Goal: Task Accomplishment & Management: Use online tool/utility

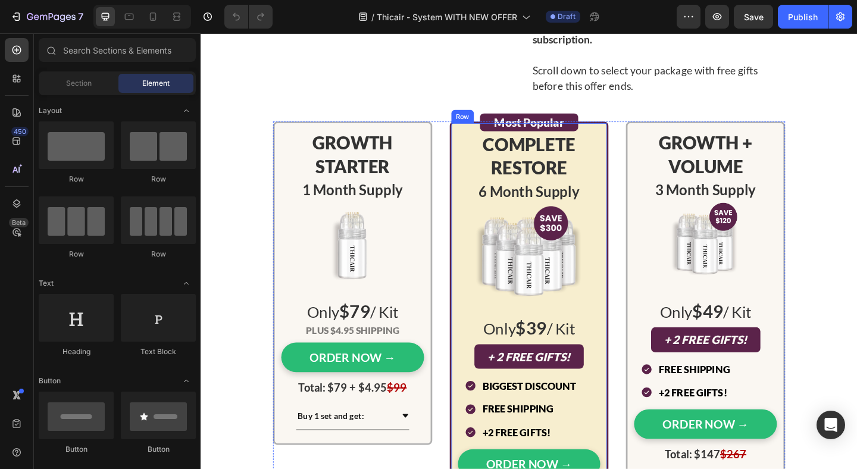
scroll to position [5081, 0]
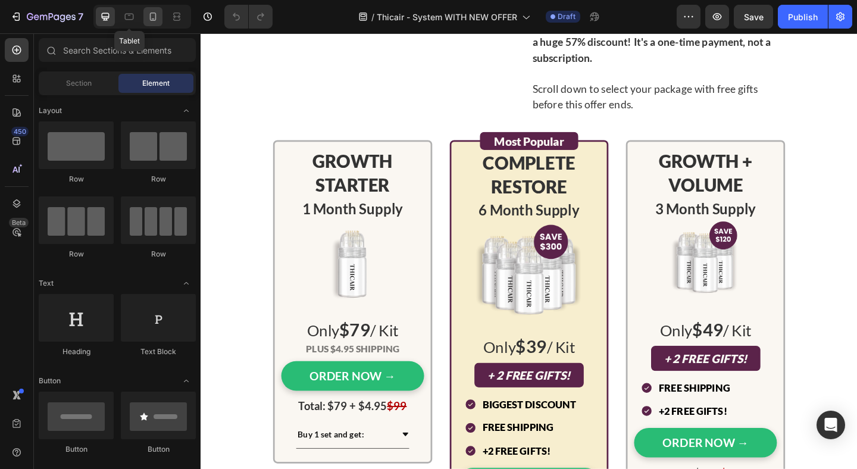
click at [150, 11] on icon at bounding box center [153, 17] width 12 height 12
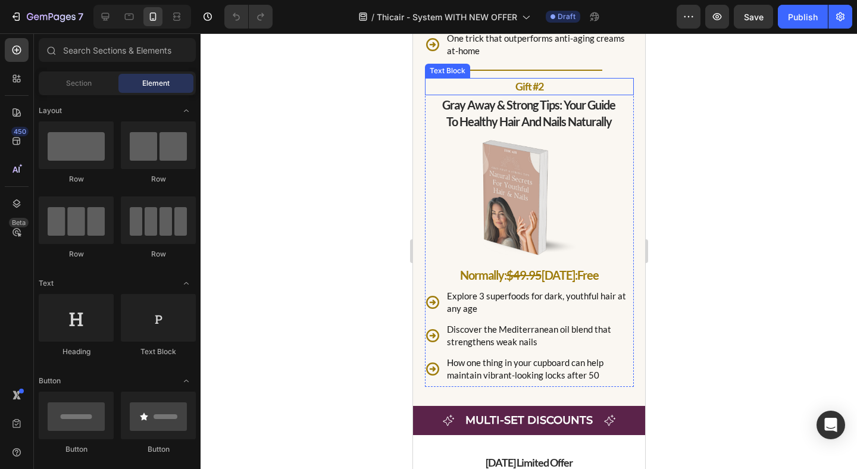
scroll to position [5000, 0]
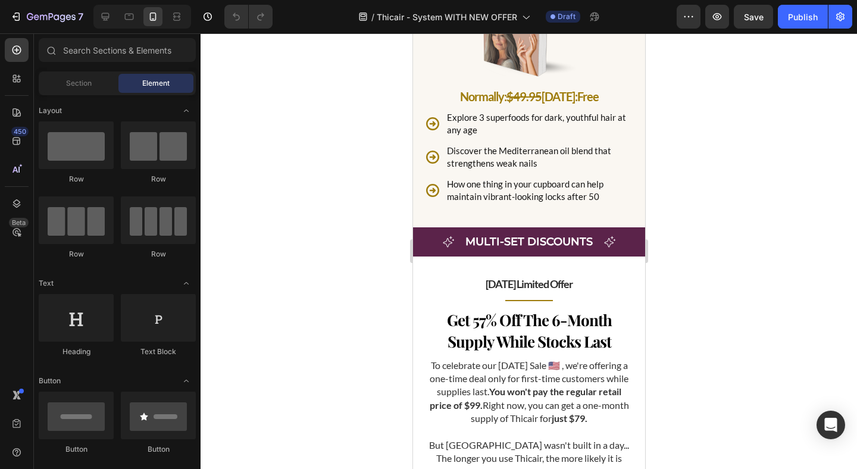
click at [117, 18] on div at bounding box center [142, 17] width 98 height 24
click at [108, 19] on icon at bounding box center [105, 17] width 12 height 12
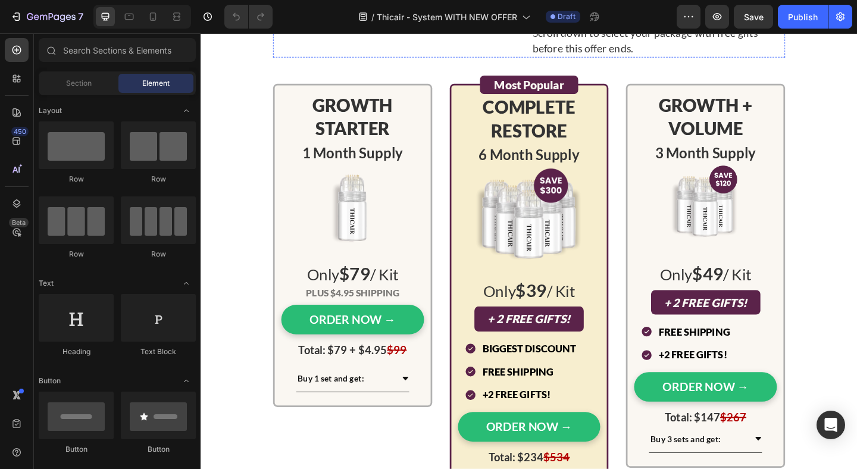
scroll to position [5410, 0]
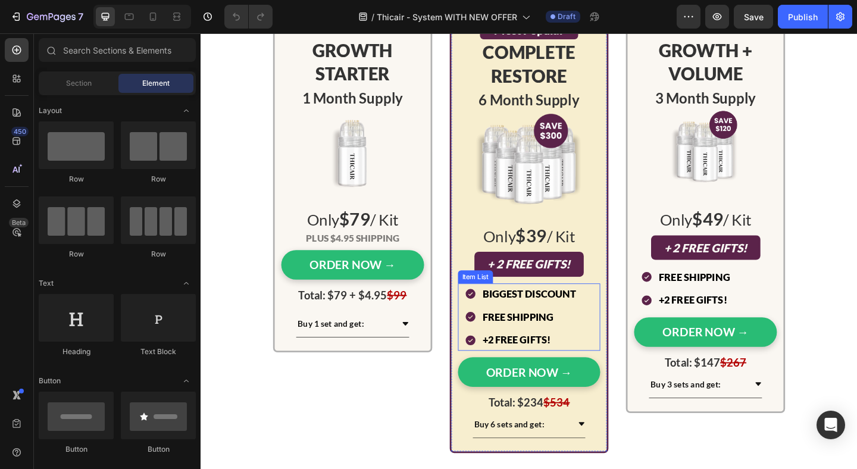
click at [543, 329] on div "Biggest Discount Free Shipping +2 Free Gifts!" at bounding box center [549, 341] width 123 height 73
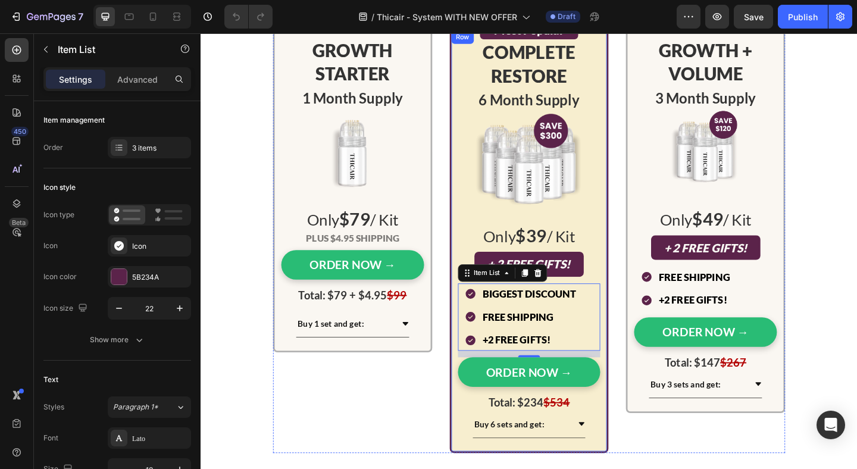
click at [570, 312] on p "Biggest Discount" at bounding box center [558, 316] width 102 height 19
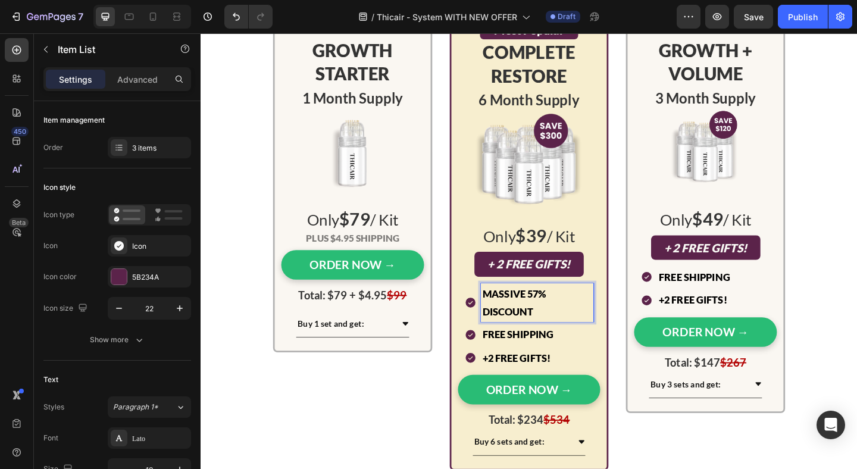
click at [545, 363] on p "Free Shipping" at bounding box center [567, 360] width 120 height 19
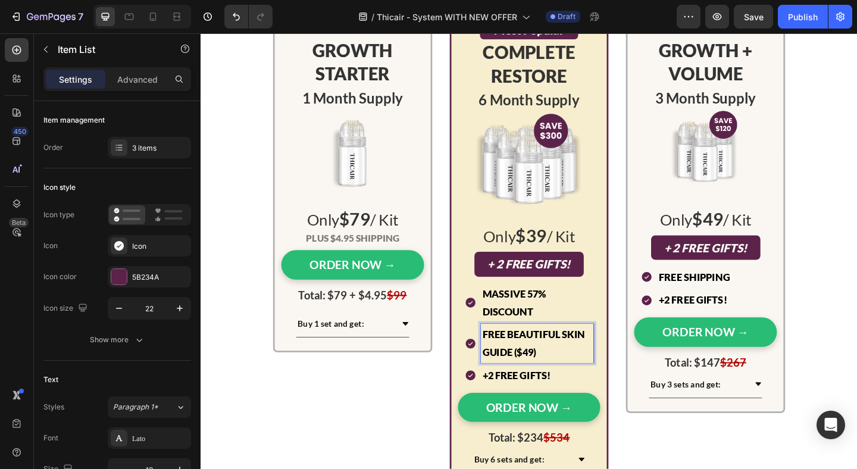
click at [536, 401] on p "+2 Free Gifts!" at bounding box center [567, 405] width 120 height 19
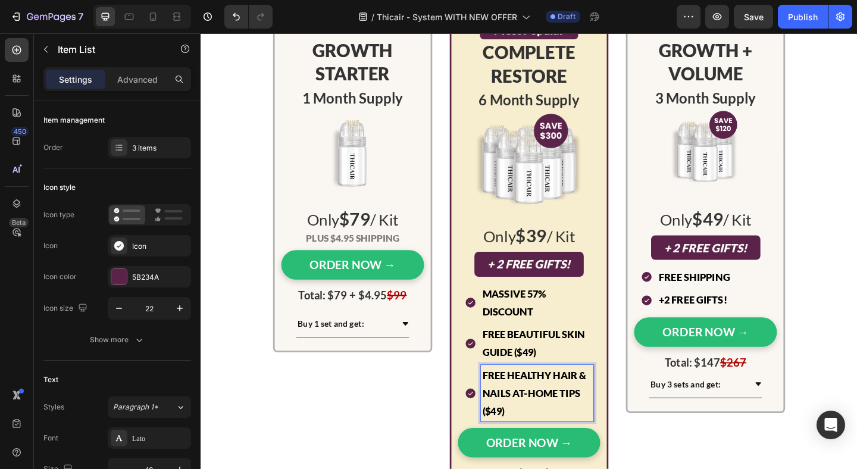
click at [495, 390] on div "Free Beautiful Skin Guide ($49)" at bounding box center [558, 371] width 141 height 42
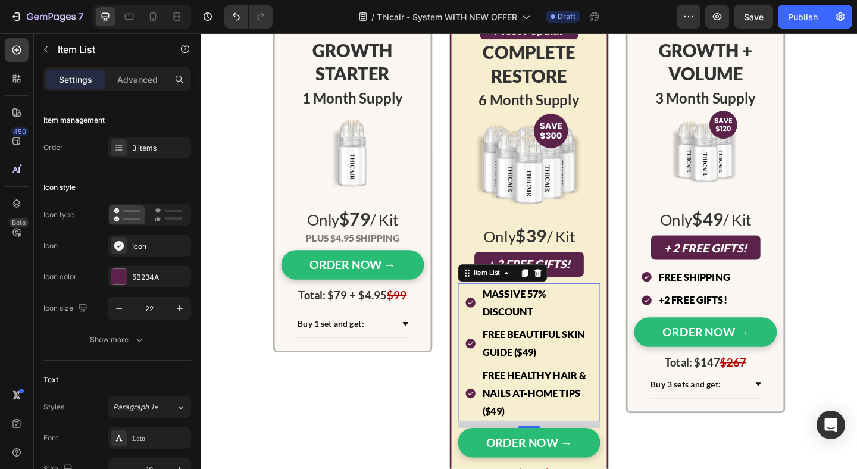
click at [506, 386] on div "Free Beautiful Skin Guide ($49)" at bounding box center [567, 371] width 123 height 42
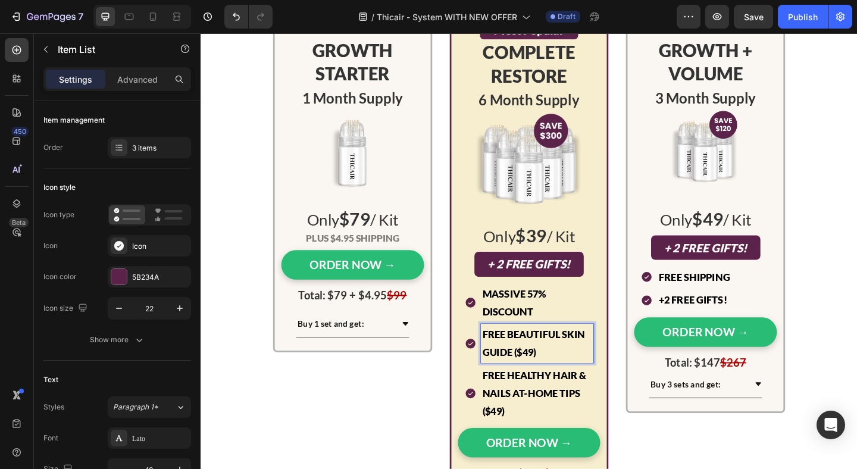
click at [494, 385] on div "Free Beautiful Skin Guide ($49)" at bounding box center [558, 371] width 141 height 42
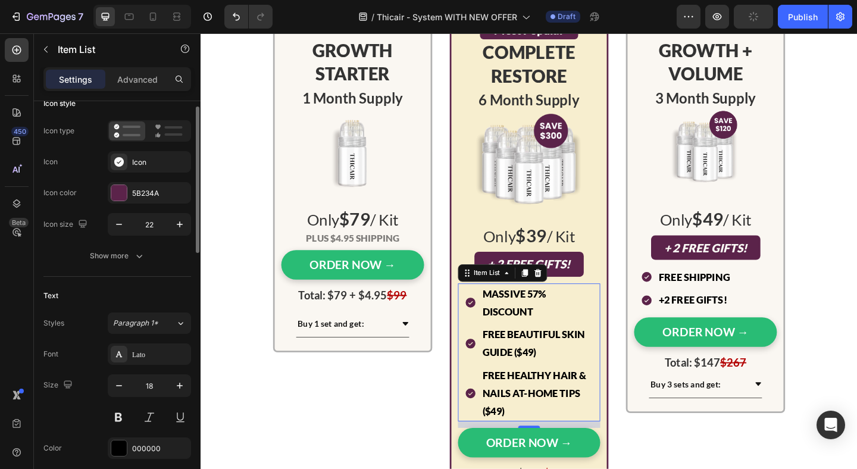
scroll to position [0, 0]
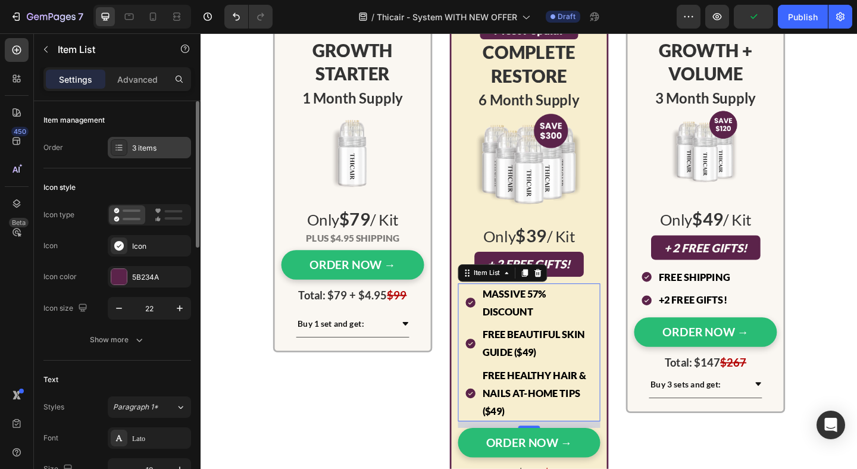
click at [129, 153] on div "3 items" at bounding box center [149, 147] width 83 height 21
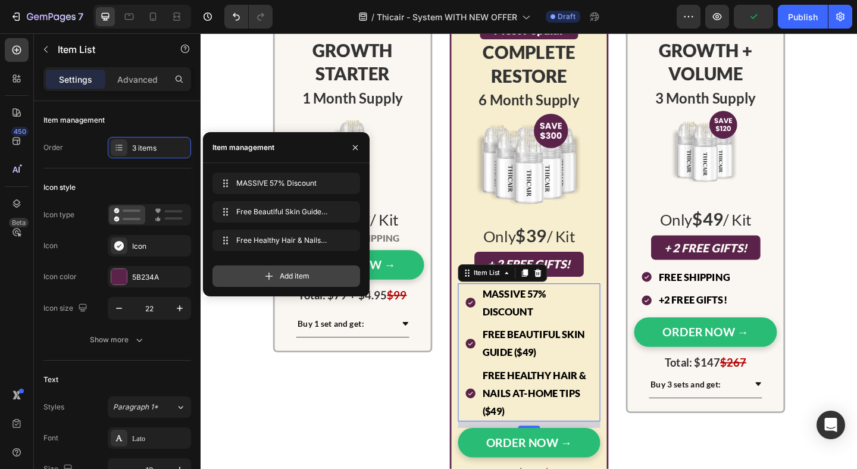
click at [246, 275] on div "Add item" at bounding box center [287, 276] width 148 height 21
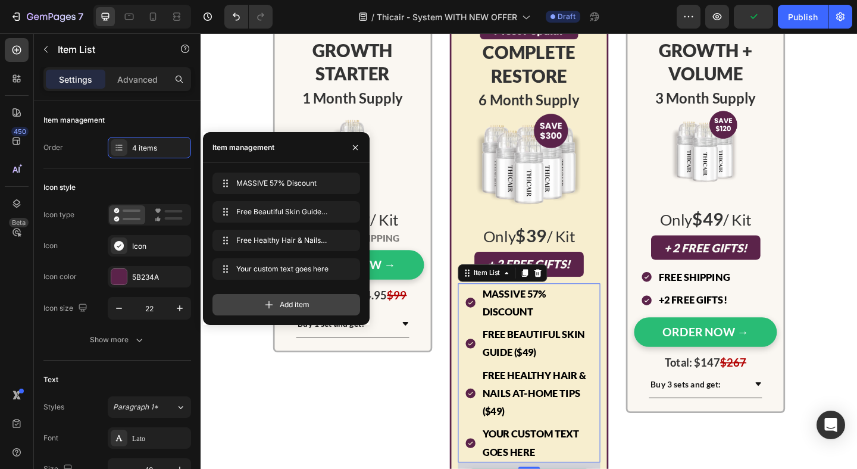
click at [263, 297] on div "Add item" at bounding box center [287, 304] width 148 height 21
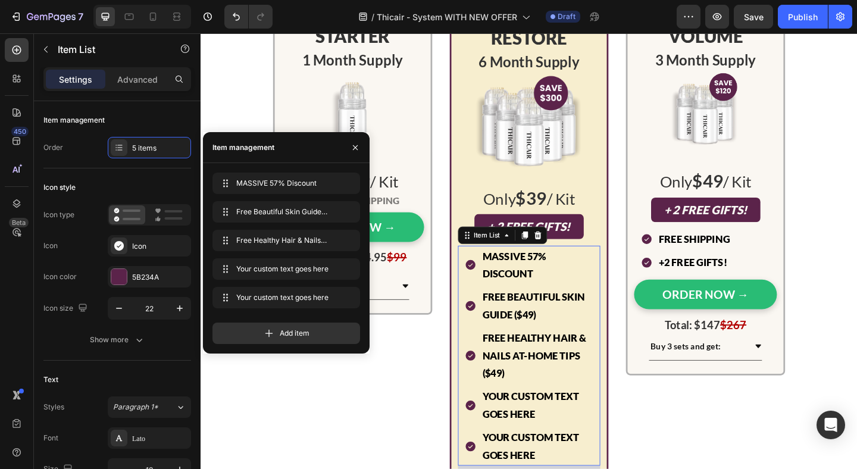
scroll to position [5488, 0]
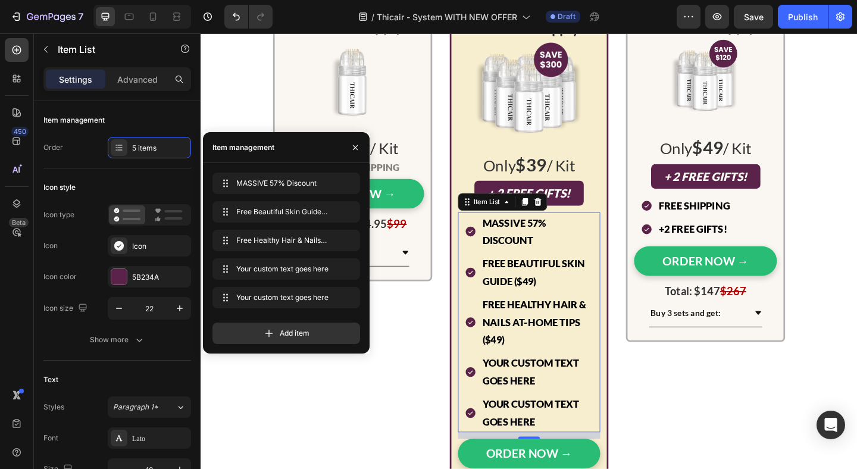
click at [545, 388] on div "Your custom text goes here" at bounding box center [567, 401] width 123 height 42
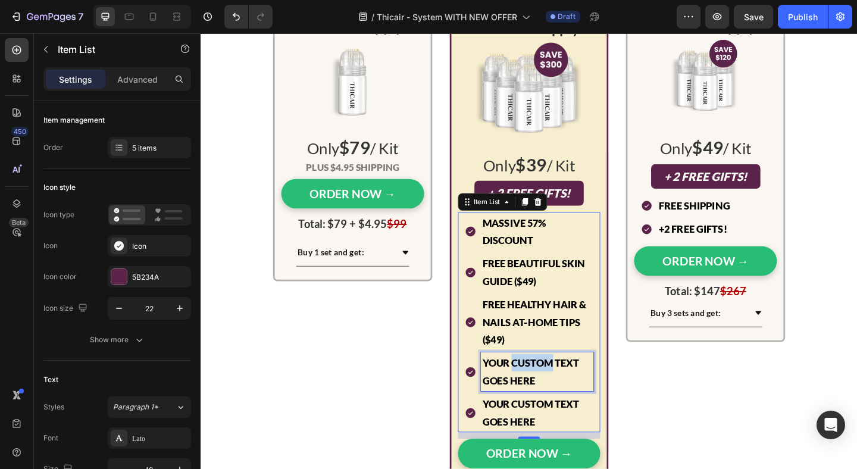
click at [545, 388] on p "Your custom text goes here" at bounding box center [567, 401] width 120 height 39
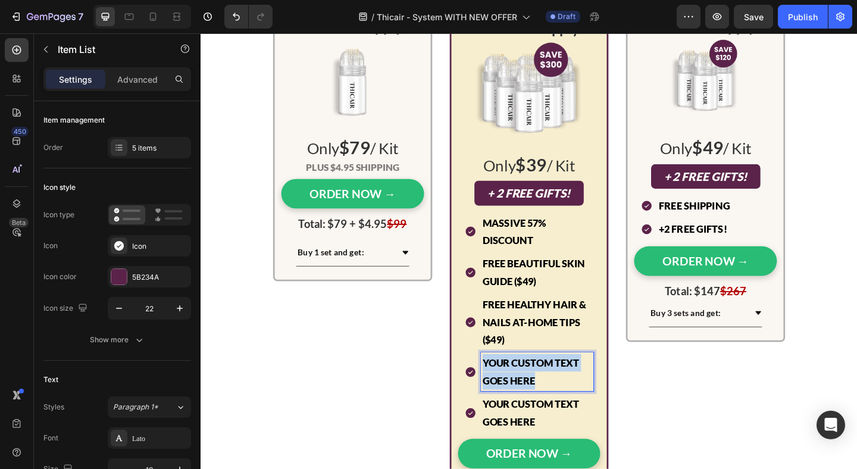
click at [545, 388] on p "Your custom text goes here" at bounding box center [567, 401] width 120 height 39
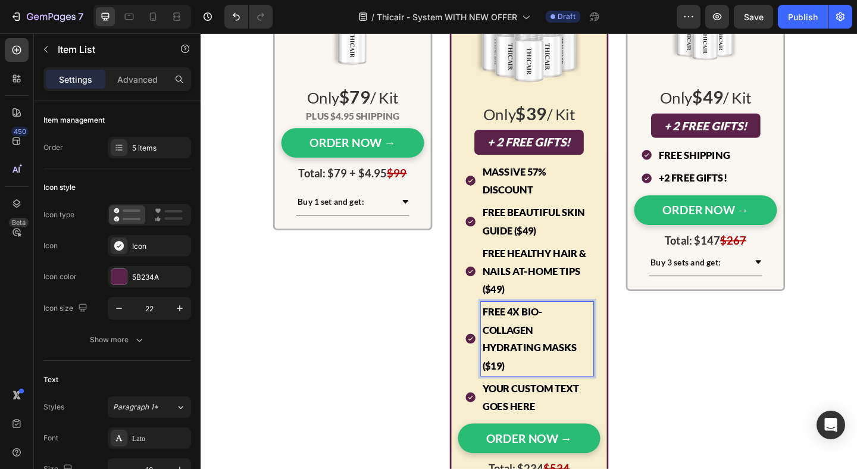
scroll to position [5549, 0]
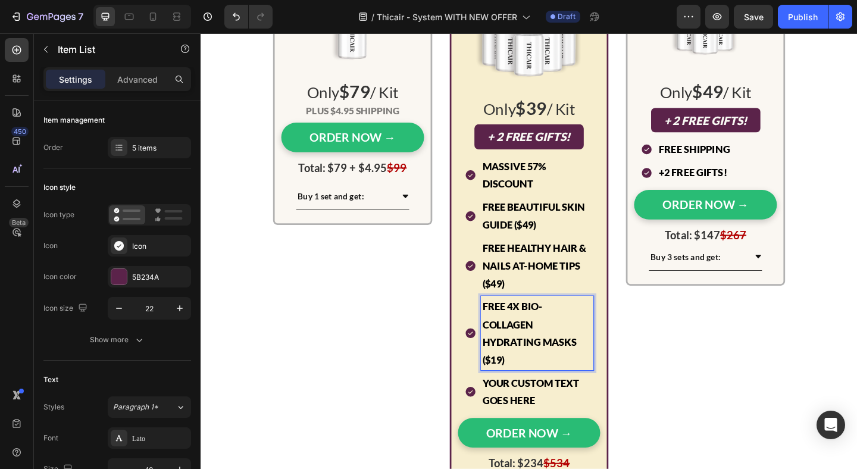
click at [550, 398] on div "Free 4x Bio-Collagen Hydrating Masks ($19)" at bounding box center [567, 359] width 123 height 81
click at [544, 414] on p "Your custom text goes here" at bounding box center [567, 423] width 120 height 39
click at [499, 389] on div "Free 4x Bio-Collagen Hydrating Masks ($19)" at bounding box center [558, 359] width 141 height 81
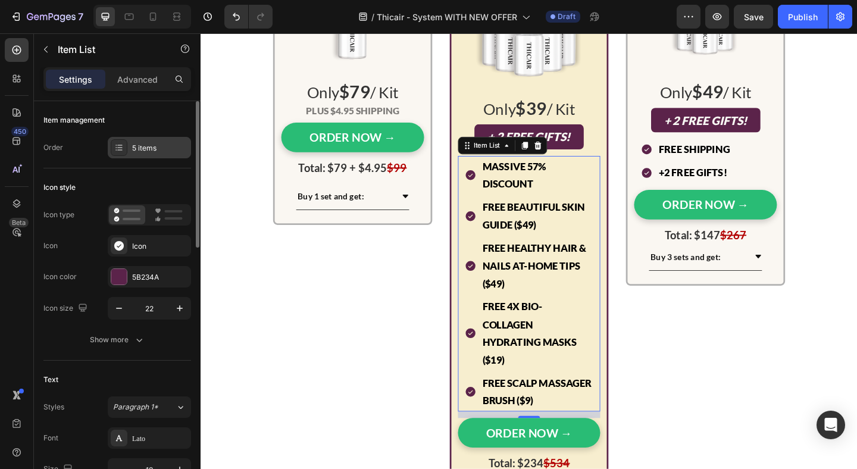
click at [151, 144] on div "5 items" at bounding box center [160, 148] width 56 height 11
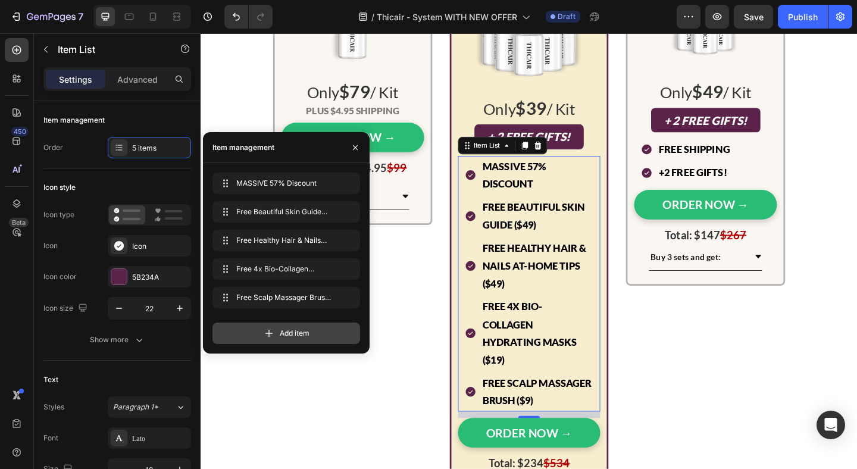
click at [264, 330] on icon at bounding box center [269, 333] width 12 height 12
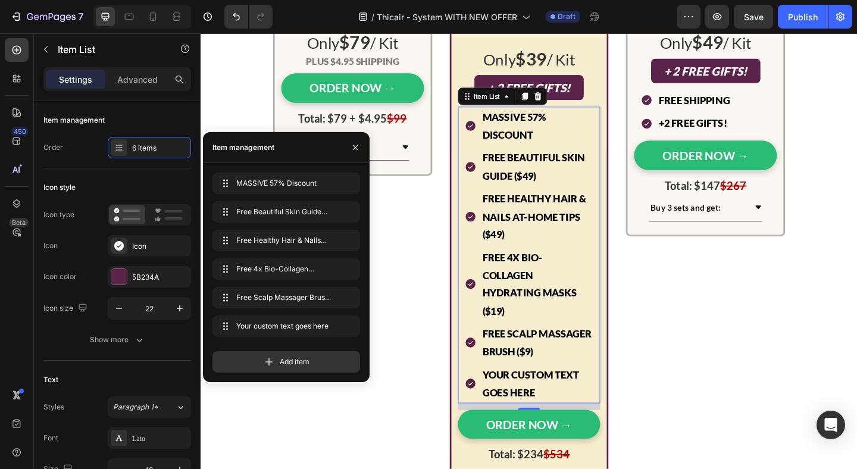
scroll to position [5606, 0]
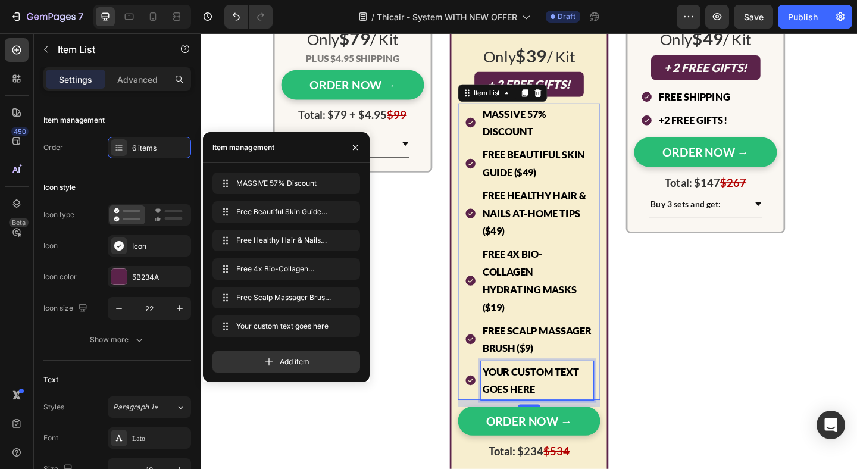
click at [550, 403] on div "Your custom text goes here" at bounding box center [567, 411] width 123 height 42
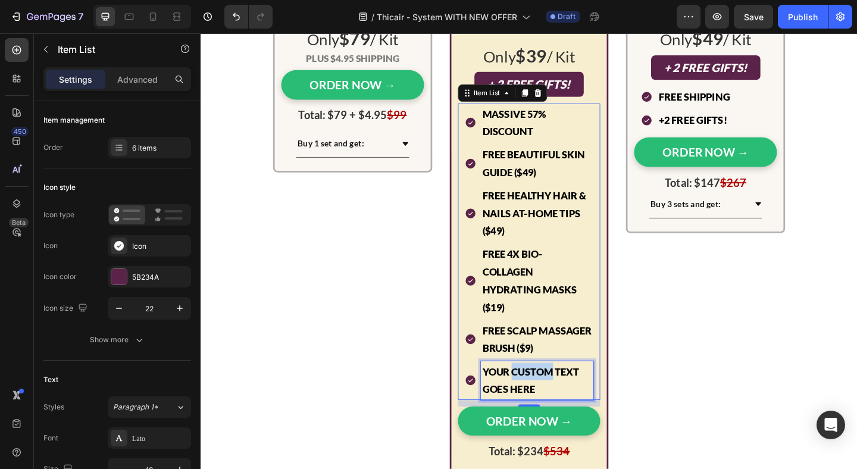
click at [550, 403] on p "Your custom text goes here" at bounding box center [567, 411] width 120 height 39
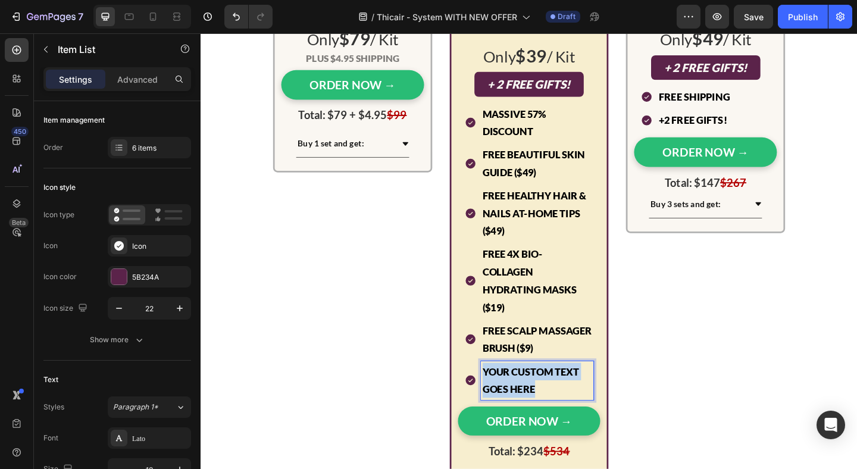
click at [550, 403] on p "Your custom text goes here" at bounding box center [567, 411] width 120 height 39
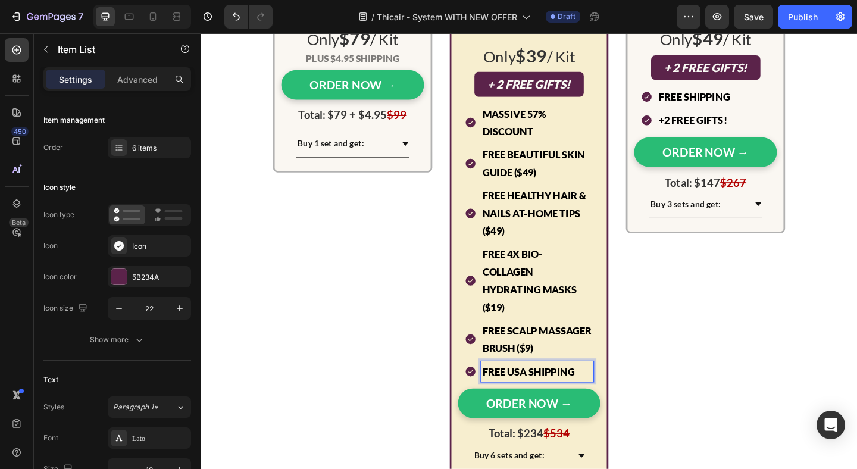
click at [495, 205] on div "Free Healthy Hair & Nails At-Home Tips ($49)" at bounding box center [558, 228] width 141 height 61
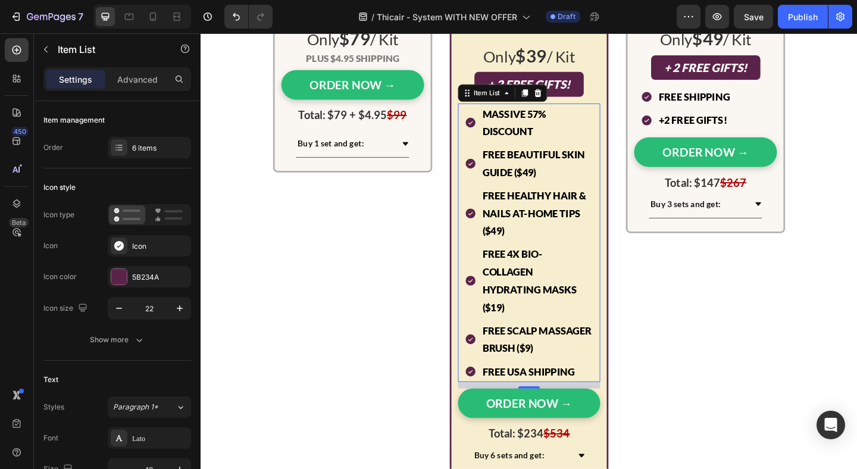
click at [501, 203] on div "Free Healthy Hair & Nails At-Home Tips ($49)" at bounding box center [558, 228] width 141 height 61
click at [556, 95] on icon at bounding box center [553, 98] width 7 height 8
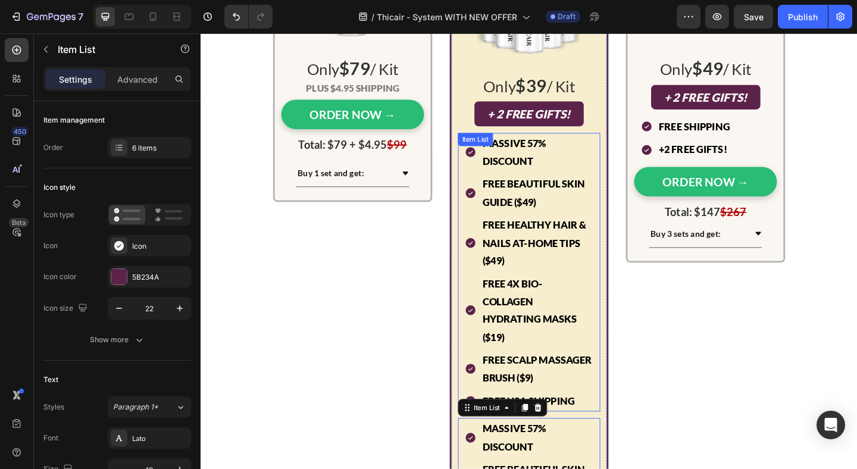
scroll to position [5563, 0]
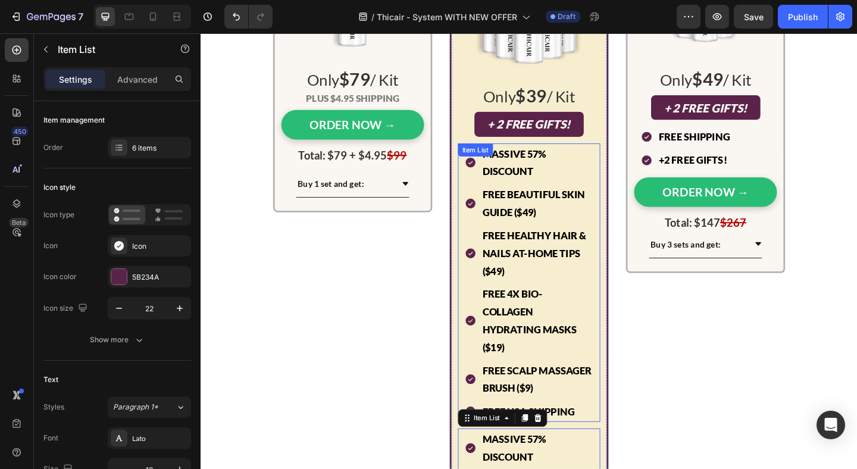
click at [495, 232] on div "Free Beautiful Skin Guide ($49)" at bounding box center [558, 218] width 141 height 42
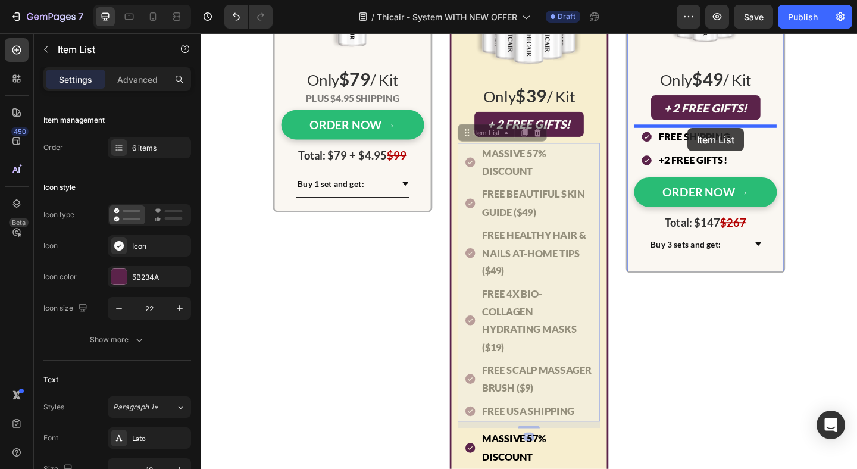
drag, startPoint x: 493, startPoint y: 141, endPoint x: 731, endPoint y: 136, distance: 237.6
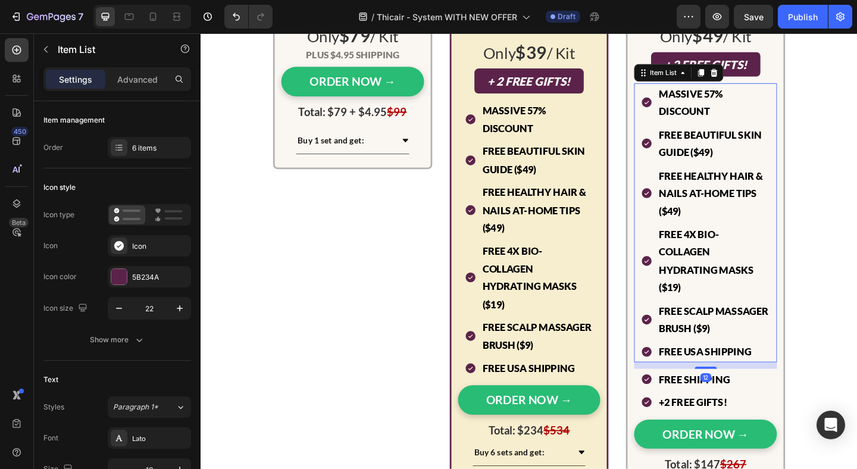
scroll to position [5640, 0]
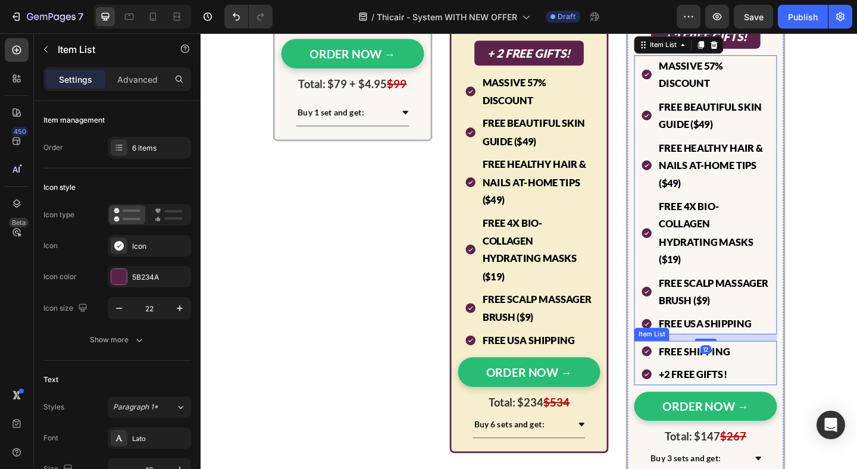
click at [683, 386] on div "Free Shipping" at bounding box center [728, 379] width 99 height 23
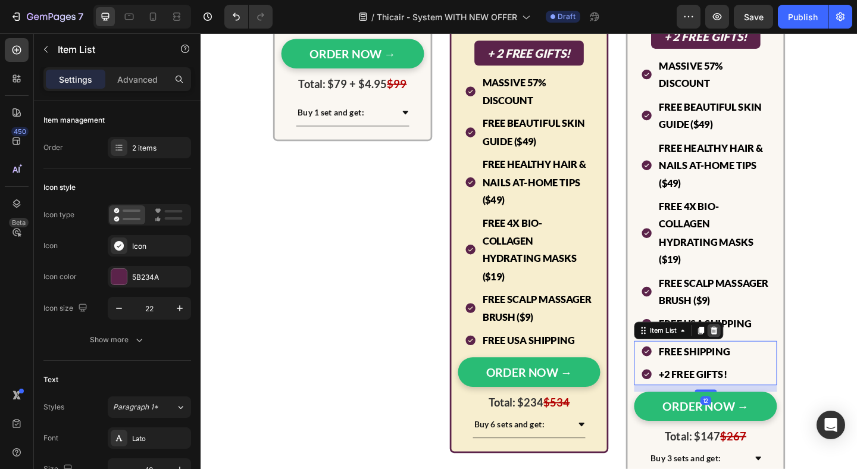
click at [757, 360] on icon at bounding box center [759, 357] width 10 height 10
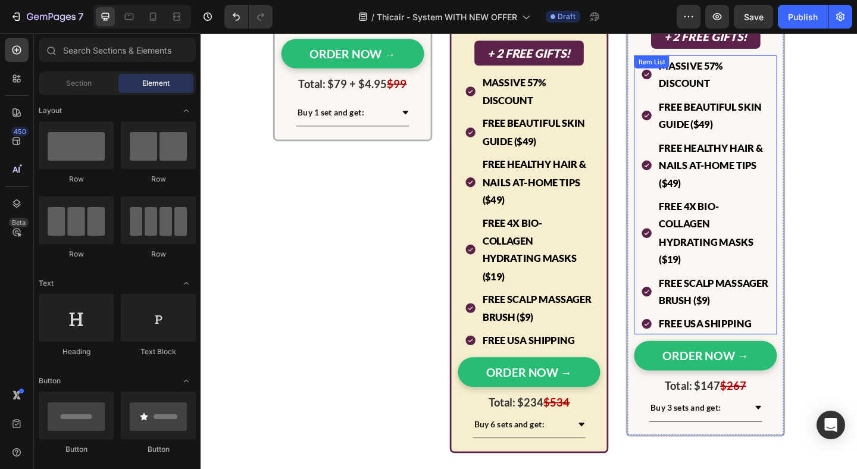
scroll to position [5565, 0]
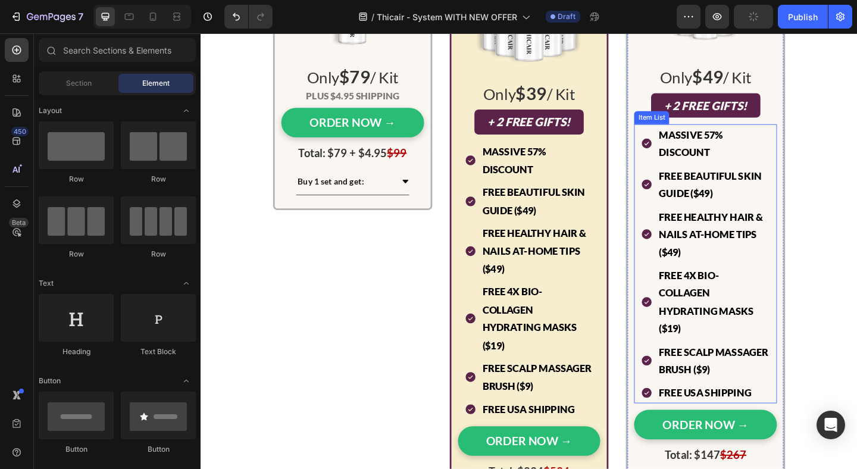
click at [722, 151] on p "MASSIVE 57% Discount" at bounding box center [759, 153] width 120 height 39
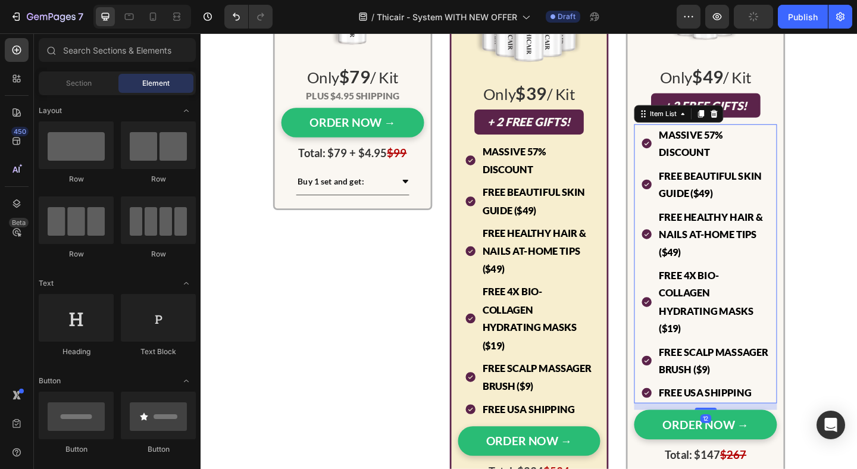
click at [722, 151] on p "MASSIVE 57% Discount" at bounding box center [759, 153] width 120 height 39
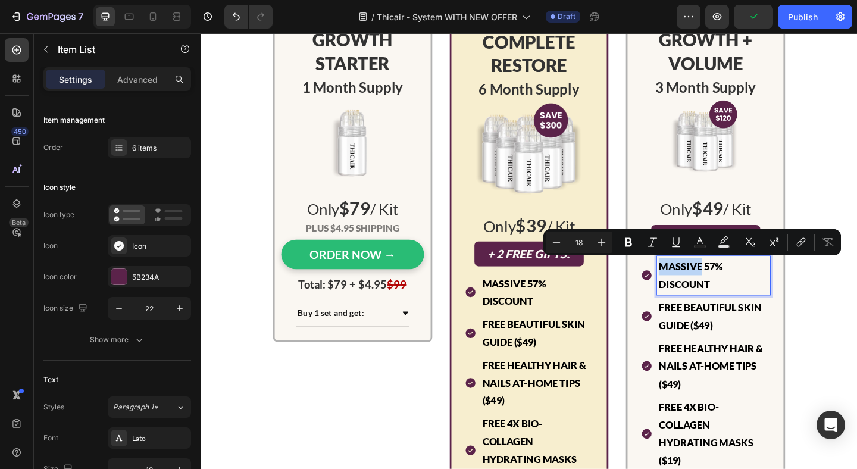
scroll to position [5422, 0]
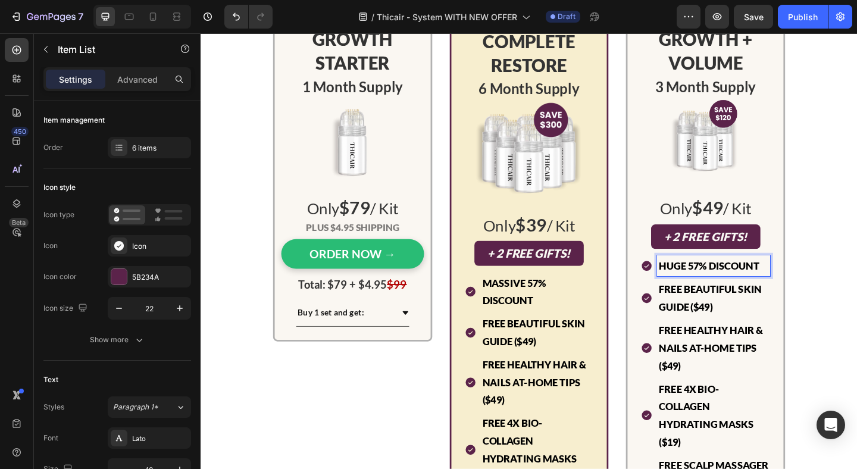
click at [741, 287] on p "HUGe 57% Discount" at bounding box center [759, 286] width 120 height 19
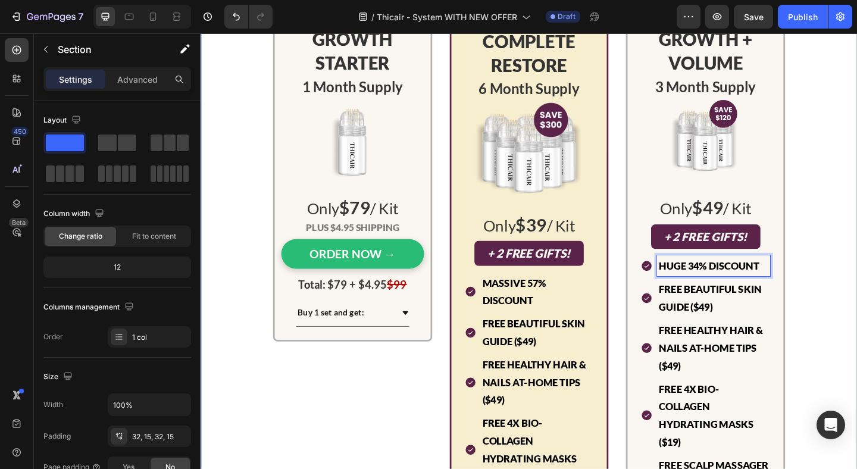
click at [857, 208] on div "[DATE] limited offer Text Block Title Line get 57% off the 6-month supply while…" at bounding box center [558, 177] width 697 height 1062
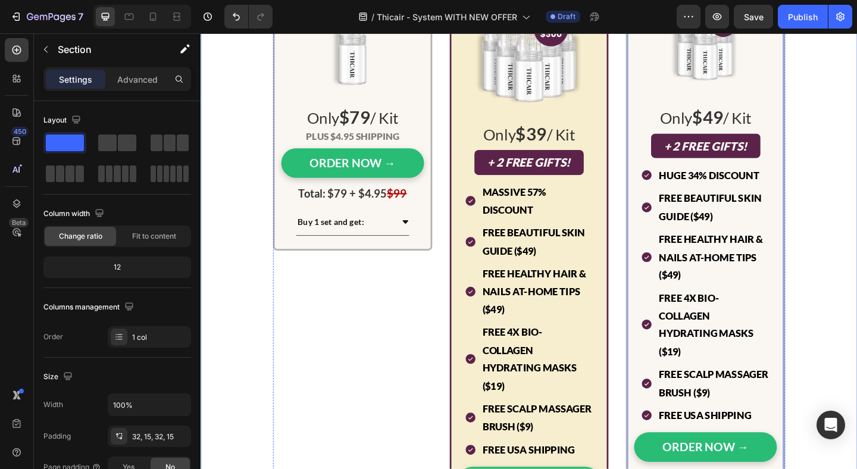
scroll to position [5618, 0]
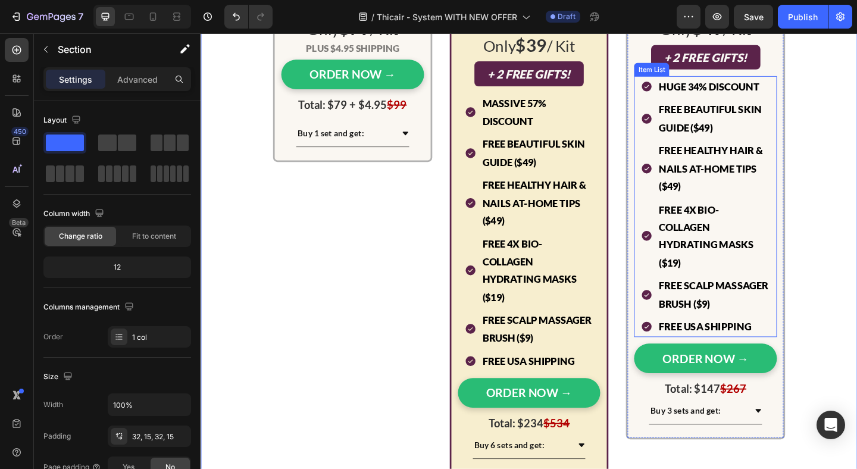
click at [731, 89] on p "HUGe 34% Discount" at bounding box center [759, 91] width 120 height 19
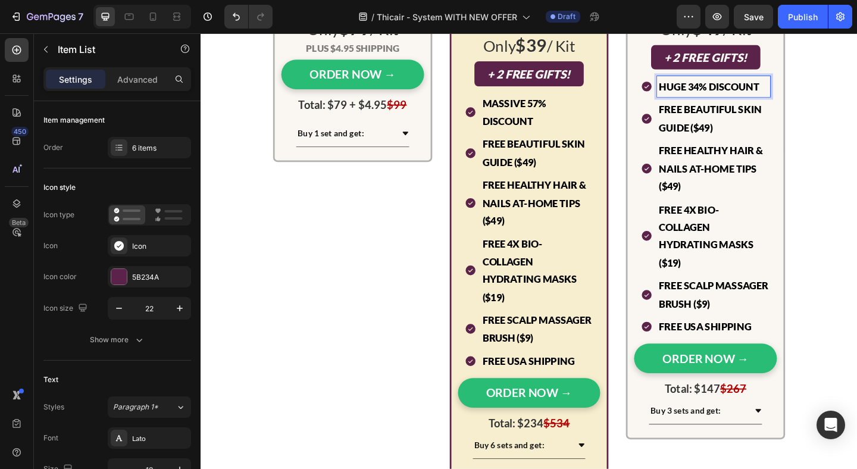
click at [741, 92] on p "HUGe 34% Discount" at bounding box center [759, 91] width 120 height 19
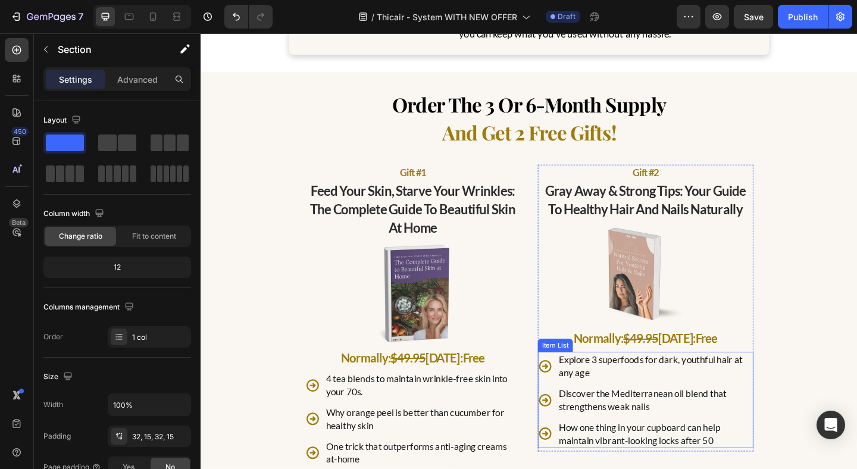
scroll to position [4301, 0]
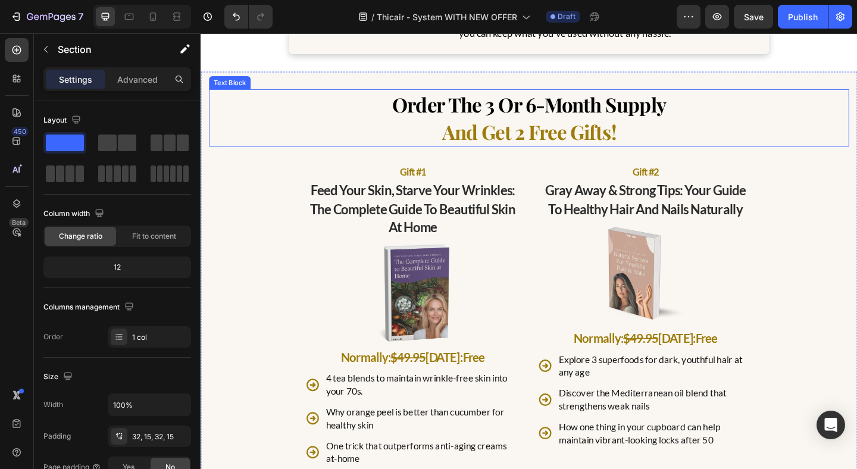
click at [572, 126] on span "and get 2 free gifts!" at bounding box center [557, 140] width 189 height 29
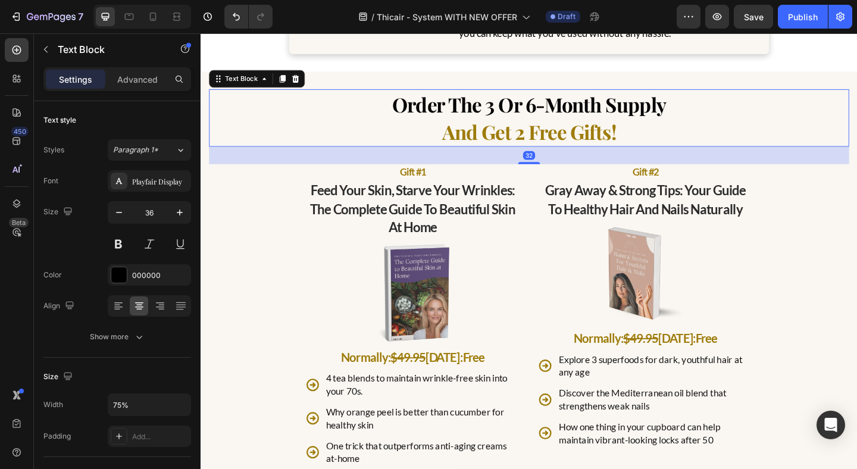
click at [572, 126] on span "and get 2 free gifts!" at bounding box center [557, 140] width 189 height 29
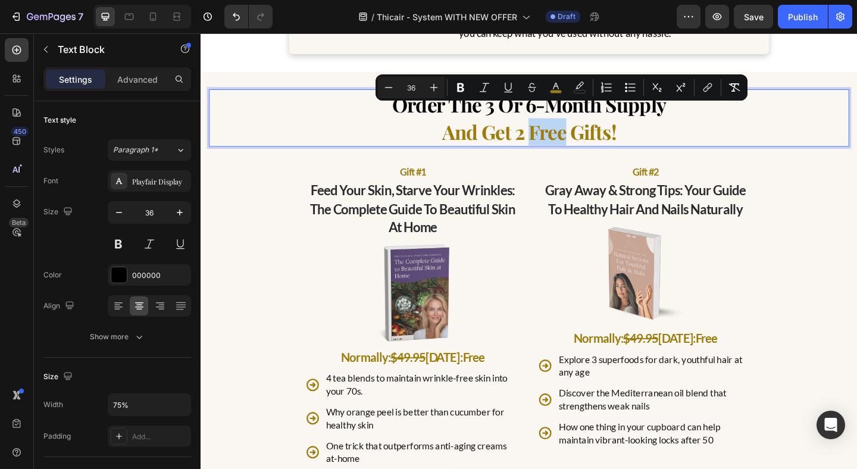
click at [554, 129] on span "and get 2 free gifts!" at bounding box center [557, 140] width 189 height 29
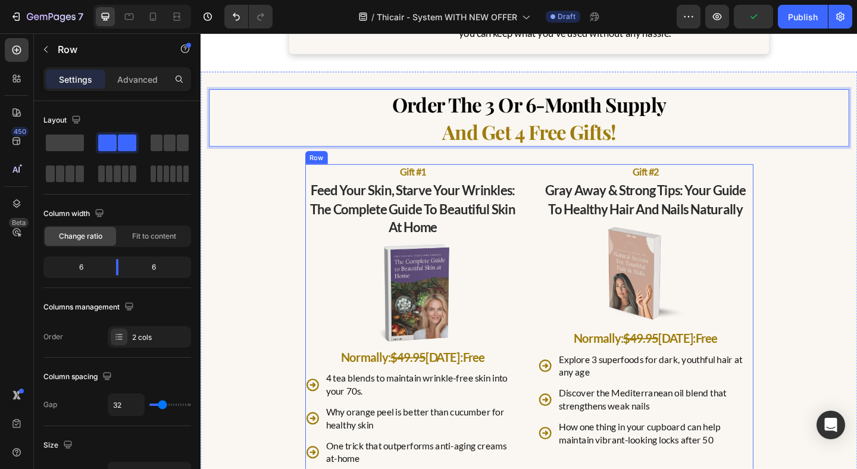
click at [554, 256] on div "gift #1 Text Block feed your skin, starve your wrinkles: the complete guide to …" at bounding box center [558, 342] width 488 height 333
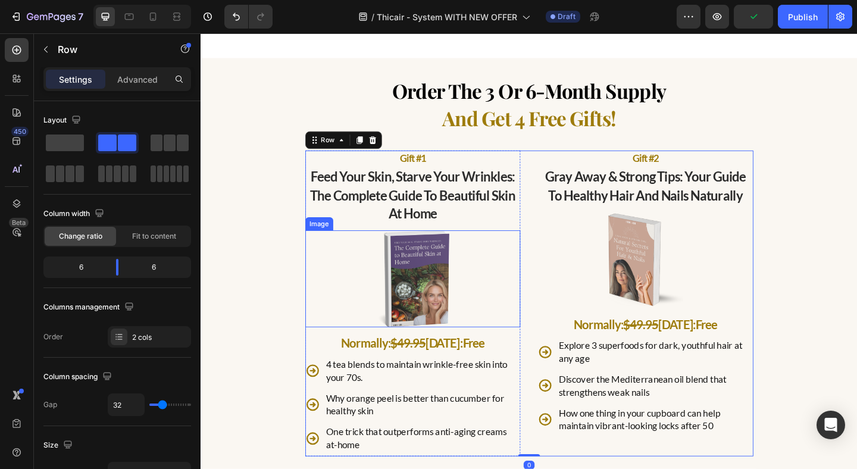
scroll to position [4403, 0]
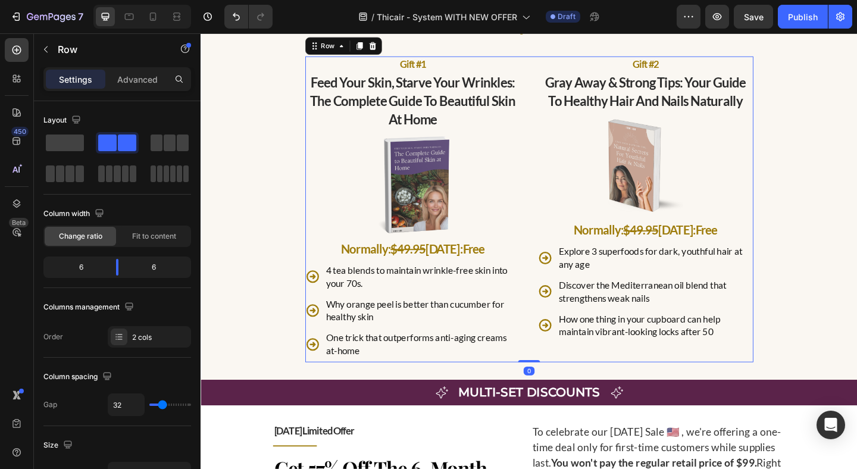
drag, startPoint x: 371, startPoint y: 43, endPoint x: 382, endPoint y: 100, distance: 57.6
click at [371, 43] on icon at bounding box center [373, 47] width 7 height 8
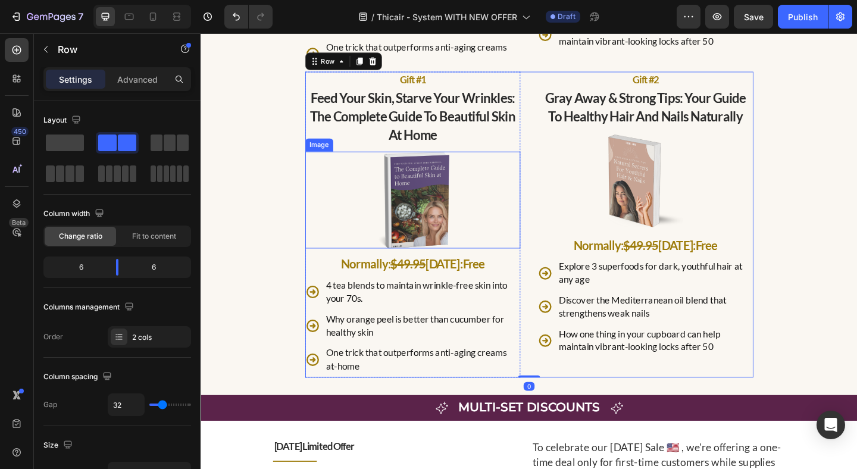
click at [301, 193] on div "order the 3 or 6-month supply and get 4 free gifts! Text Block gift #1 Text Blo…" at bounding box center [558, 34] width 697 height 747
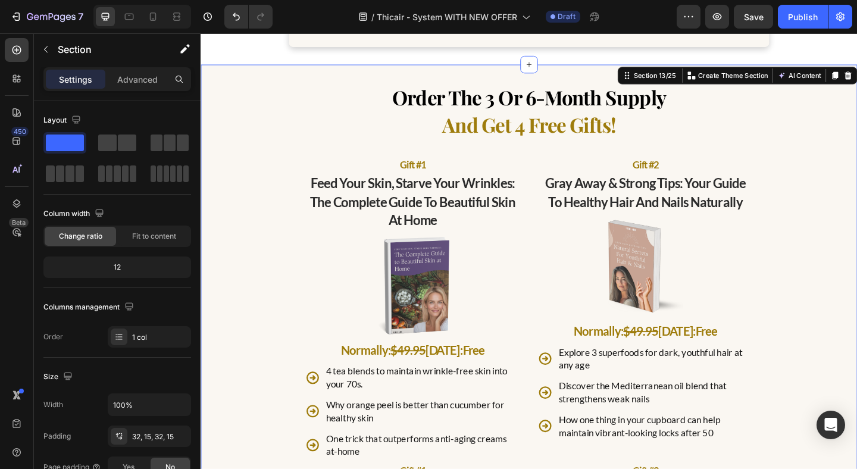
scroll to position [4307, 0]
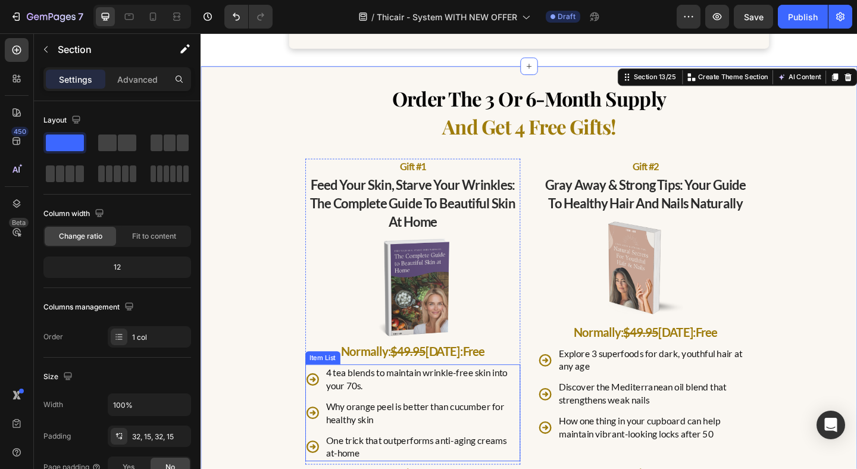
click at [326, 412] on div "4 tea blends to maintain wrinkle-free skin into your 70s. Why orange peel is be…" at bounding box center [431, 446] width 235 height 105
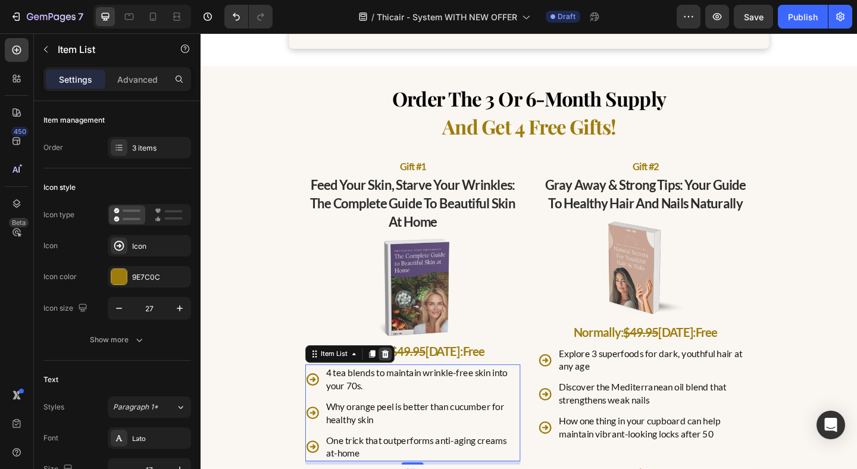
click at [401, 378] on icon at bounding box center [401, 382] width 8 height 8
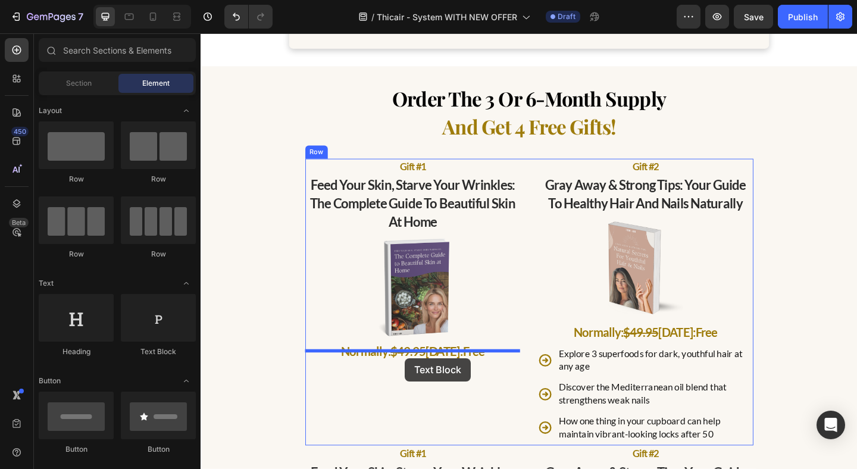
drag, startPoint x: 338, startPoint y: 354, endPoint x: 423, endPoint y: 387, distance: 91.2
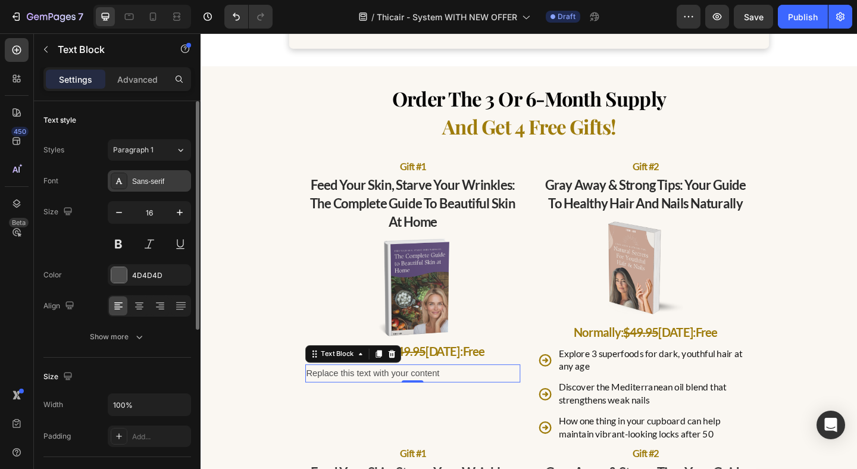
click at [121, 177] on icon at bounding box center [119, 181] width 10 height 10
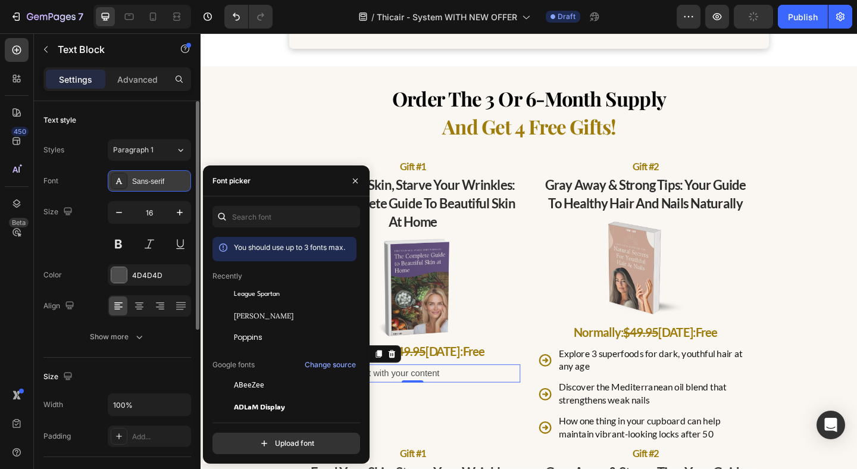
drag, startPoint x: 235, startPoint y: 338, endPoint x: 163, endPoint y: 180, distance: 173.2
click at [235, 338] on span "Poppins" at bounding box center [248, 337] width 29 height 11
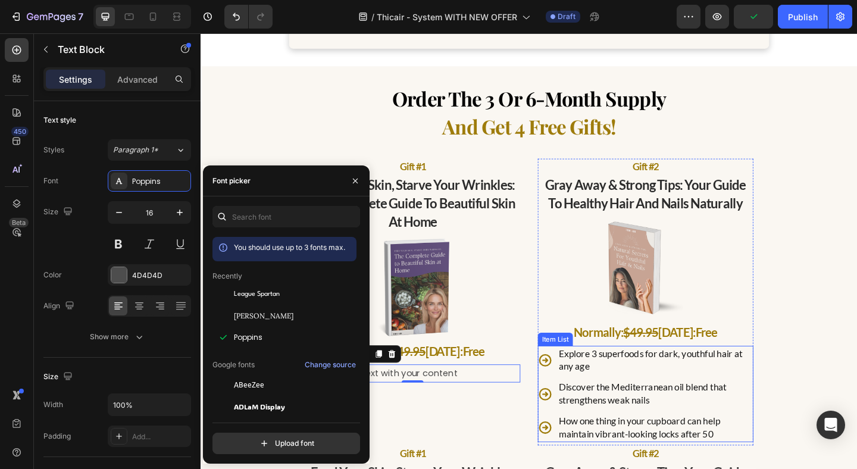
click at [596, 392] on div "Explore 3 superfoods for dark, youthful hair at any age Discover the Mediterran…" at bounding box center [684, 425] width 235 height 105
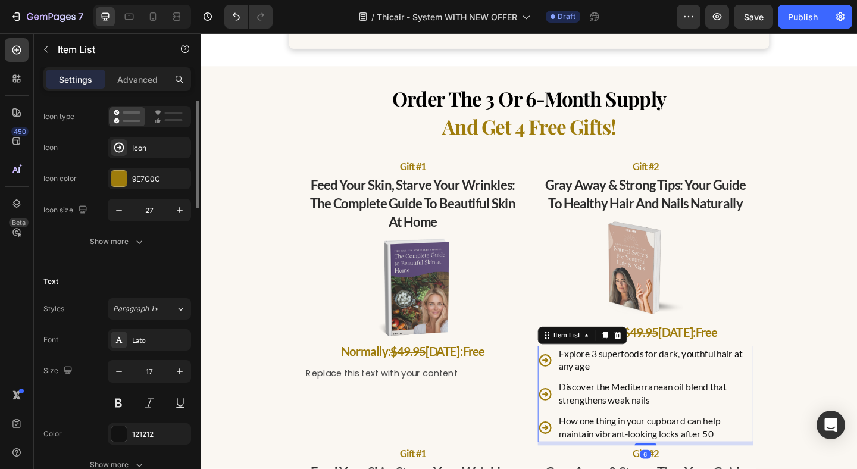
scroll to position [114, 0]
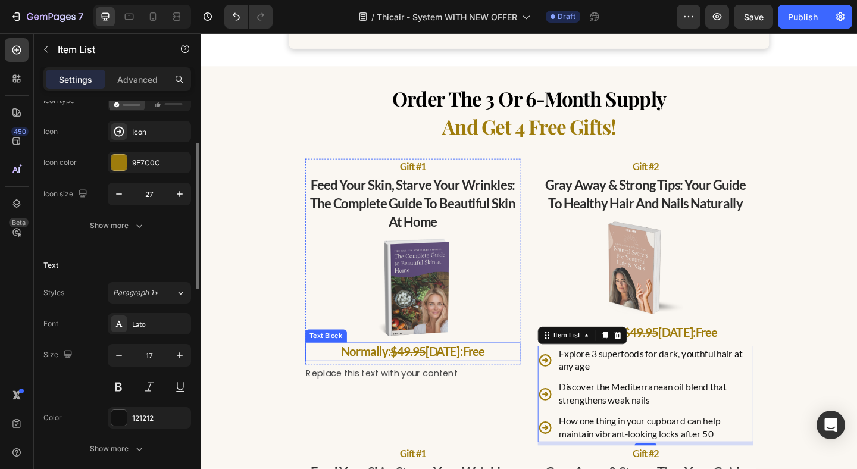
click at [354, 394] on div "Replace this text with your content Text Block" at bounding box center [431, 404] width 235 height 20
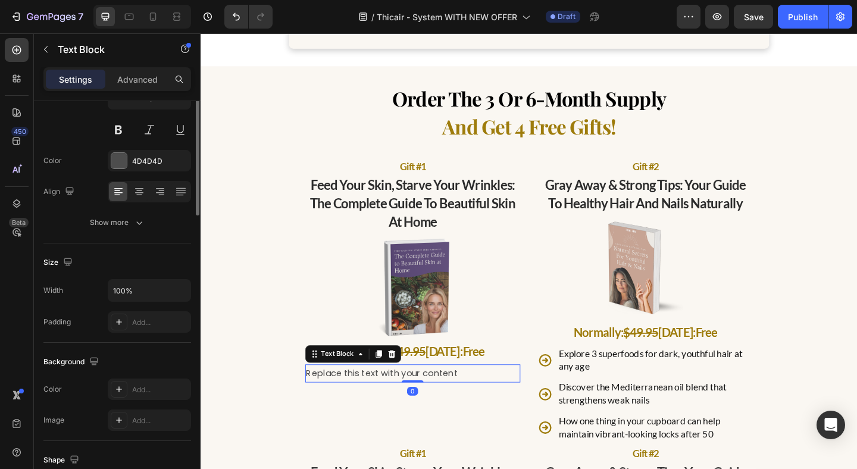
scroll to position [0, 0]
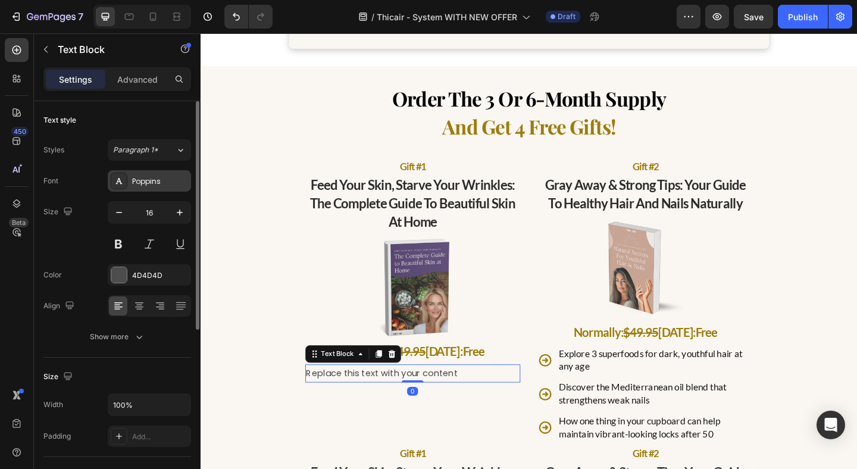
click at [161, 190] on div "Poppins" at bounding box center [149, 180] width 83 height 21
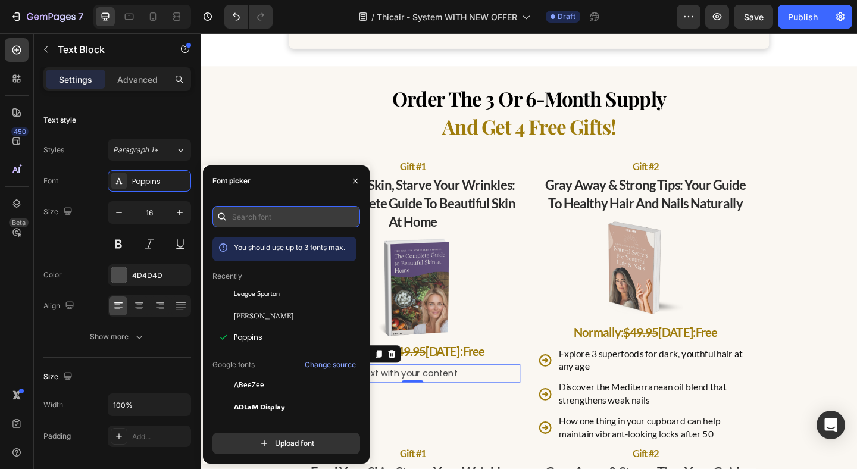
click at [245, 220] on input "text" at bounding box center [287, 216] width 148 height 21
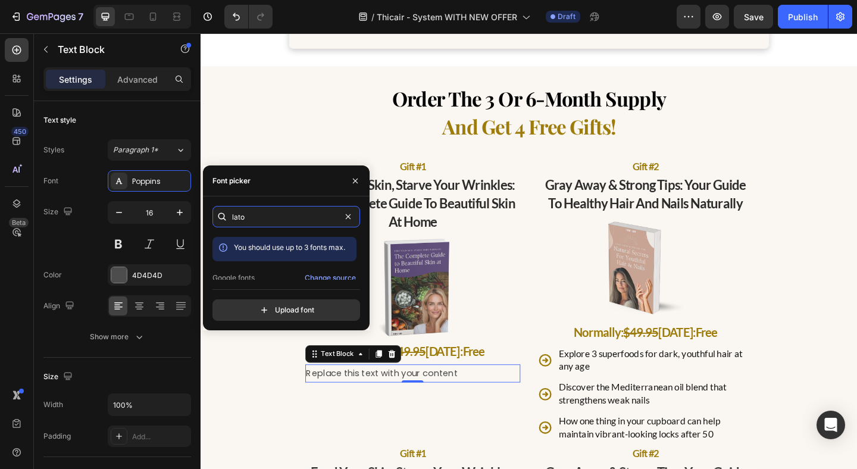
scroll to position [23, 0]
type input "lato"
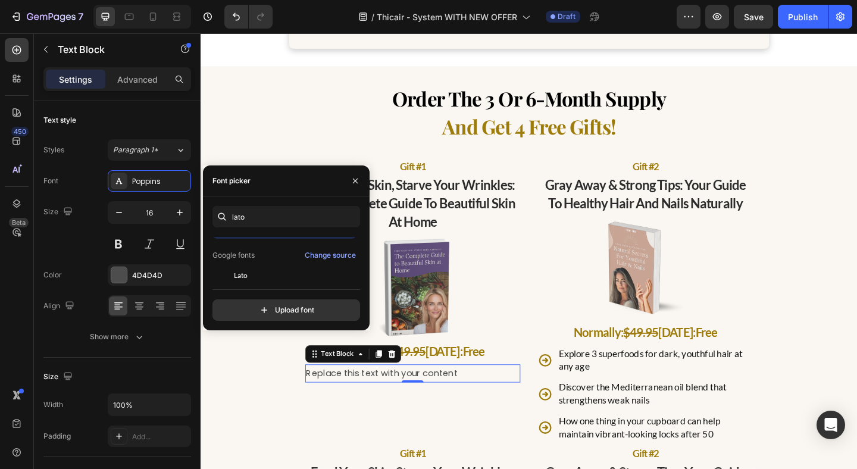
click at [258, 269] on div "Lato" at bounding box center [285, 275] width 144 height 21
click at [180, 213] on icon "button" at bounding box center [180, 213] width 6 height 6
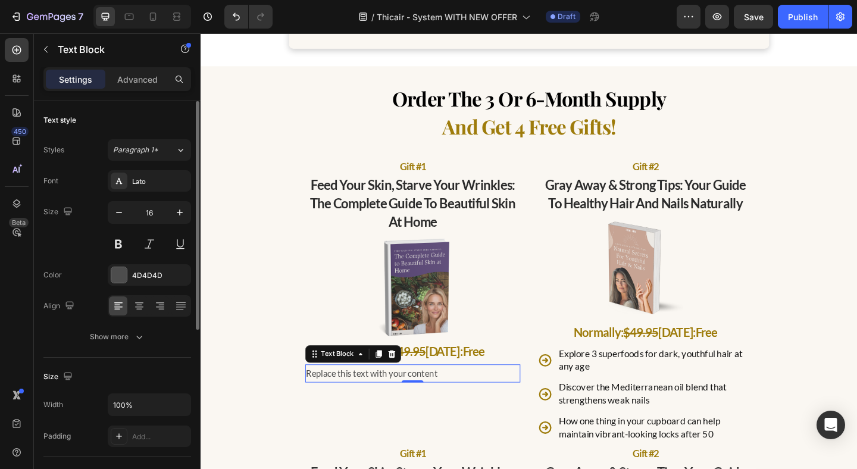
type input "17"
click at [123, 285] on div "4D4D4D" at bounding box center [149, 274] width 83 height 21
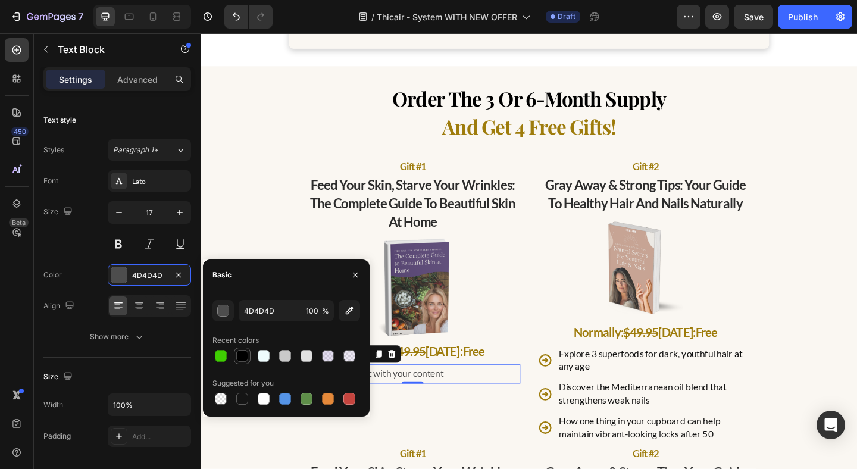
click at [243, 357] on div at bounding box center [242, 356] width 12 height 12
type input "000000"
click at [435, 394] on div "Replace this text with your content" at bounding box center [431, 404] width 235 height 21
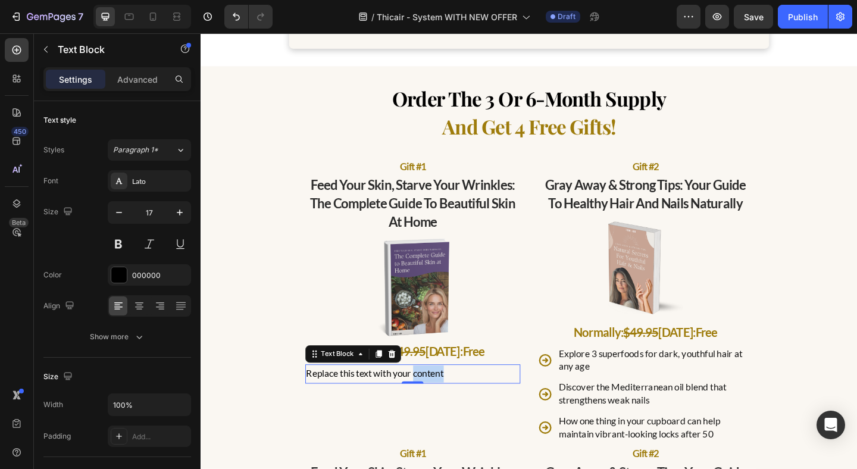
click at [435, 395] on p "Replace this text with your content" at bounding box center [432, 404] width 232 height 18
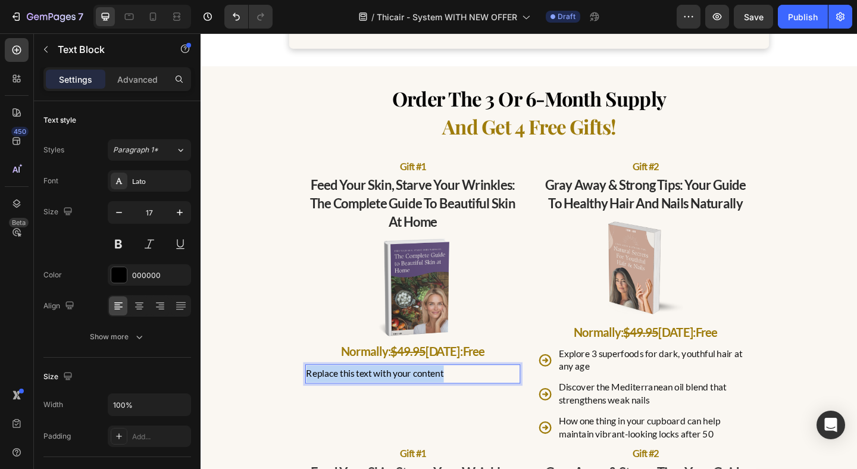
click at [435, 395] on p "Replace this text with your content" at bounding box center [432, 404] width 232 height 18
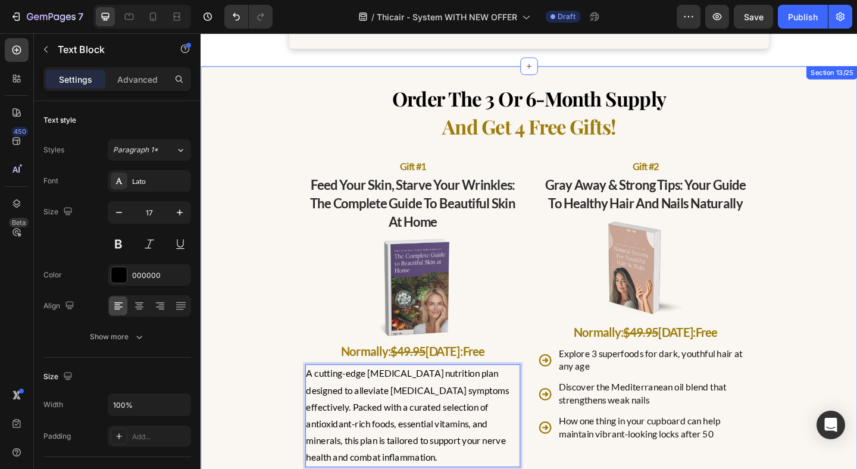
click at [291, 402] on div "order the 3 or 6-month supply and get 4 free gifts! Text Block gift #1 Text Blo…" at bounding box center [558, 463] width 697 height 750
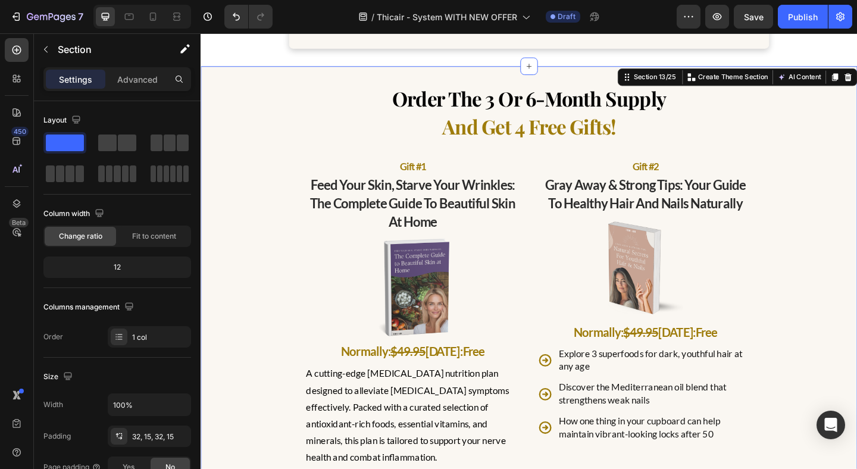
click at [373, 407] on p "A cutting-edge [MEDICAL_DATA] nutrition plan designed to alleviate [MEDICAL_DAT…" at bounding box center [432, 450] width 232 height 110
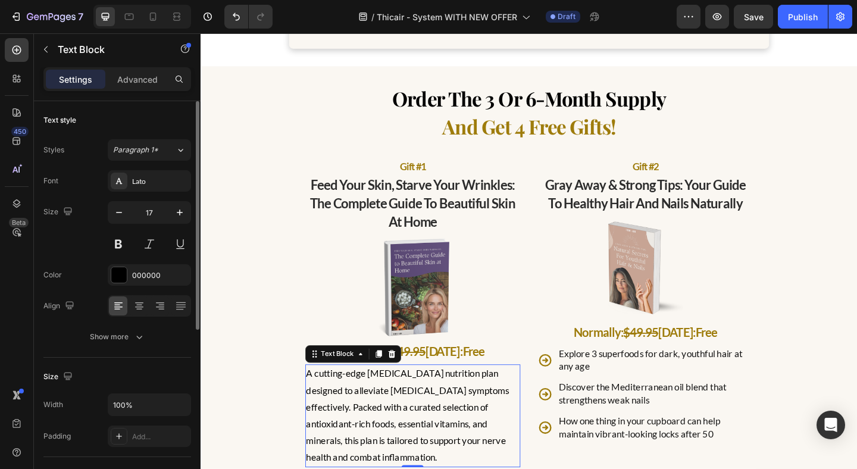
click at [141, 338] on icon "button" at bounding box center [139, 337] width 12 height 12
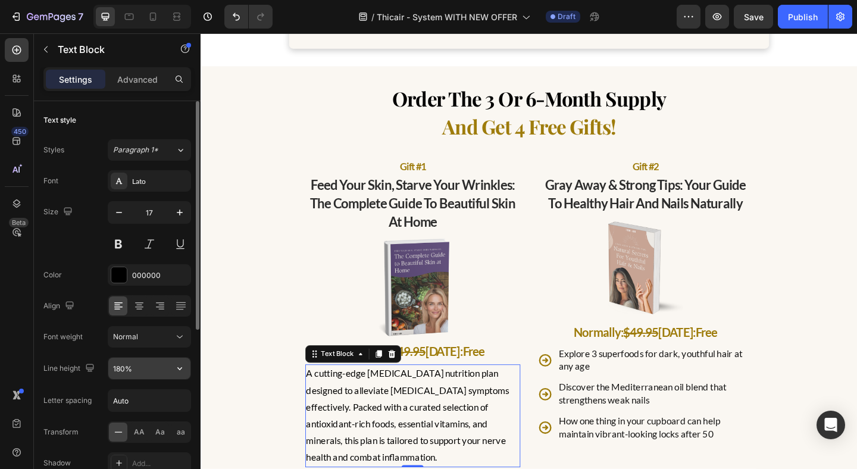
click at [143, 373] on input "180%" at bounding box center [149, 368] width 82 height 21
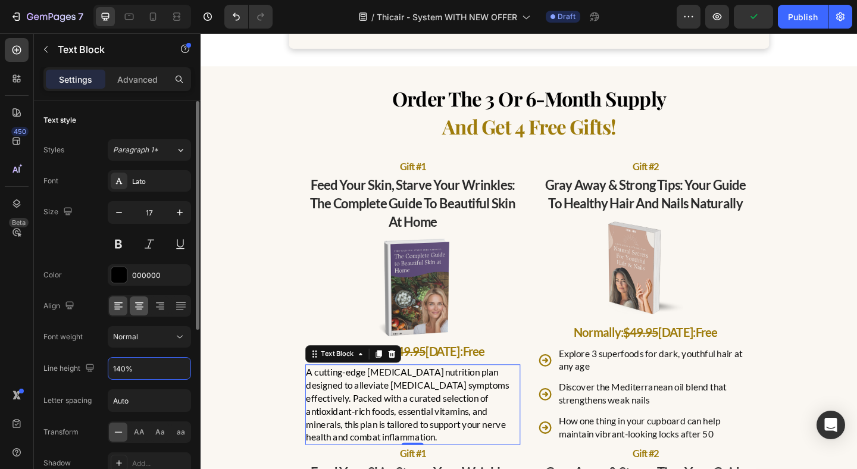
type input "140%"
click at [132, 307] on div at bounding box center [139, 306] width 18 height 19
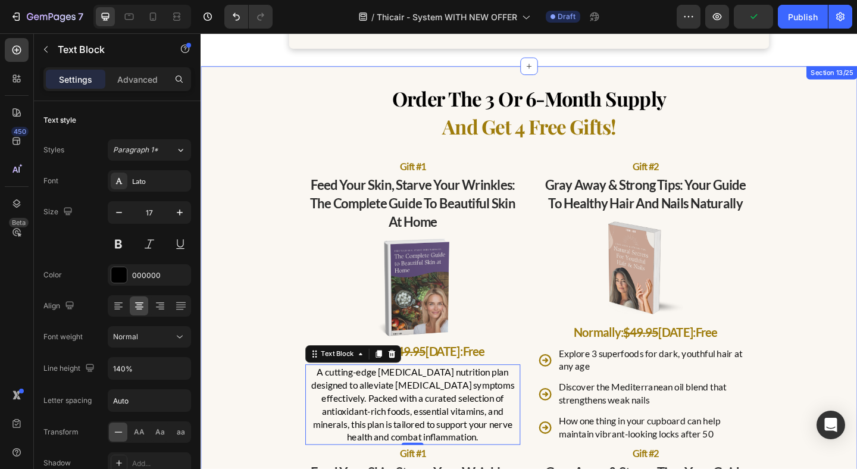
click at [280, 259] on div "order the 3 or 6-month supply and get 4 free gifts! Text Block gift #1 Text Blo…" at bounding box center [558, 451] width 697 height 726
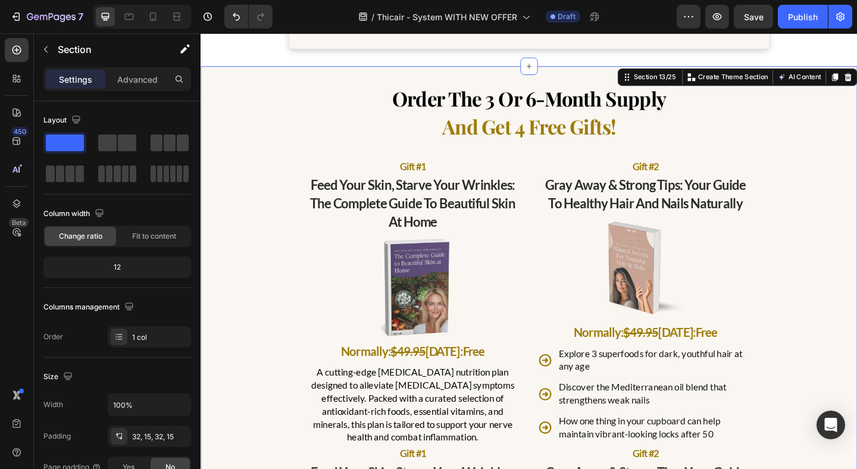
scroll to position [4378, 0]
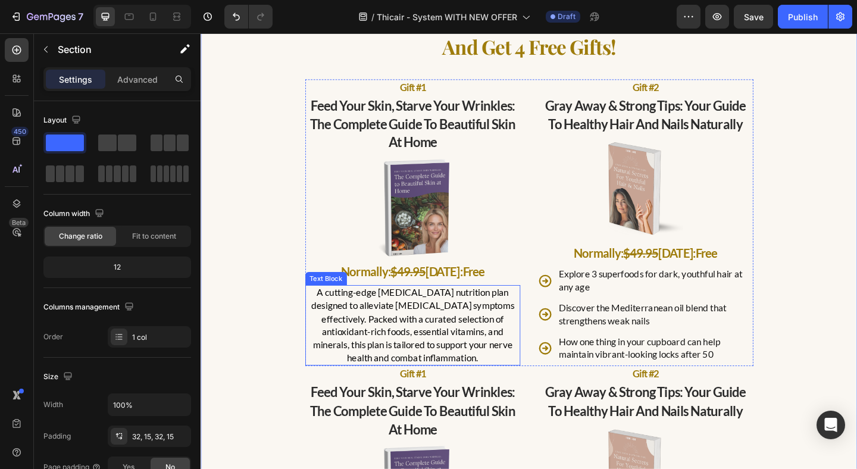
click at [474, 355] on p "A cutting-edge [MEDICAL_DATA] nutrition plan designed to alleviate [MEDICAL_DAT…" at bounding box center [432, 350] width 232 height 85
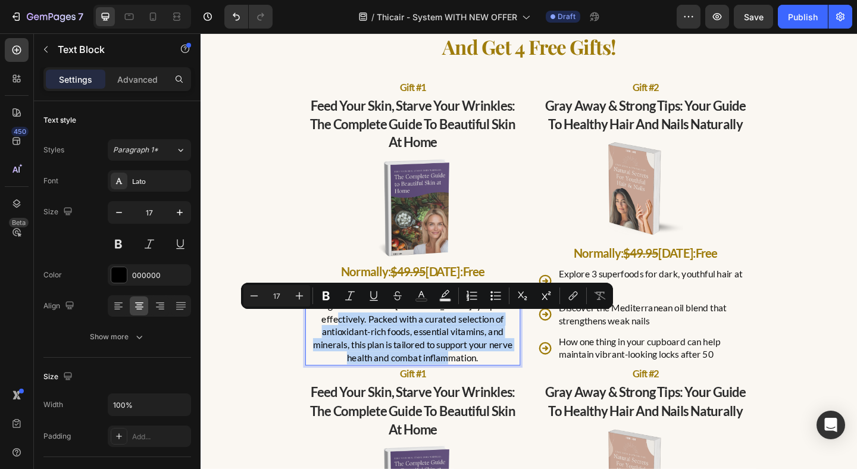
drag, startPoint x: 494, startPoint y: 389, endPoint x: 538, endPoint y: 332, distance: 72.5
click at [538, 332] on p "A cutting-edge [MEDICAL_DATA] nutrition plan designed to alleviate [MEDICAL_DAT…" at bounding box center [432, 350] width 232 height 85
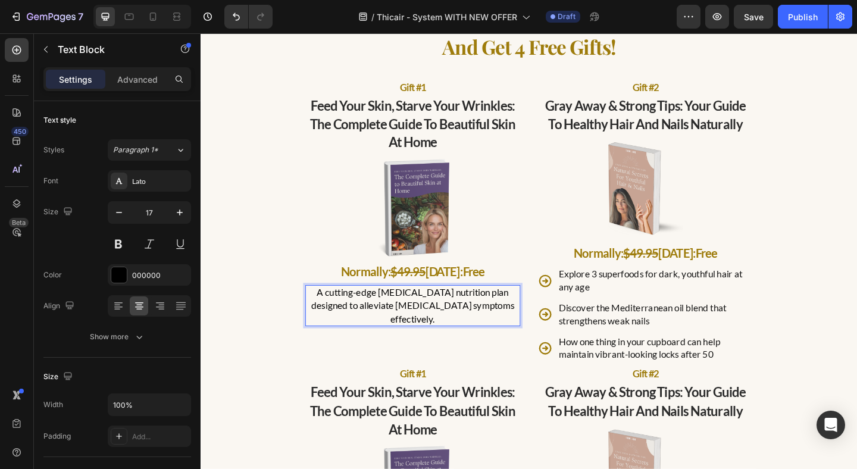
click at [303, 306] on div "order the 3 or 6-month supply and get 4 free gifts! Text Block gift #1 Text Blo…" at bounding box center [558, 365] width 697 height 726
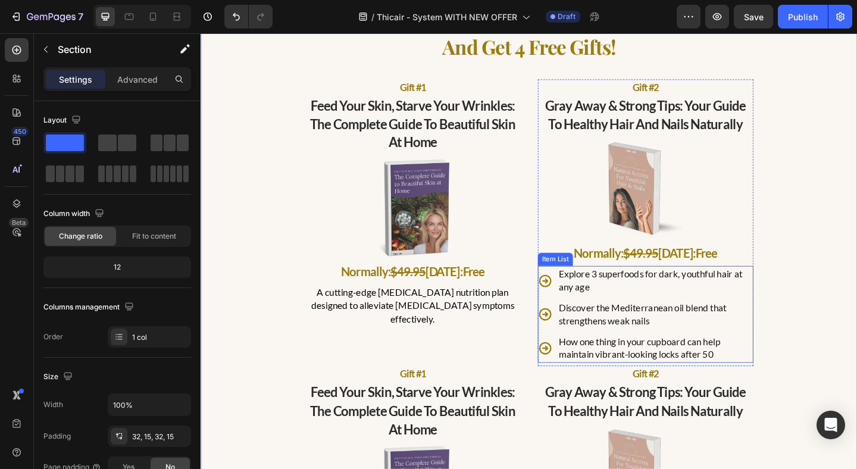
click at [573, 319] on div "Explore 3 superfoods for dark, youthful hair at any age Discover the Mediterran…" at bounding box center [684, 338] width 235 height 105
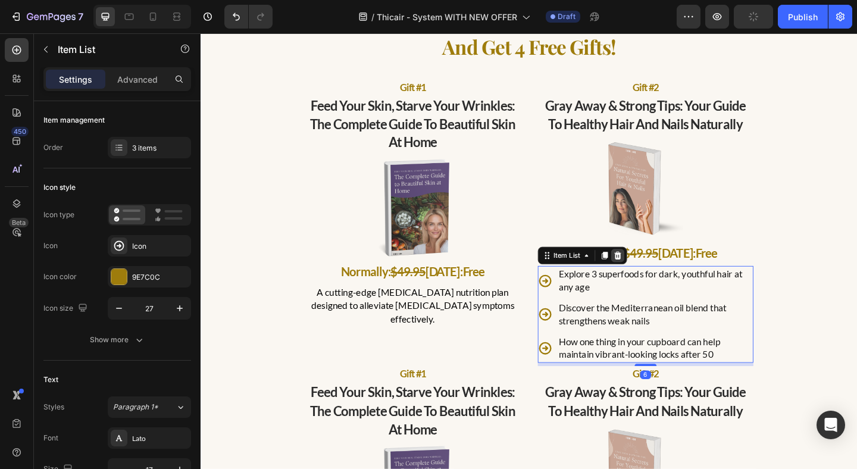
click at [652, 273] on icon at bounding box center [655, 275] width 8 height 8
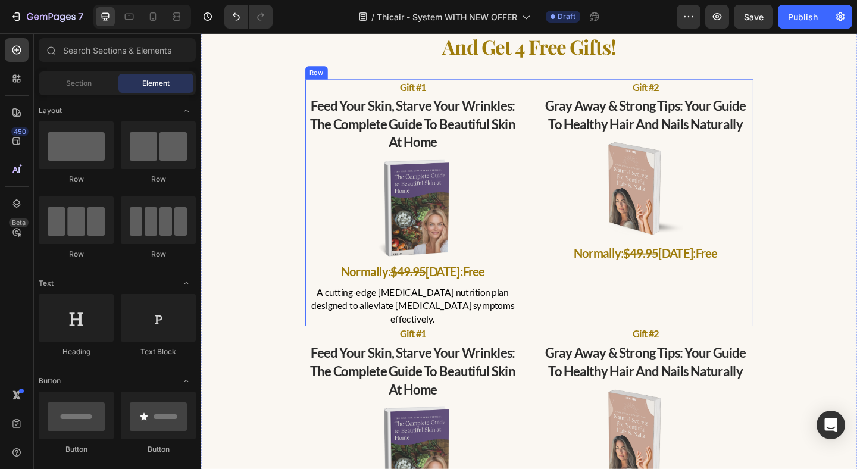
click at [503, 330] on p "A cutting-edge [MEDICAL_DATA] nutrition plan designed to alleviate [MEDICAL_DAT…" at bounding box center [432, 329] width 232 height 42
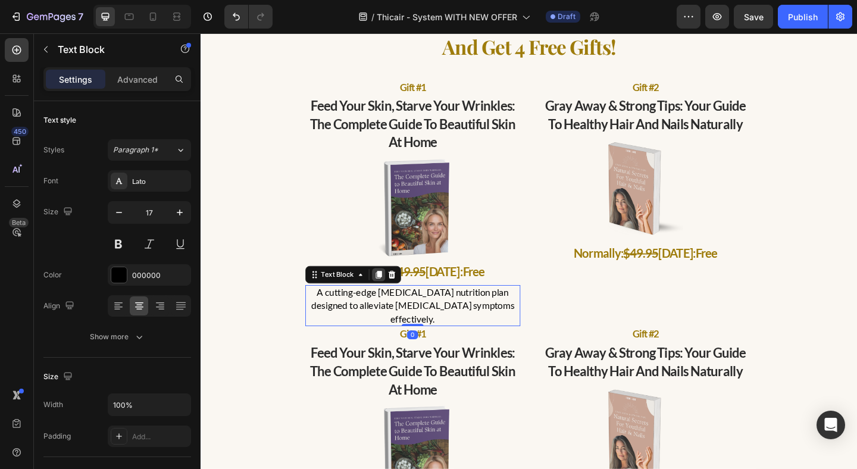
click at [392, 300] on icon at bounding box center [394, 296] width 10 height 10
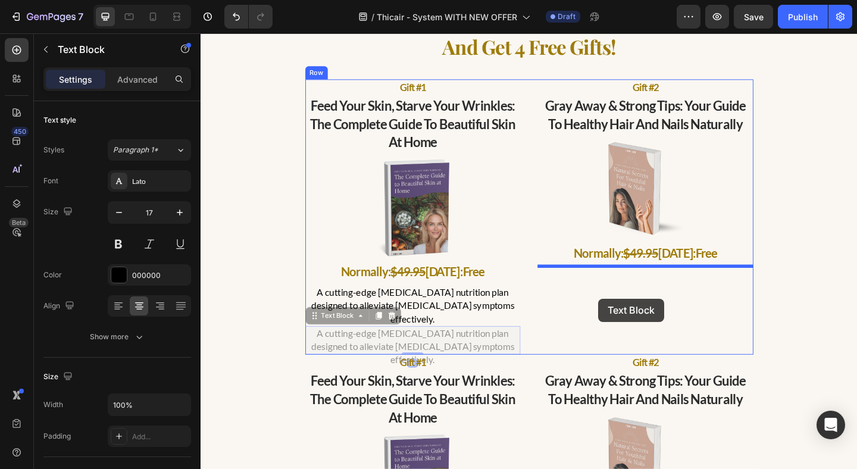
drag, startPoint x: 335, startPoint y: 328, endPoint x: 634, endPoint y: 322, distance: 299.0
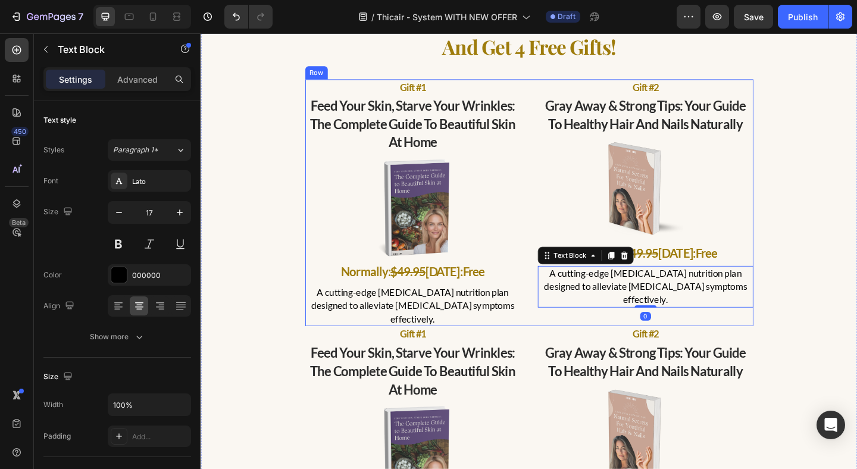
click at [558, 299] on div "gift #1 Text Block feed your skin, starve your wrinkles: the complete guide to …" at bounding box center [558, 217] width 488 height 269
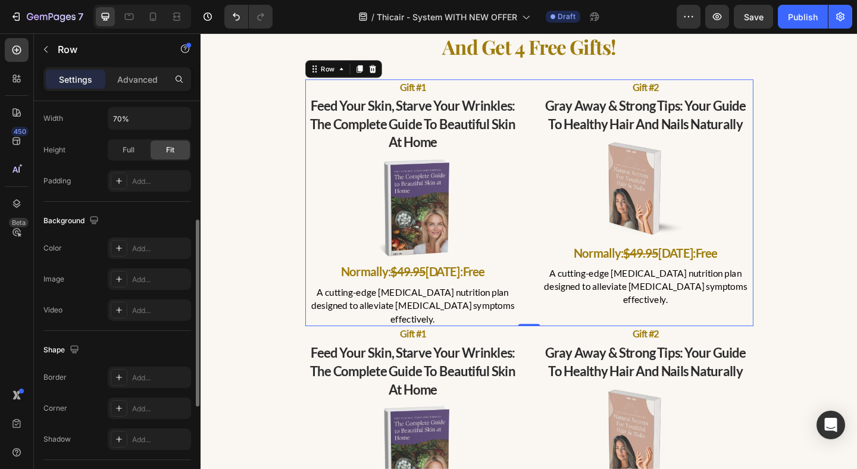
scroll to position [460, 0]
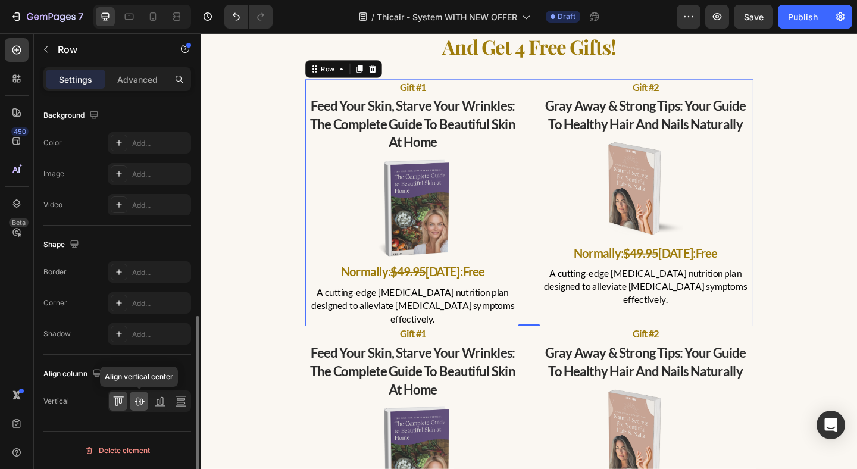
click at [140, 395] on div at bounding box center [139, 401] width 18 height 19
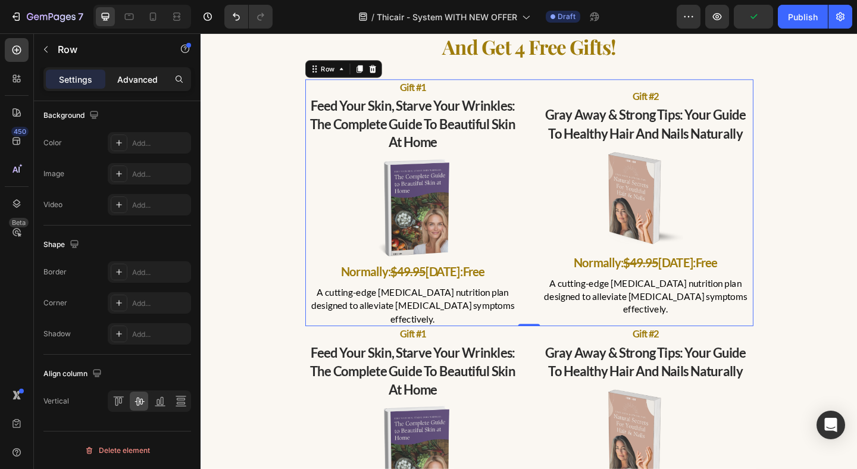
click at [131, 77] on p "Advanced" at bounding box center [137, 79] width 40 height 13
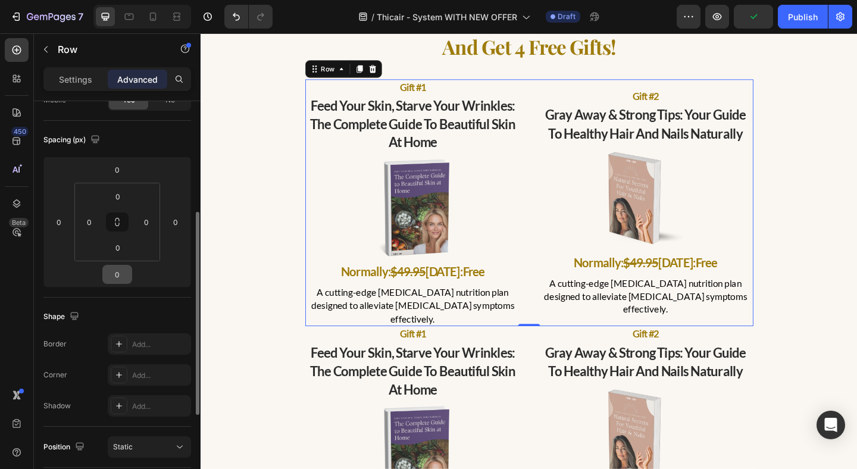
scroll to position [106, 0]
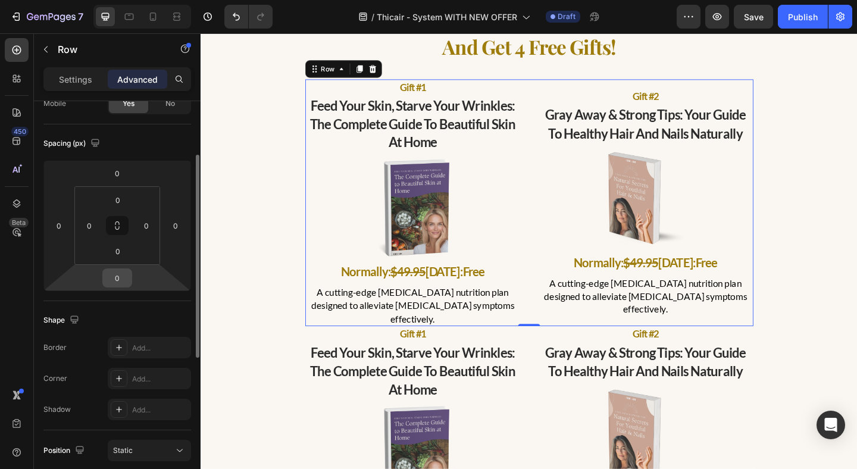
click at [123, 275] on input "0" at bounding box center [117, 278] width 24 height 18
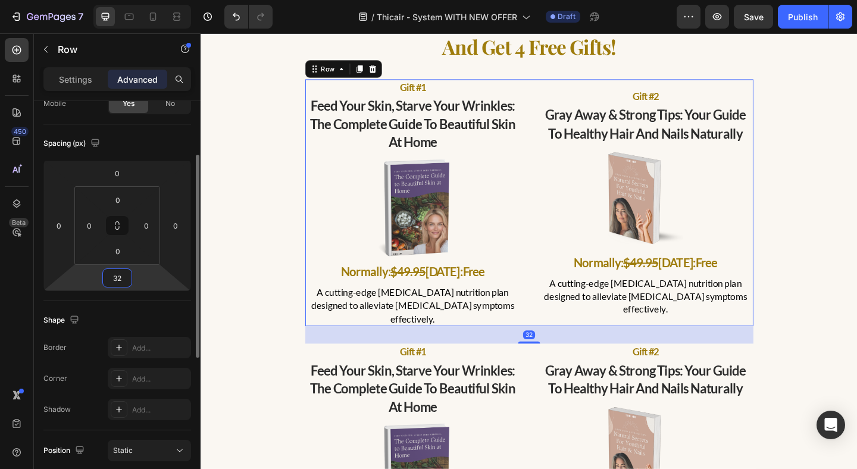
type input "3"
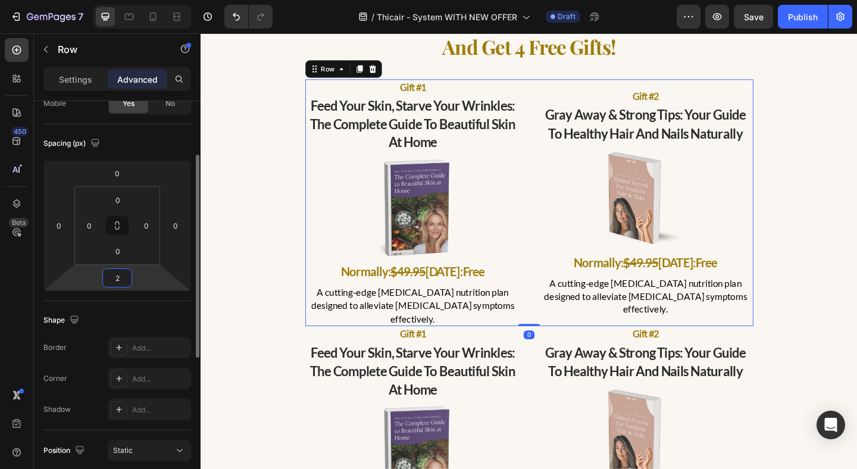
type input "24"
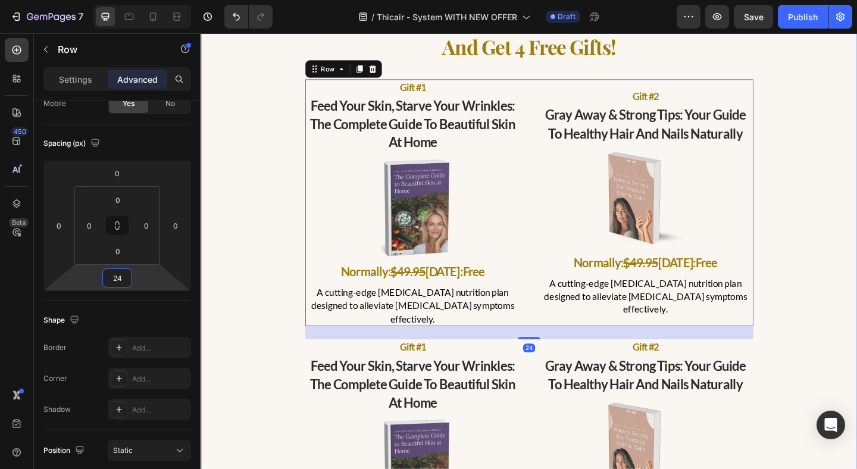
scroll to position [4552, 0]
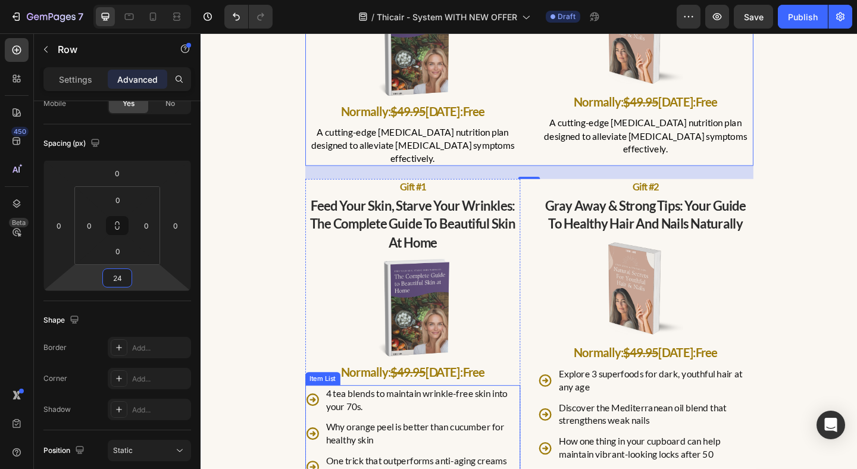
click at [322, 428] on div "4 tea blends to maintain wrinkle-free skin into your 70s." at bounding box center [431, 432] width 235 height 32
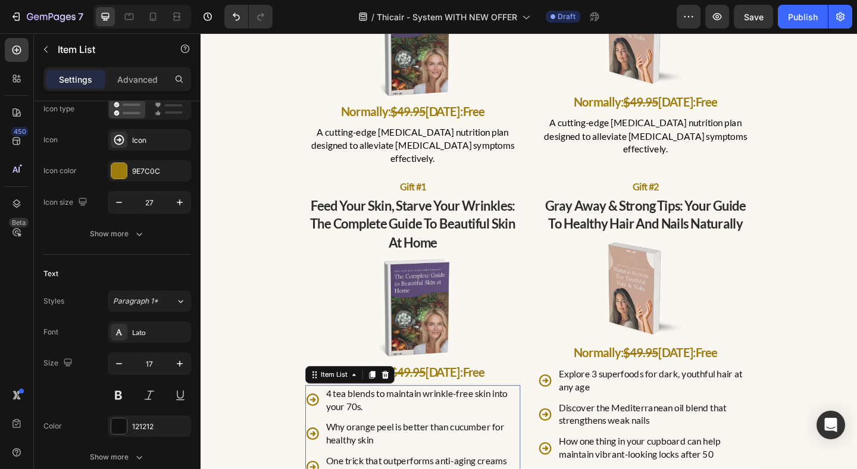
scroll to position [0, 0]
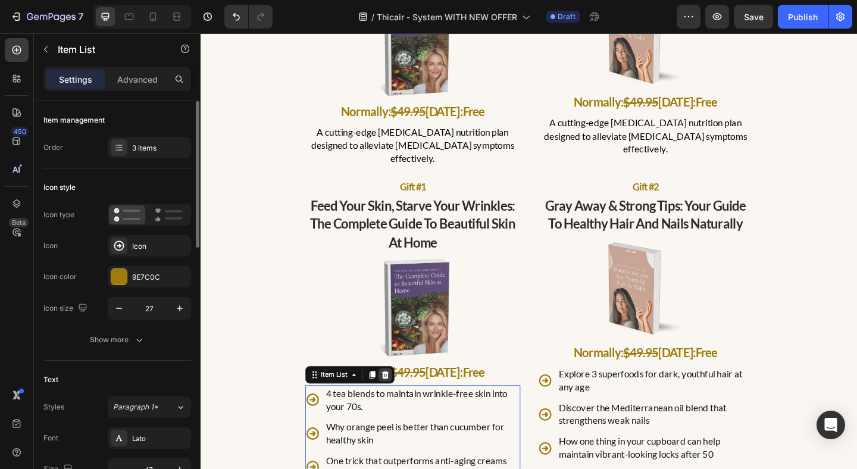
click at [405, 400] on icon at bounding box center [402, 405] width 10 height 10
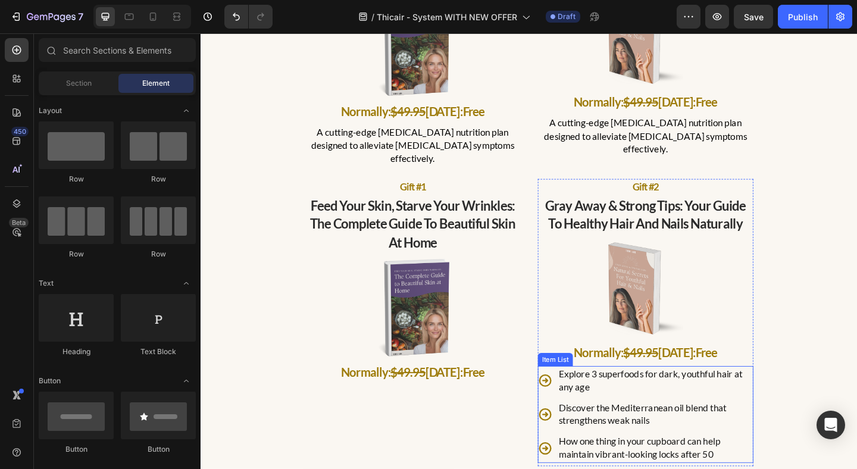
click at [584, 432] on div "Discover the Mediterranean oil blend that strengthens weak nails" at bounding box center [684, 448] width 235 height 32
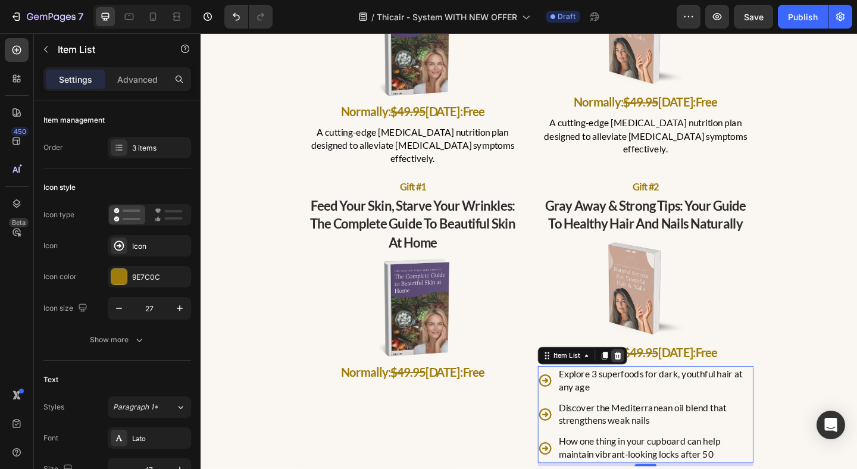
click at [653, 380] on icon at bounding box center [655, 384] width 8 height 8
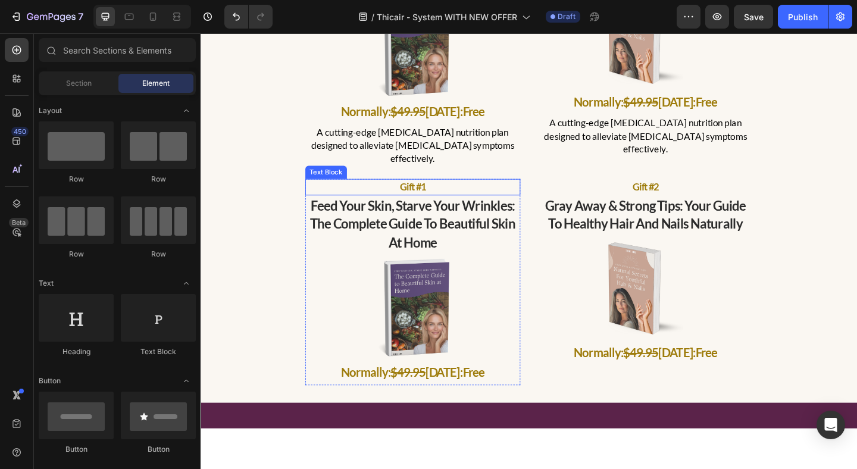
click at [401, 160] on p "A cutting-edge [MEDICAL_DATA] nutrition plan designed to alleviate [MEDICAL_DAT…" at bounding box center [432, 155] width 232 height 42
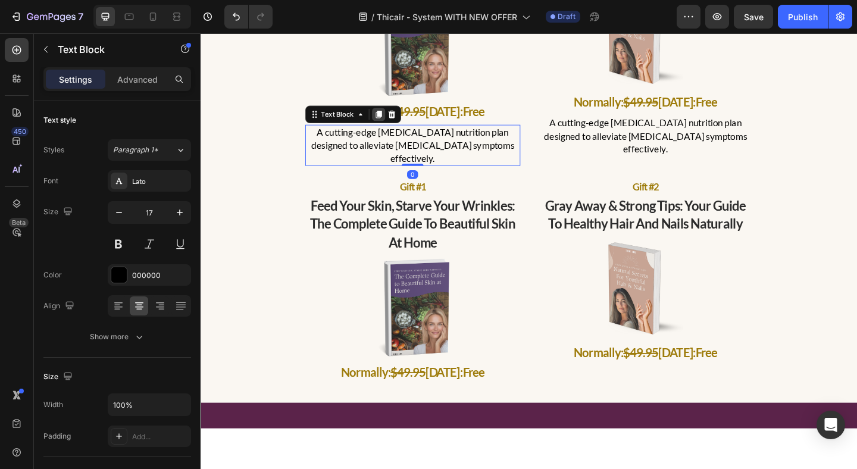
click at [392, 121] on icon at bounding box center [394, 121] width 7 height 8
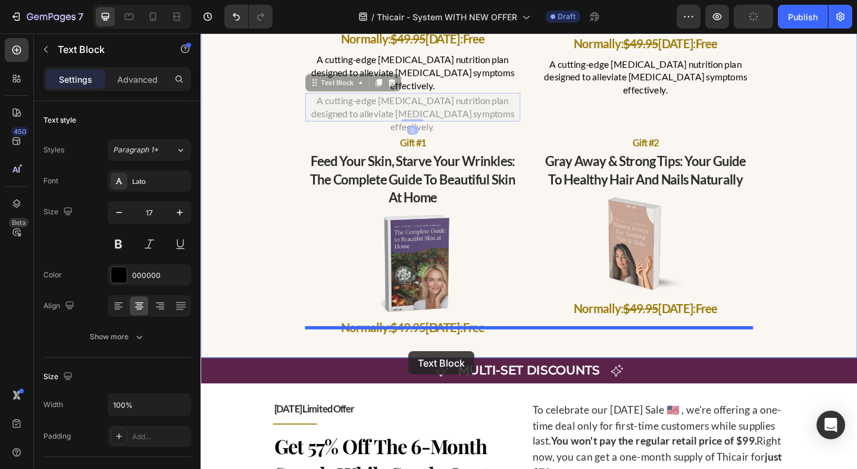
scroll to position [4653, 0]
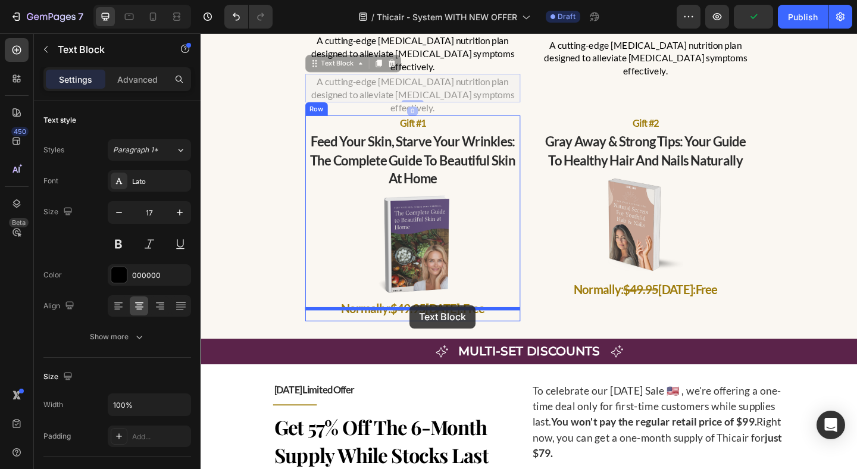
drag, startPoint x: 347, startPoint y: 154, endPoint x: 428, endPoint y: 329, distance: 192.9
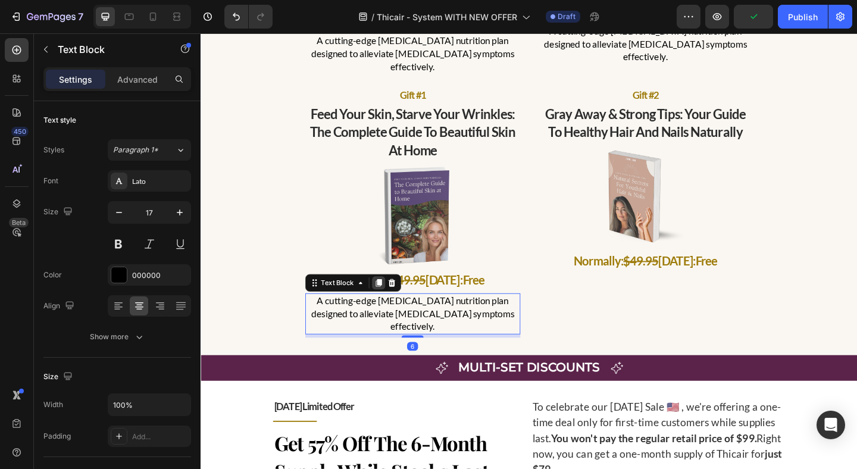
click at [398, 298] on div at bounding box center [394, 305] width 14 height 14
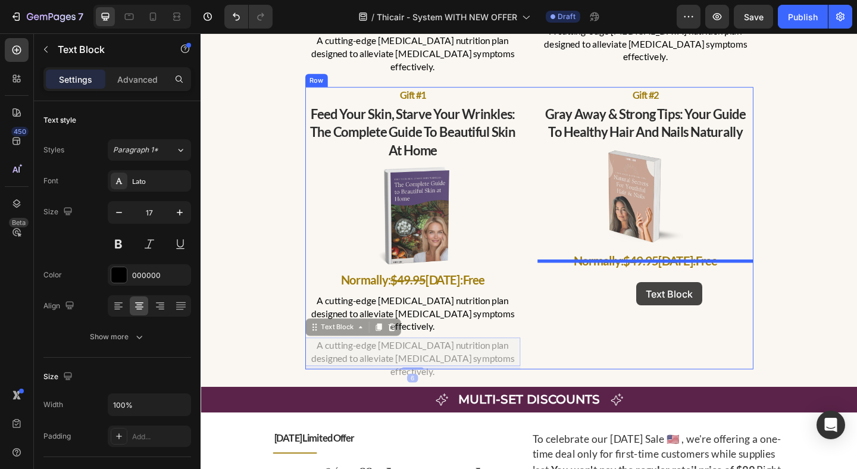
drag, startPoint x: 335, startPoint y: 319, endPoint x: 675, endPoint y: 304, distance: 339.7
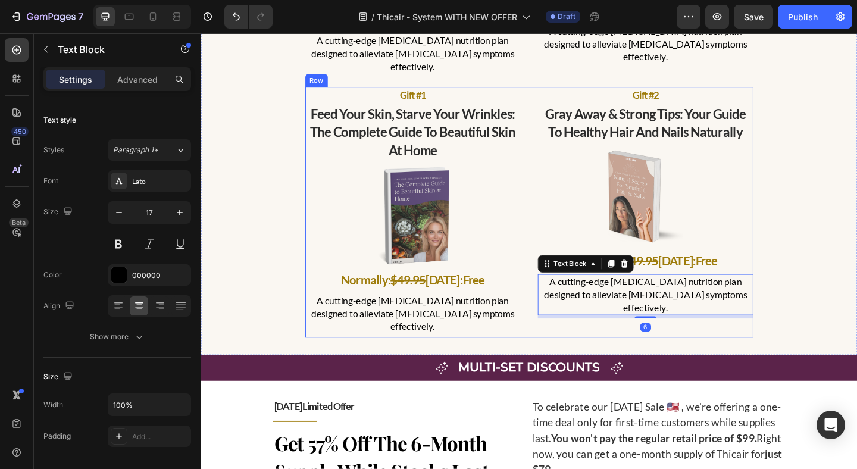
click at [554, 180] on div "gift #1 Text Block feed your skin, starve your wrinkles: the complete guide to …" at bounding box center [558, 228] width 488 height 273
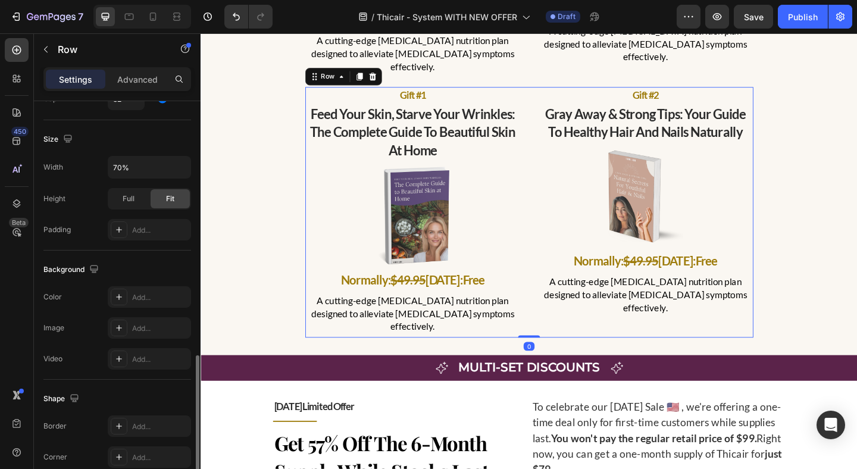
scroll to position [460, 0]
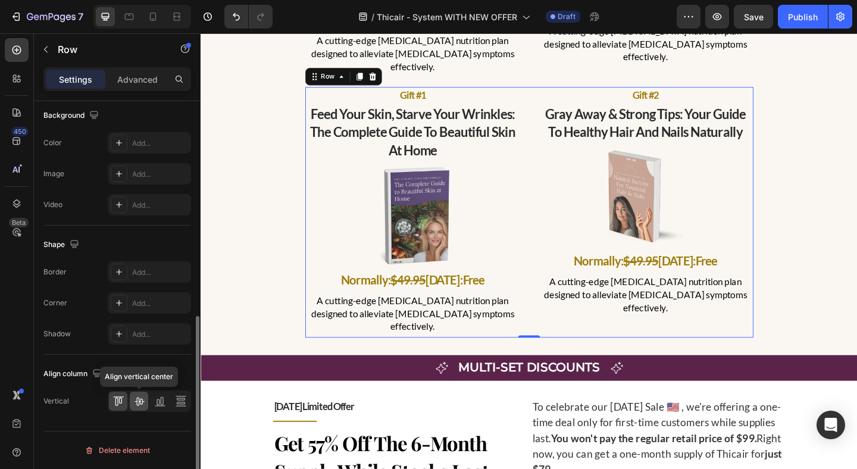
click at [144, 394] on div at bounding box center [139, 401] width 18 height 19
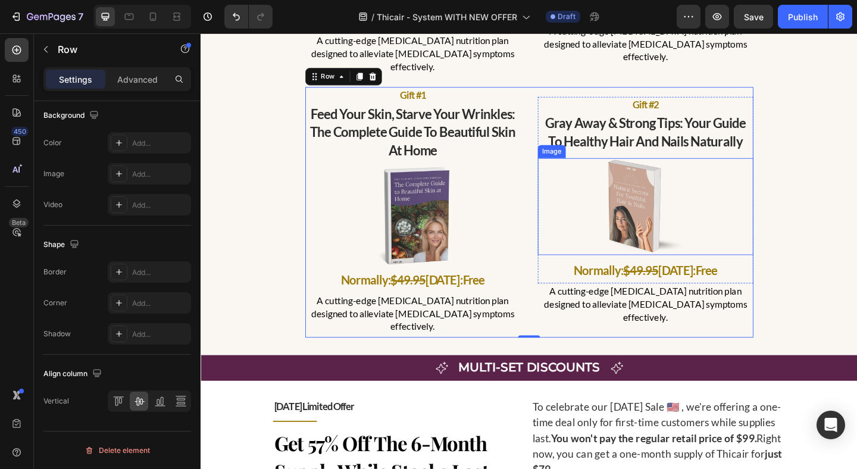
click at [807, 161] on div "order the 3 or 6-month supply and get 4 free gifts! Text Block gift #1 Text Blo…" at bounding box center [558, 45] width 697 height 637
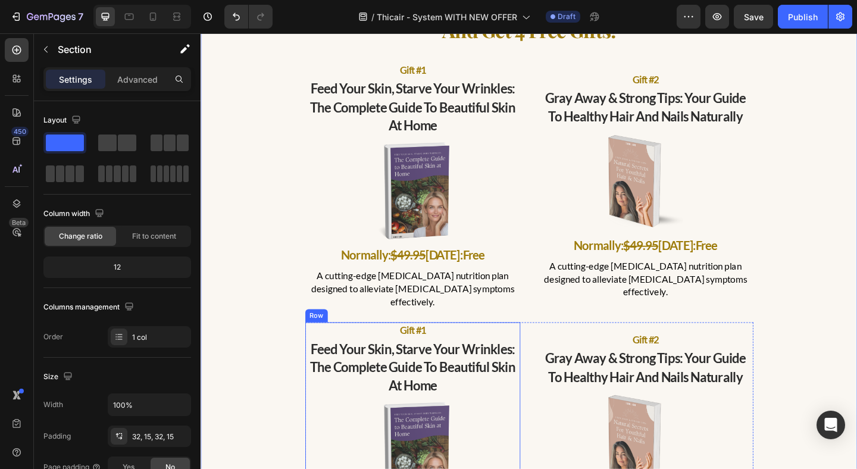
scroll to position [4377, 0]
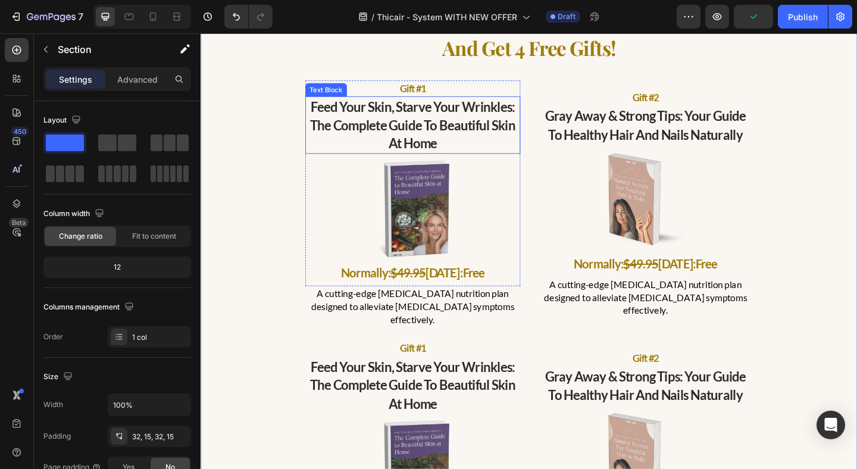
click at [453, 126] on p "feed your skin, starve your wrinkles: the complete guide to beautiful skin at h…" at bounding box center [432, 133] width 232 height 60
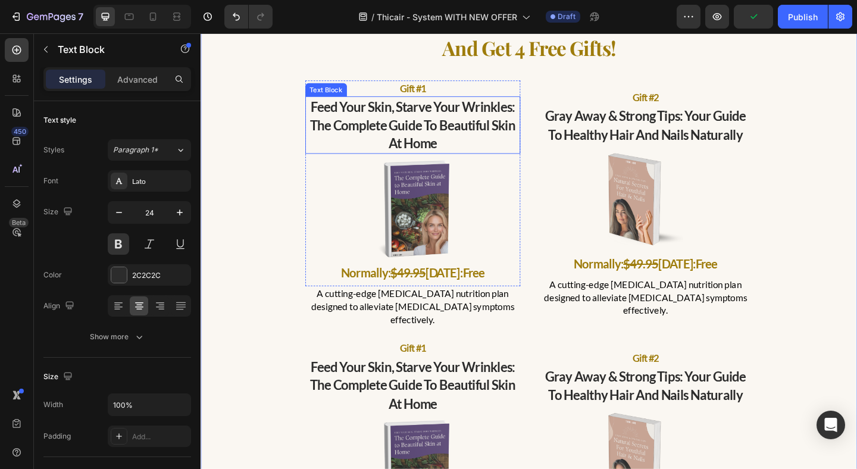
click at [453, 126] on p "feed your skin, starve your wrinkles: the complete guide to beautiful skin at h…" at bounding box center [432, 133] width 232 height 60
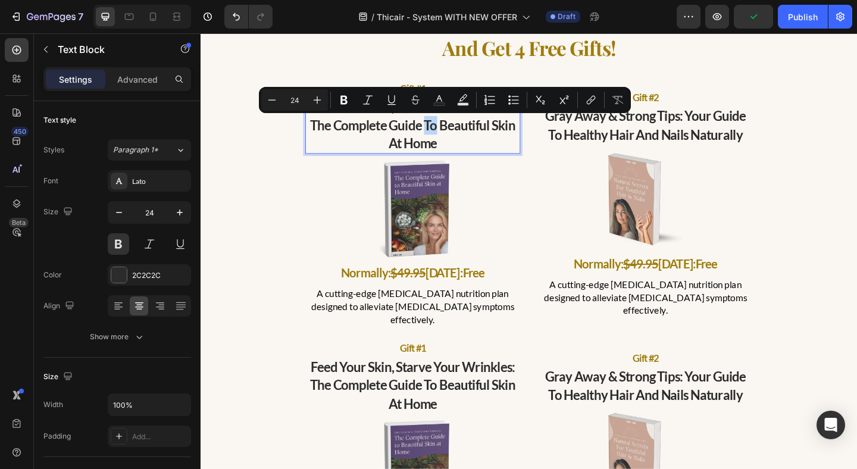
click at [465, 148] on p "feed your skin, starve your wrinkles: the complete guide to beautiful skin at h…" at bounding box center [432, 133] width 232 height 60
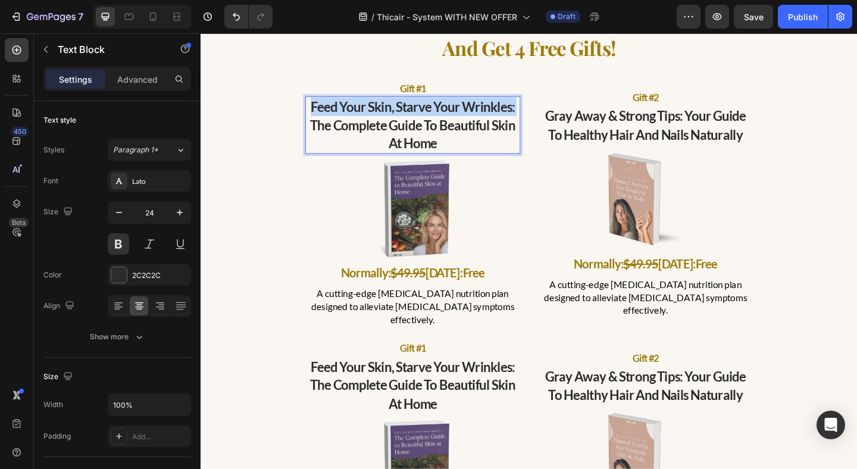
drag, startPoint x: 323, startPoint y: 136, endPoint x: 323, endPoint y: 117, distance: 19.6
click at [323, 117] on p "feed your skin, starve your wrinkles: the complete guide to beautiful skin at h…" at bounding box center [432, 133] width 232 height 60
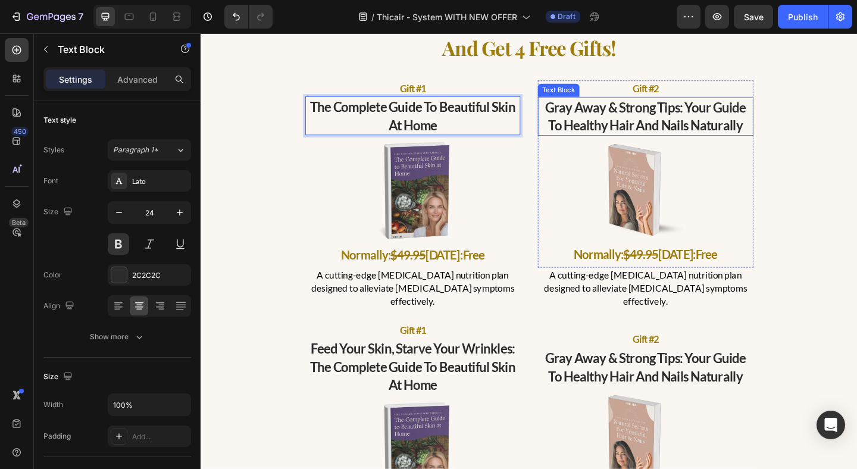
click at [581, 111] on p "gray away & strong tips: your guide to healthy hair and nails naturally" at bounding box center [685, 124] width 232 height 40
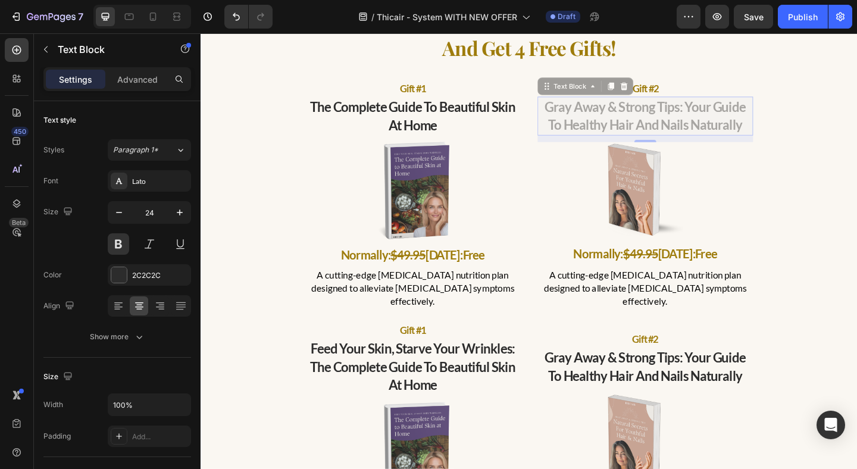
scroll to position [4376, 0]
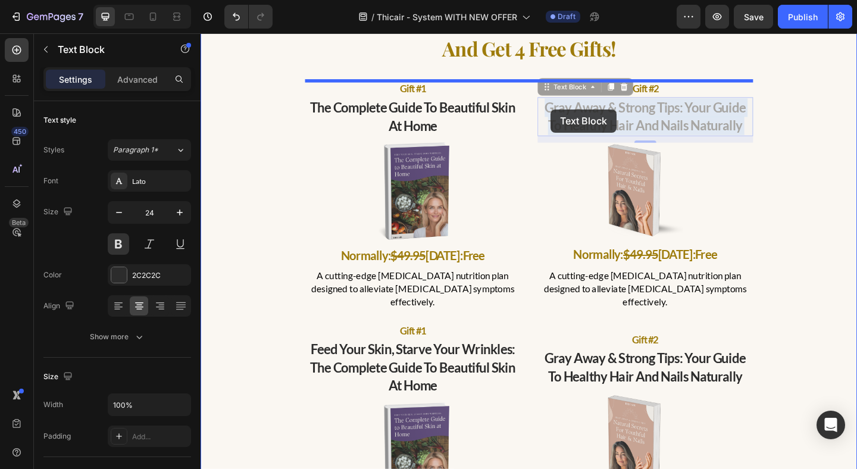
drag, startPoint x: 723, startPoint y: 117, endPoint x: 559, endPoint y: 116, distance: 163.7
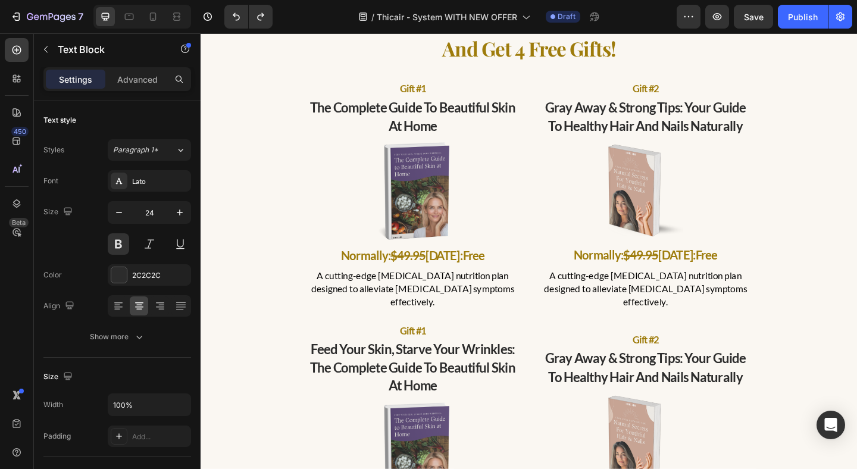
click at [684, 128] on p "gray away & strong tips: your guide to healthy hair and nails naturally" at bounding box center [685, 124] width 232 height 40
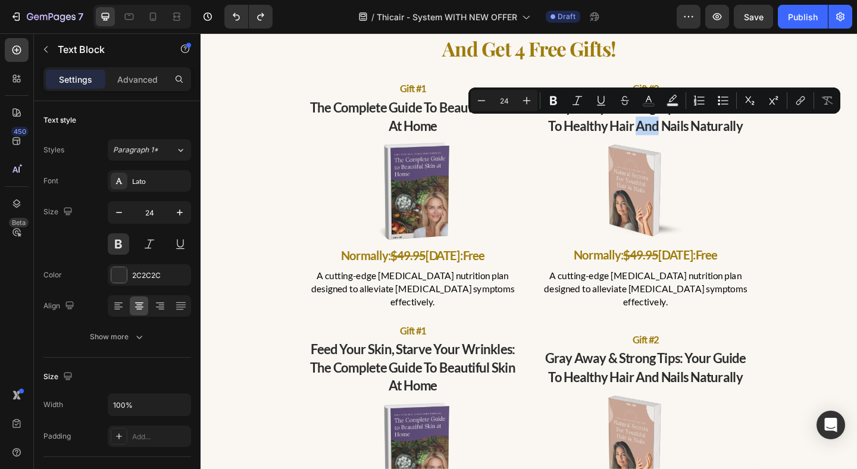
click at [675, 111] on div "Minus 24 Plus Bold Italic Underline Strikethrough Text Color Text Background Co…" at bounding box center [655, 101] width 372 height 26
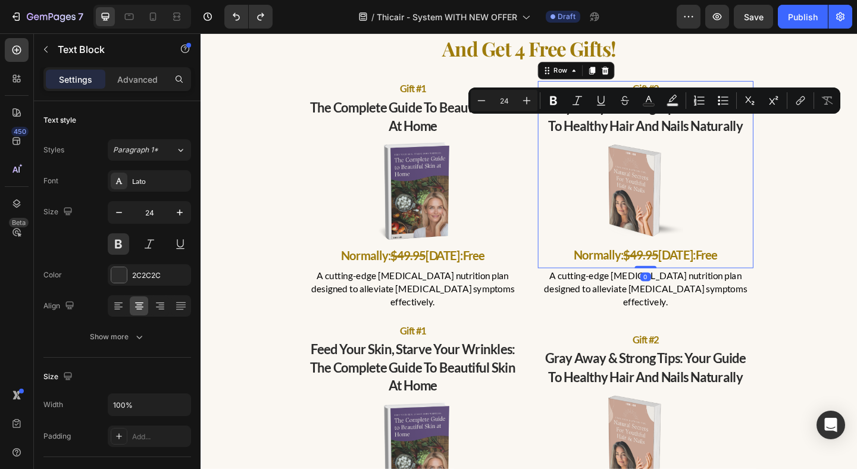
click at [795, 148] on div "gift #2 Text Block gray away & strong tips: your guide to healthy hair and nail…" at bounding box center [684, 187] width 235 height 204
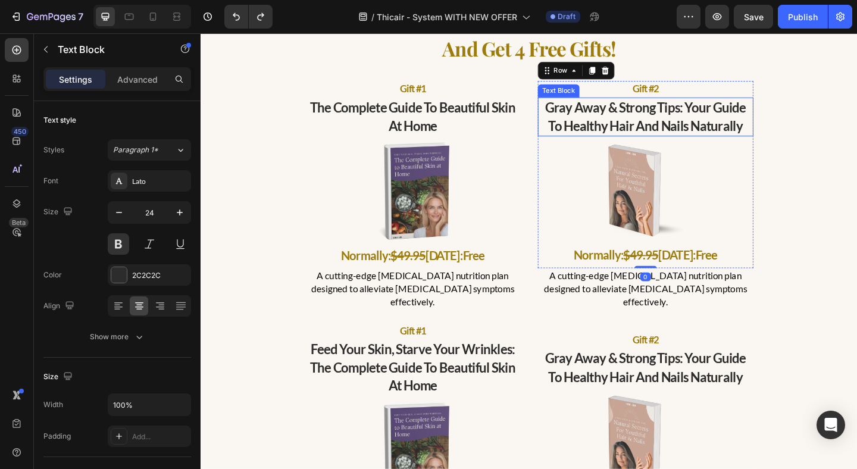
click at [738, 133] on p "gray away & strong tips: your guide to healthy hair and nails naturally" at bounding box center [685, 124] width 232 height 40
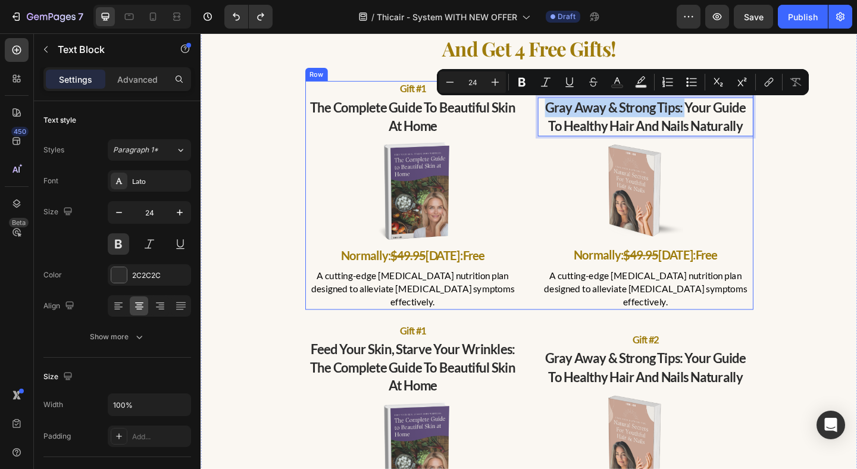
drag, startPoint x: 719, startPoint y: 117, endPoint x: 564, endPoint y: 116, distance: 154.8
click at [564, 116] on div "gift #1 Text Block the complete guide to beautiful skin at home Text Block Imag…" at bounding box center [558, 209] width 488 height 249
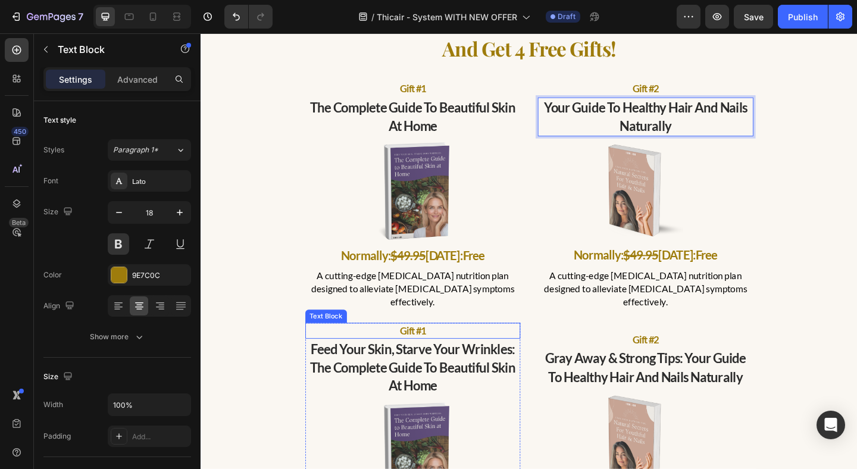
click at [442, 350] on p "gift #1" at bounding box center [432, 357] width 232 height 15
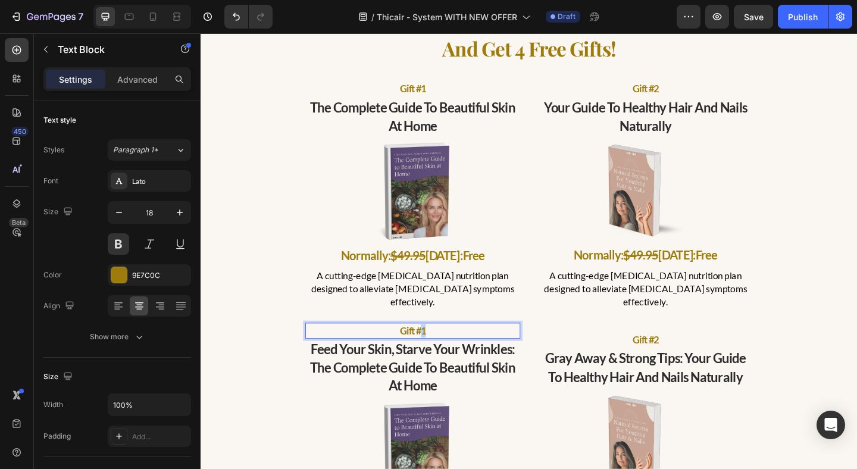
click at [451, 350] on p "gift #1" at bounding box center [432, 357] width 232 height 15
click at [719, 360] on p "gift #2" at bounding box center [685, 367] width 232 height 15
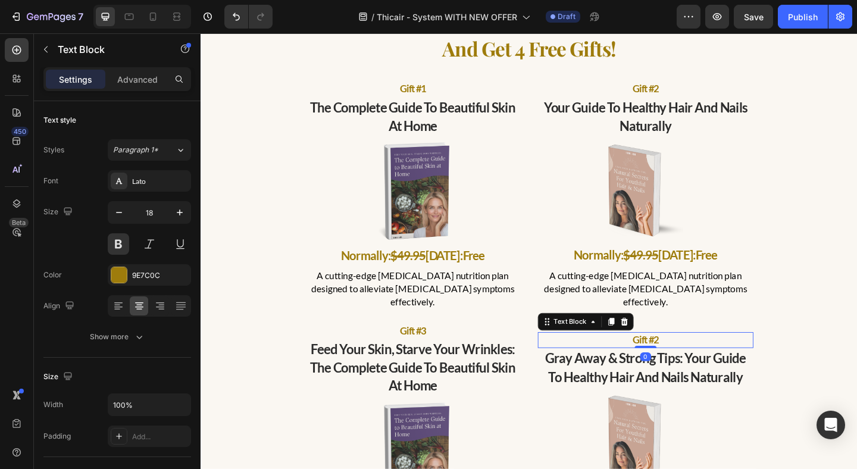
click at [719, 360] on p "gift #2" at bounding box center [685, 367] width 232 height 15
click at [811, 332] on div "order the 3 or 6-month supply and get 4 free gifts! Text Block gift #1 Text Blo…" at bounding box center [558, 312] width 697 height 617
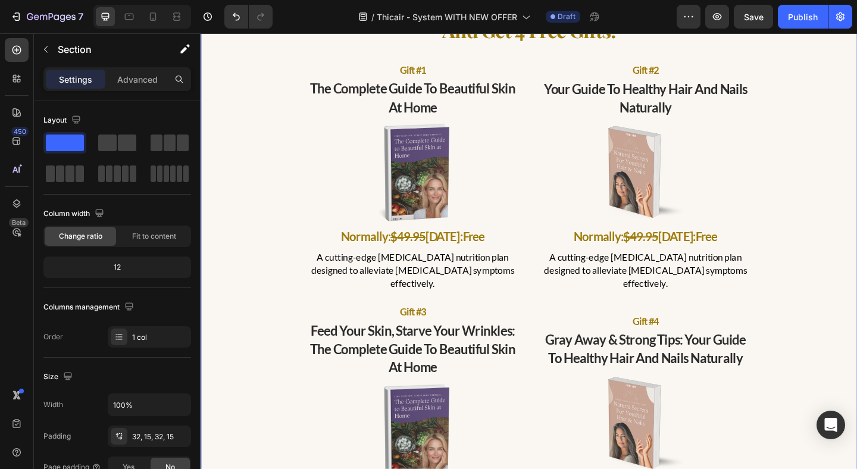
scroll to position [4409, 0]
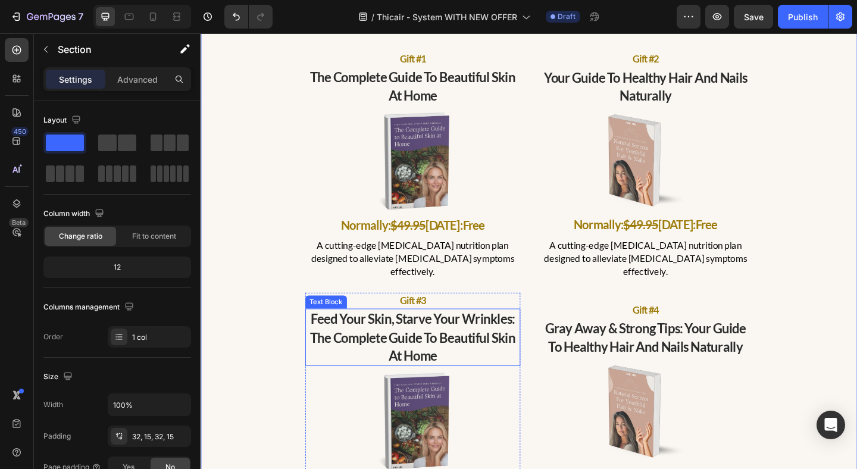
click at [476, 347] on p "feed your skin, starve your wrinkles: the complete guide to beautiful skin at h…" at bounding box center [432, 364] width 232 height 60
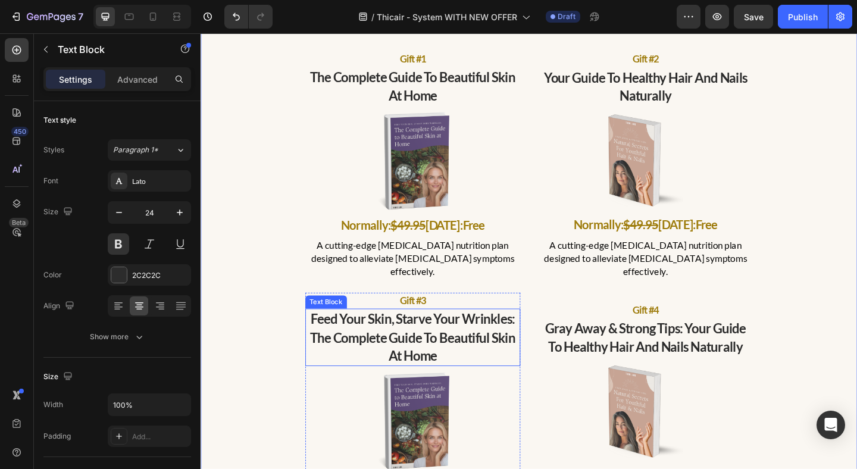
click at [476, 347] on p "feed your skin, starve your wrinkles: the complete guide to beautiful skin at h…" at bounding box center [432, 364] width 232 height 60
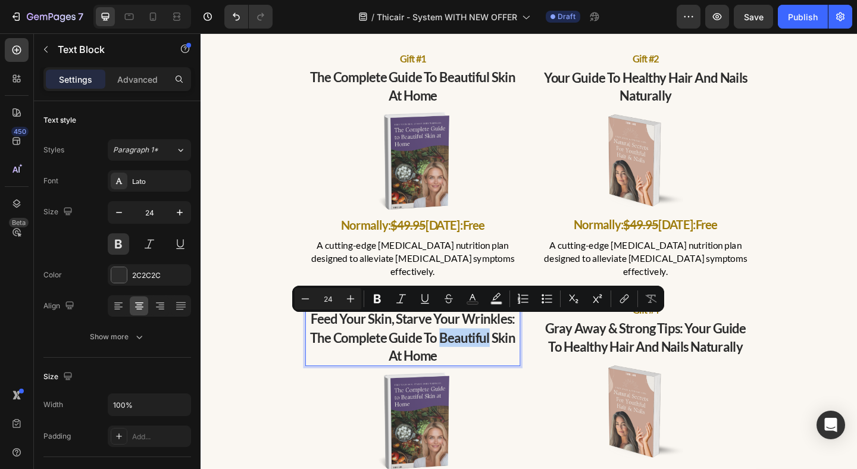
click at [441, 358] on p "feed your skin, starve your wrinkles: the complete guide to beautiful skin at h…" at bounding box center [432, 364] width 232 height 60
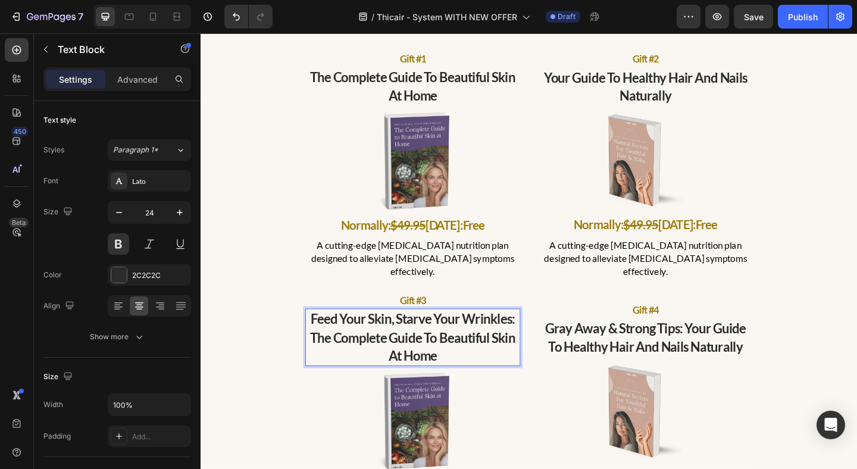
click at [441, 358] on p "feed your skin, starve your wrinkles: the complete guide to beautiful skin at h…" at bounding box center [432, 364] width 232 height 60
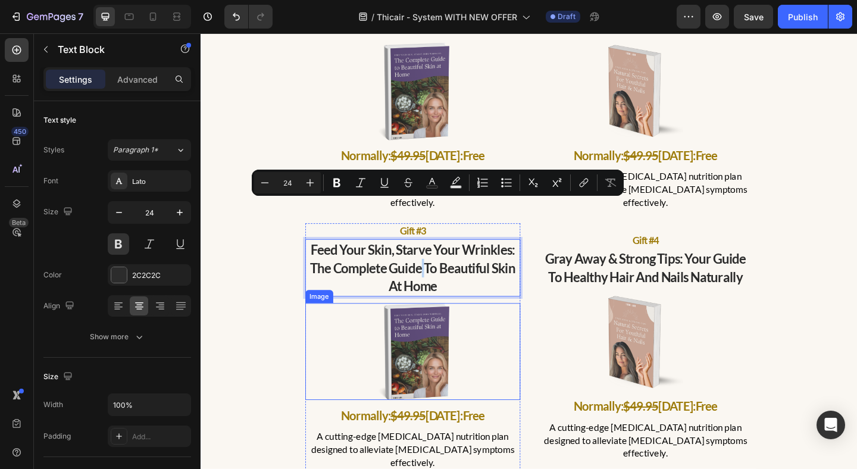
scroll to position [4535, 0]
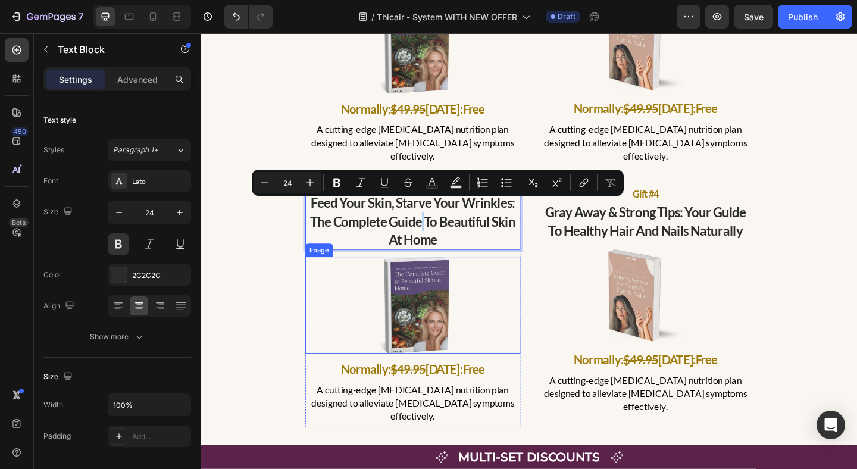
click at [452, 308] on img at bounding box center [431, 328] width 82 height 105
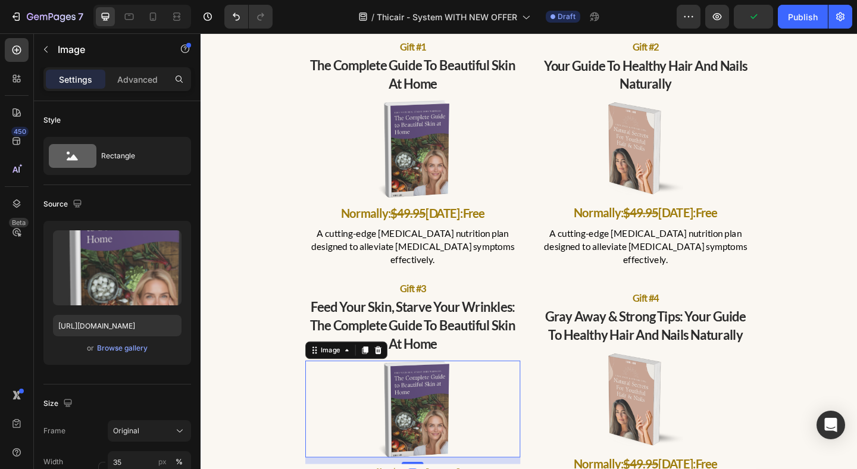
scroll to position [4457, 0]
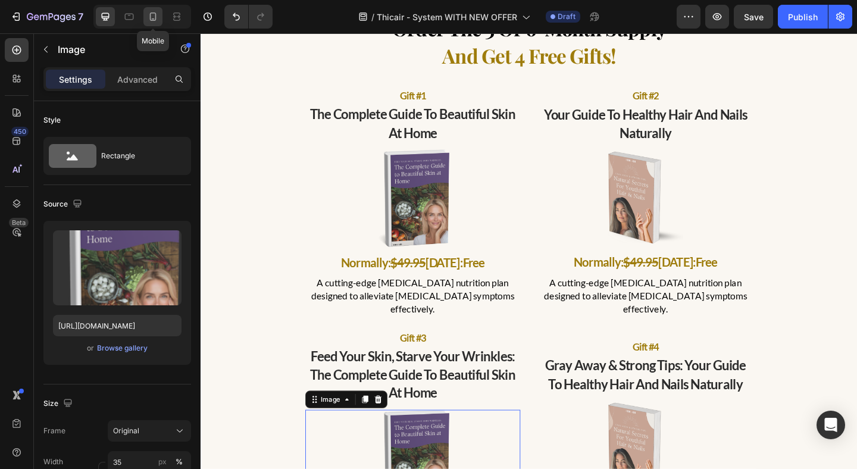
click at [154, 20] on icon at bounding box center [153, 17] width 12 height 12
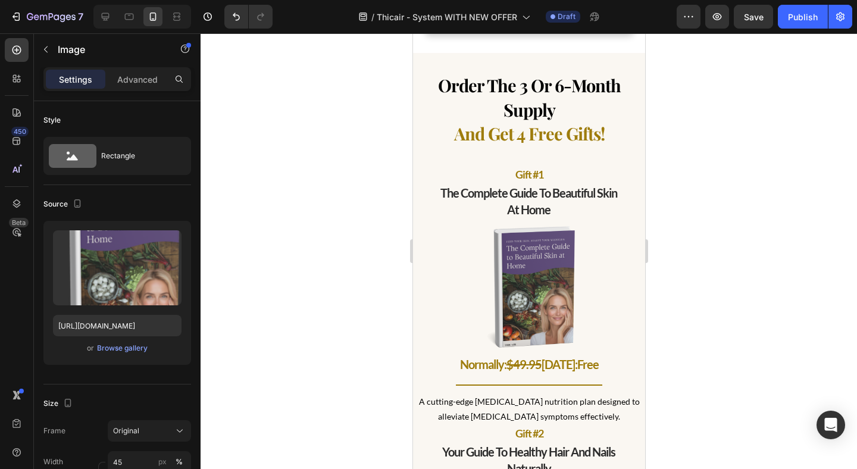
scroll to position [4426, 0]
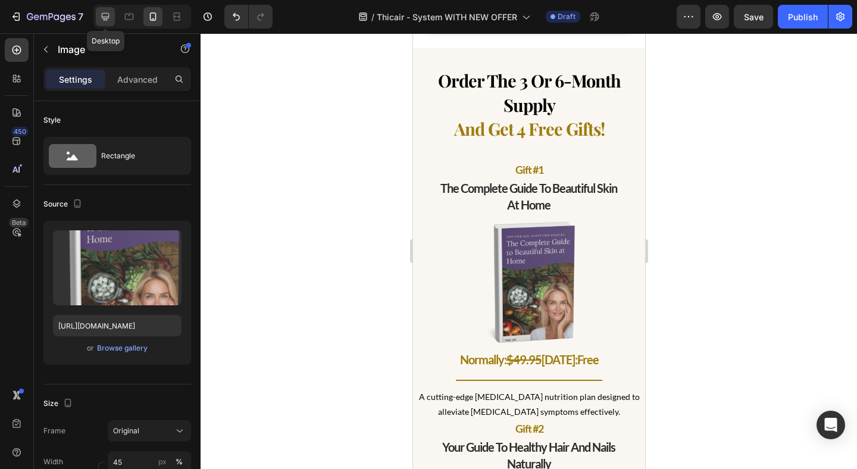
click at [108, 21] on icon at bounding box center [105, 17] width 12 height 12
type input "35"
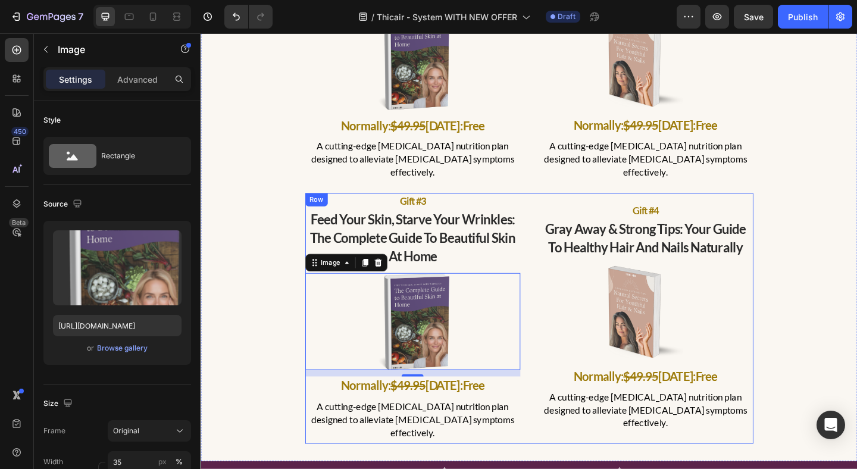
scroll to position [4525, 0]
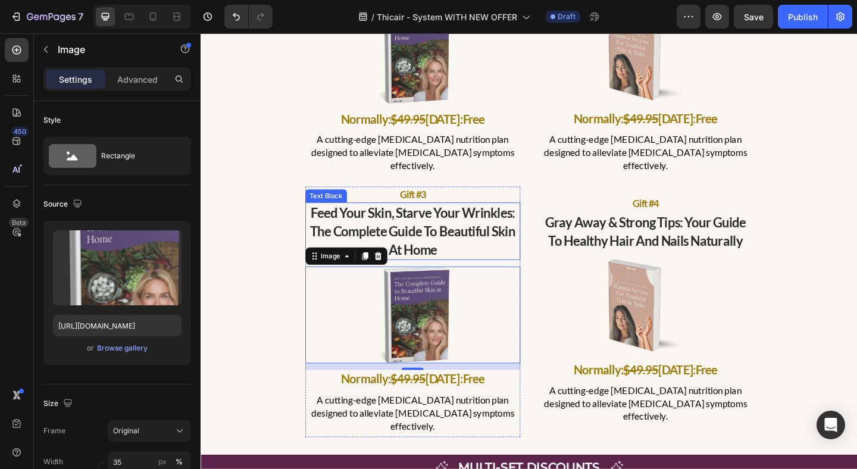
click at [474, 239] on p "feed your skin, starve your wrinkles: the complete guide to beautiful skin at h…" at bounding box center [432, 249] width 232 height 60
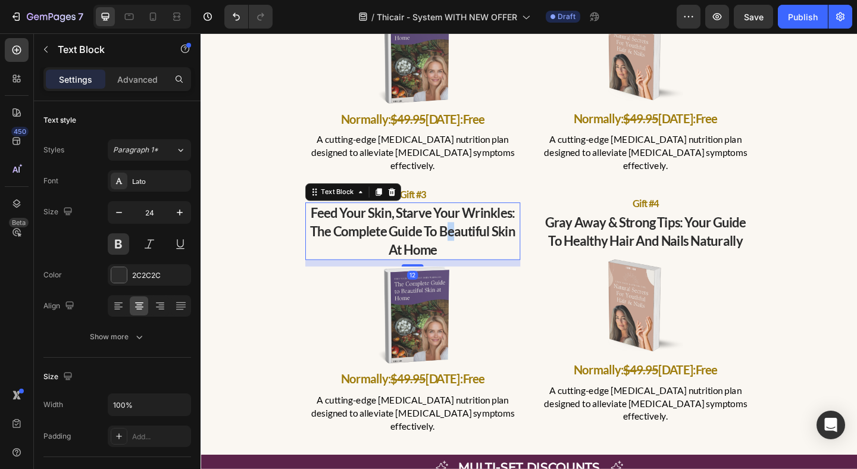
click at [471, 235] on p "feed your skin, starve your wrinkles: the complete guide to beautiful skin at h…" at bounding box center [432, 249] width 232 height 60
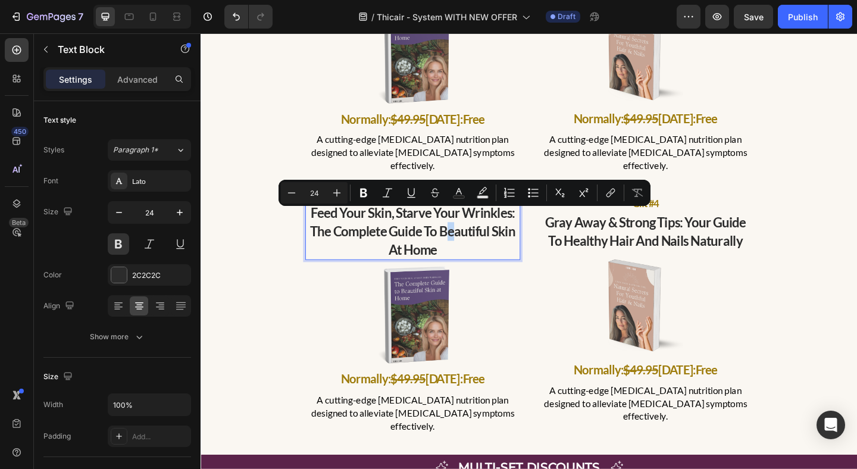
click at [471, 236] on p "feed your skin, starve your wrinkles: the complete guide to beautiful skin at h…" at bounding box center [432, 249] width 232 height 60
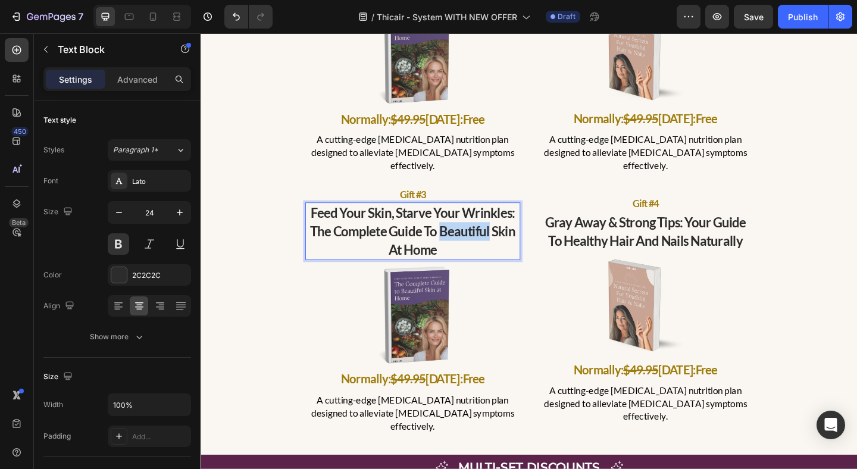
click at [471, 236] on p "feed your skin, starve your wrinkles: the complete guide to beautiful skin at h…" at bounding box center [432, 249] width 232 height 60
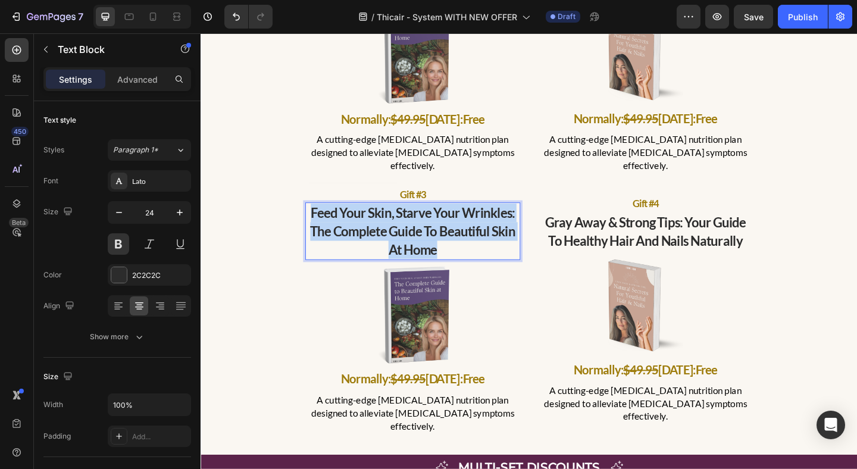
scroll to position [4534, 0]
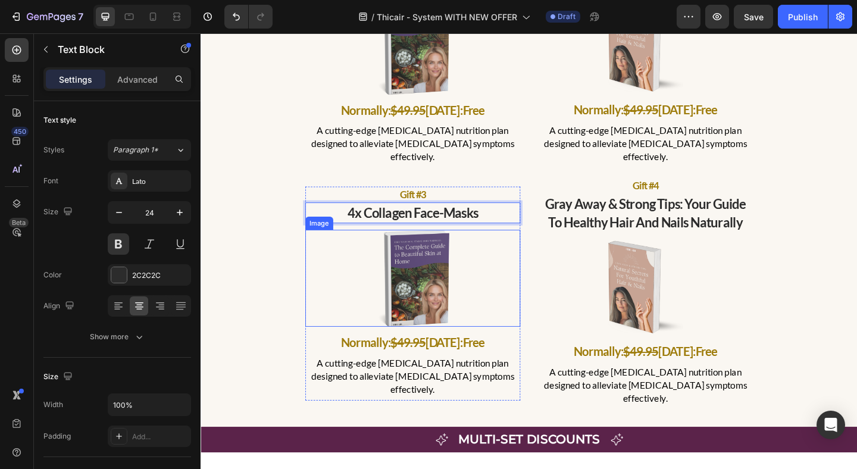
click at [461, 267] on img at bounding box center [431, 299] width 82 height 105
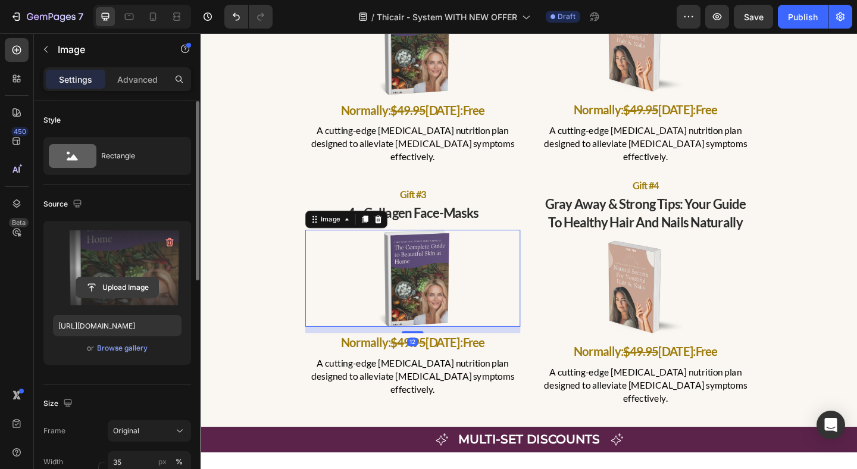
click at [130, 291] on input "file" at bounding box center [117, 287] width 82 height 20
click at [146, 287] on input "file" at bounding box center [117, 287] width 82 height 20
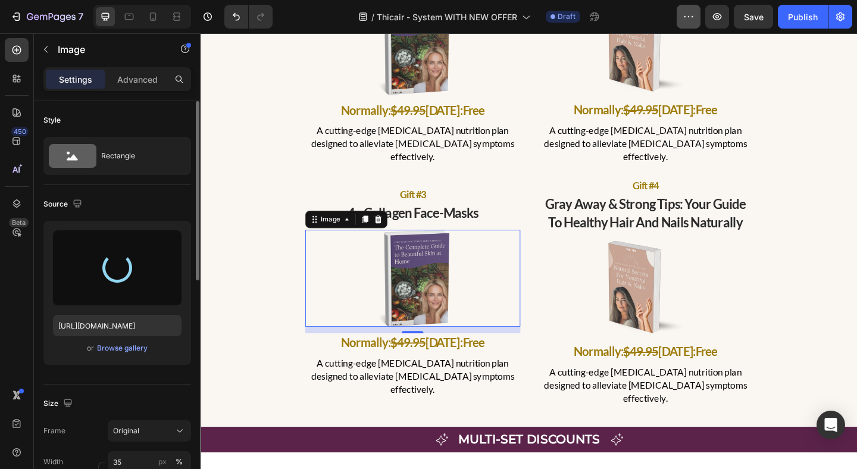
type input "[URL][DOMAIN_NAME]"
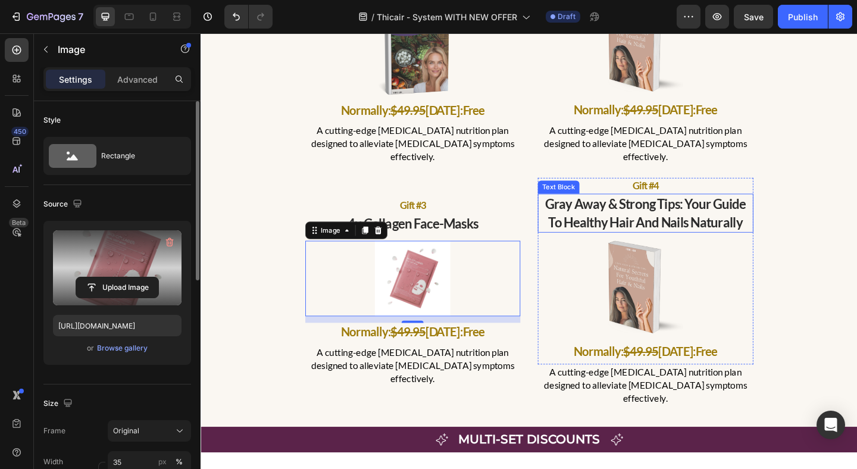
click at [621, 212] on p "gray away & strong tips: your guide to healthy hair and nails naturally" at bounding box center [685, 229] width 232 height 40
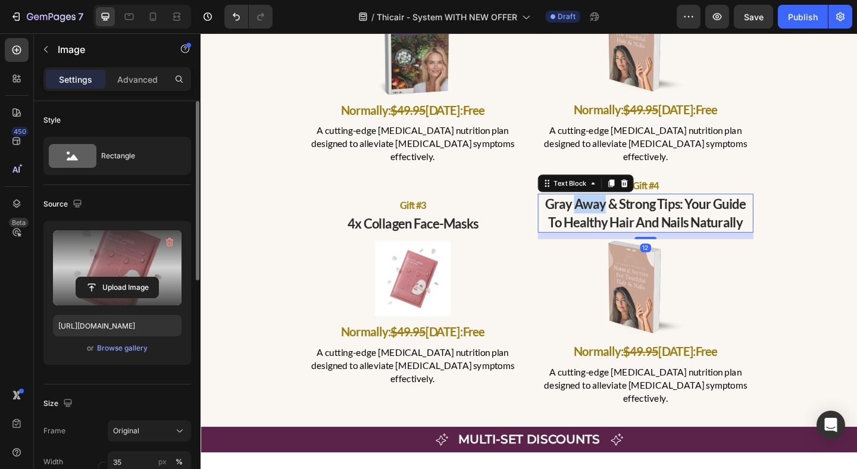
click at [621, 212] on p "gray away & strong tips: your guide to healthy hair and nails naturally" at bounding box center [685, 229] width 232 height 40
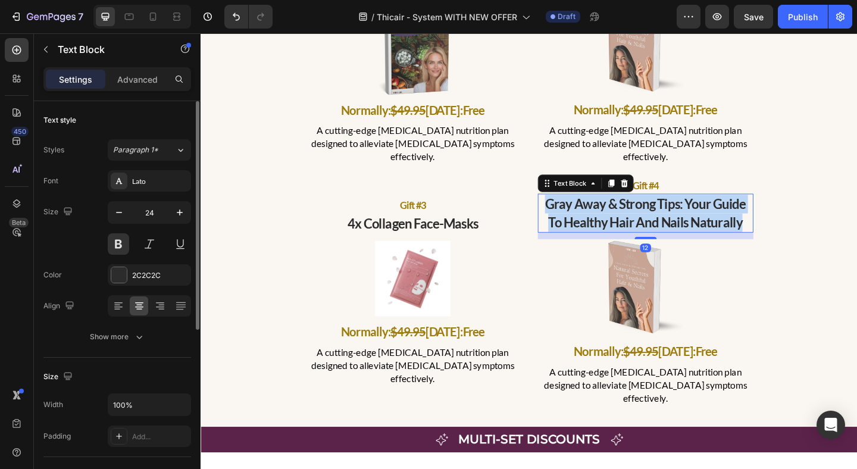
click at [621, 212] on p "gray away & strong tips: your guide to healthy hair and nails naturally" at bounding box center [685, 229] width 232 height 40
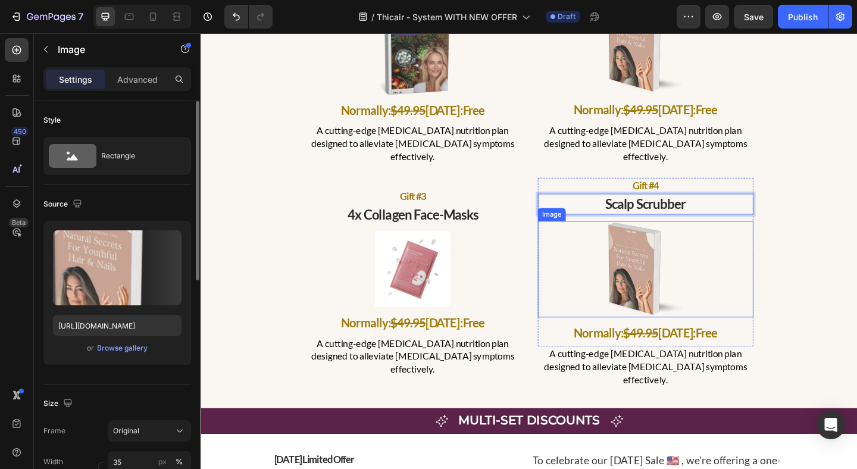
click at [645, 268] on img at bounding box center [685, 290] width 82 height 105
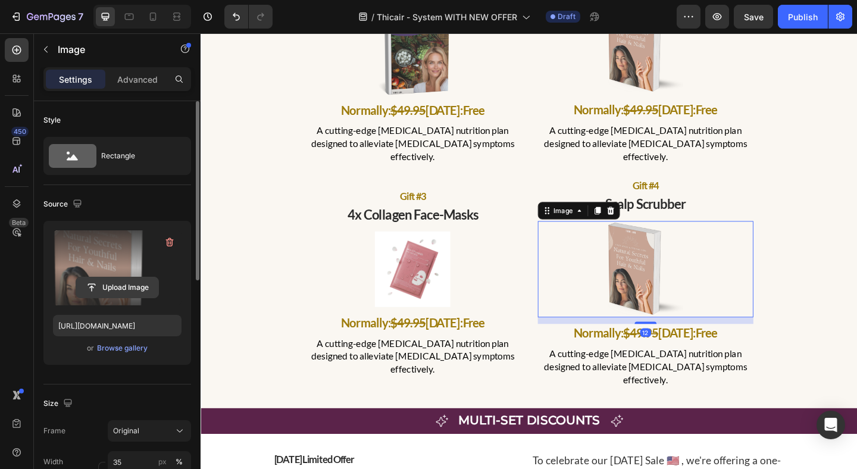
click at [125, 285] on input "file" at bounding box center [117, 287] width 82 height 20
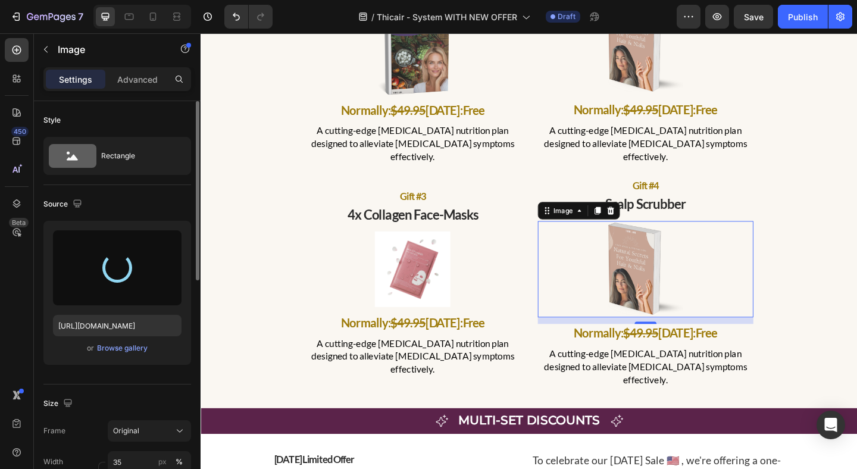
type input "[URL][DOMAIN_NAME]"
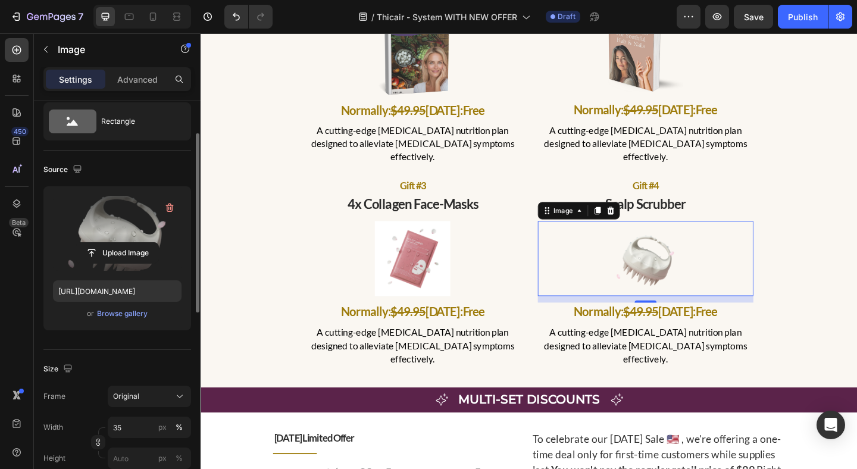
scroll to position [52, 0]
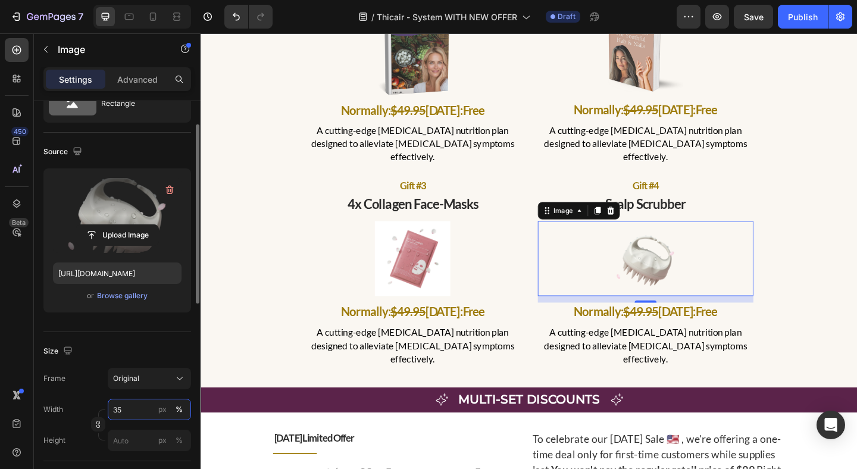
click at [141, 411] on input "35" at bounding box center [149, 409] width 83 height 21
type input "50"
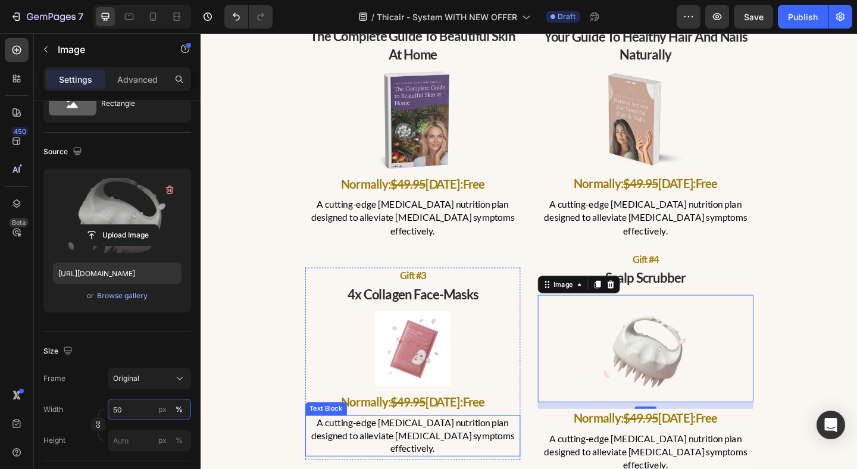
scroll to position [4453, 0]
click at [414, 372] on img at bounding box center [431, 377] width 82 height 82
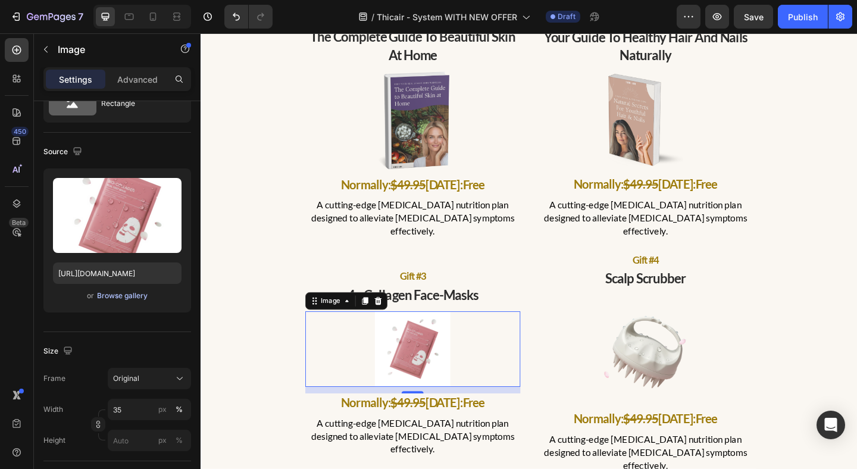
click at [137, 296] on div "Browse gallery" at bounding box center [122, 296] width 51 height 11
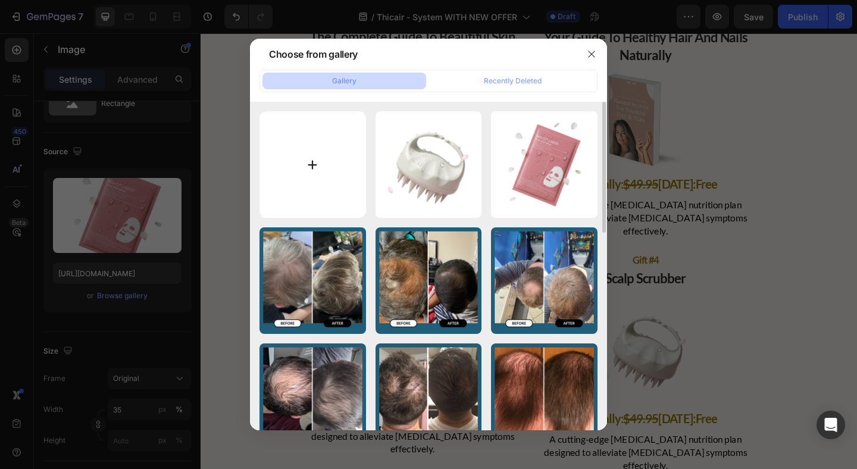
click at [314, 179] on input "file" at bounding box center [313, 164] width 107 height 107
type input "C:\fakepath\2.png"
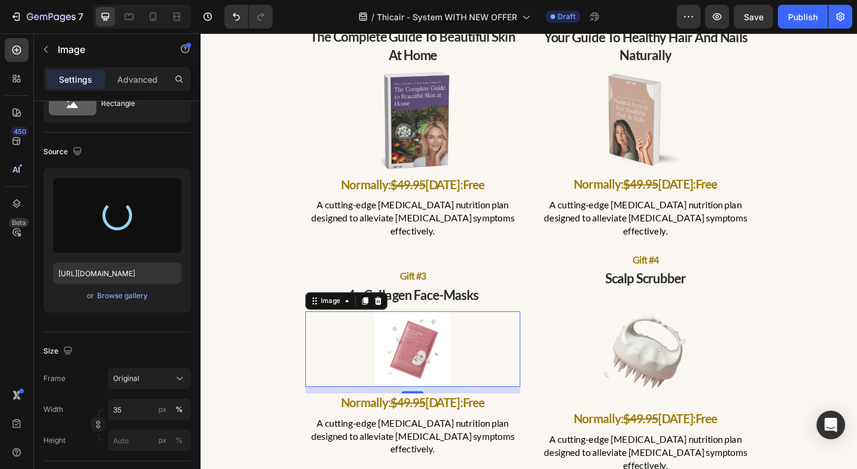
type input "[URL][DOMAIN_NAME]"
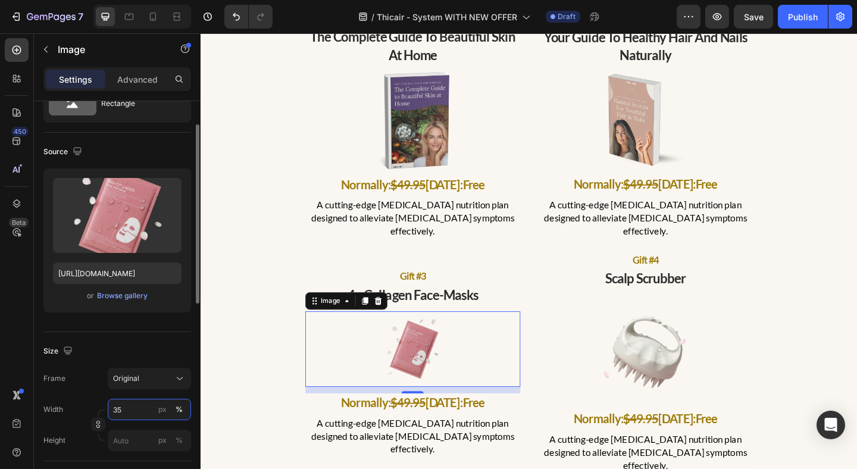
click at [136, 411] on input "35" at bounding box center [149, 409] width 83 height 21
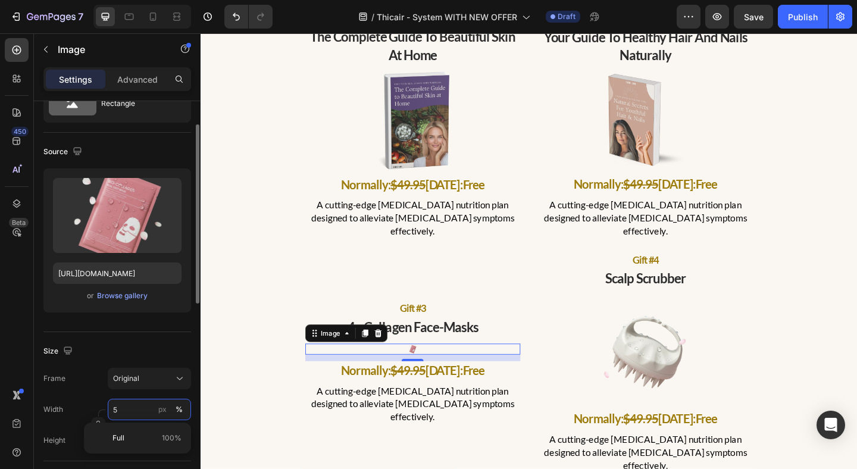
type input "50"
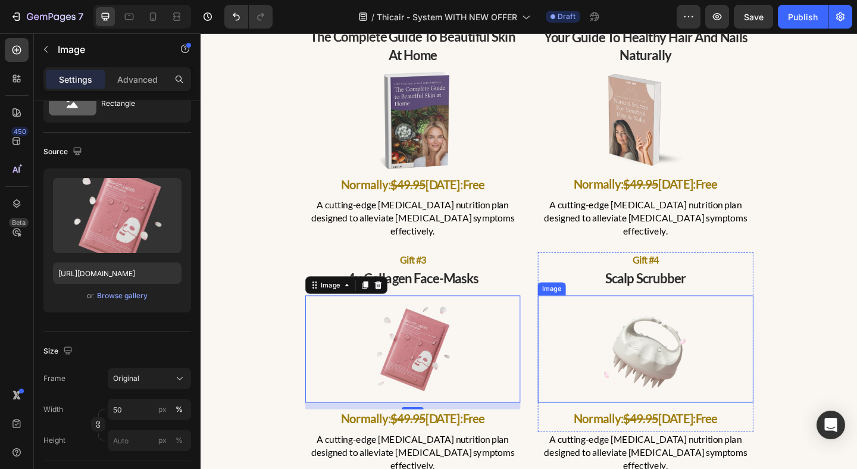
click at [677, 359] on img at bounding box center [684, 377] width 117 height 117
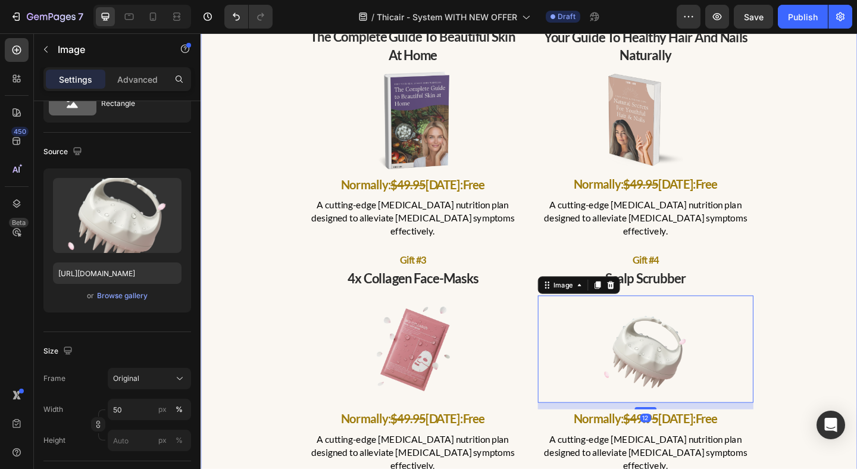
click at [857, 259] on div "order the 3 or 6-month supply and get 4 free gifts! Text Block gift #1 Text Blo…" at bounding box center [558, 221] width 697 height 589
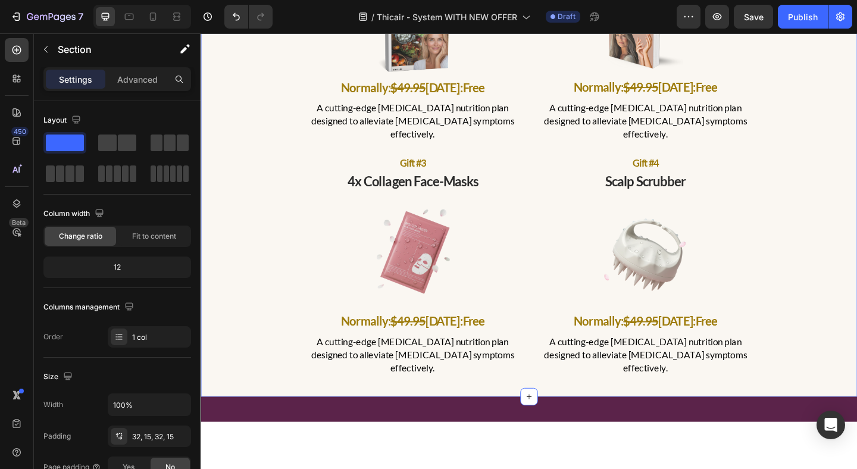
scroll to position [4436, 0]
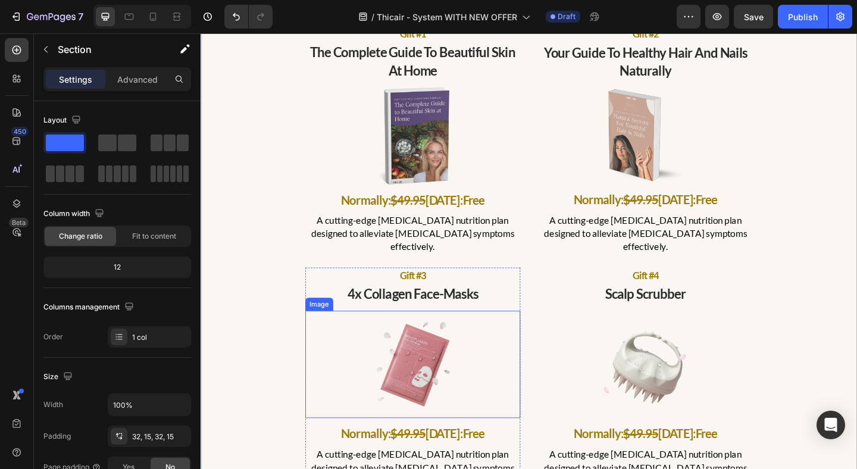
click at [461, 383] on img at bounding box center [431, 393] width 117 height 117
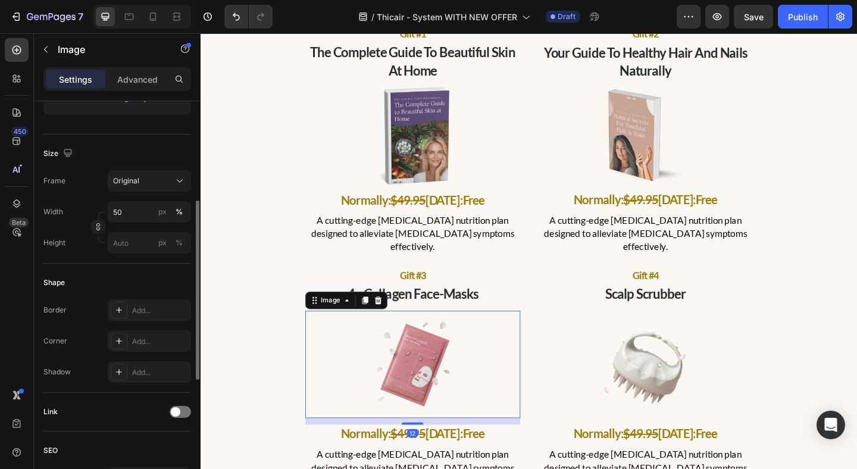
scroll to position [206, 0]
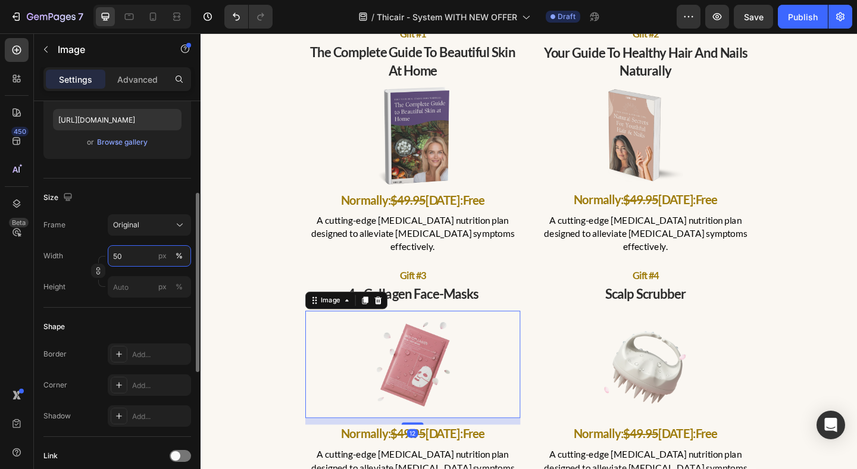
click at [137, 257] on input "50" at bounding box center [149, 255] width 83 height 21
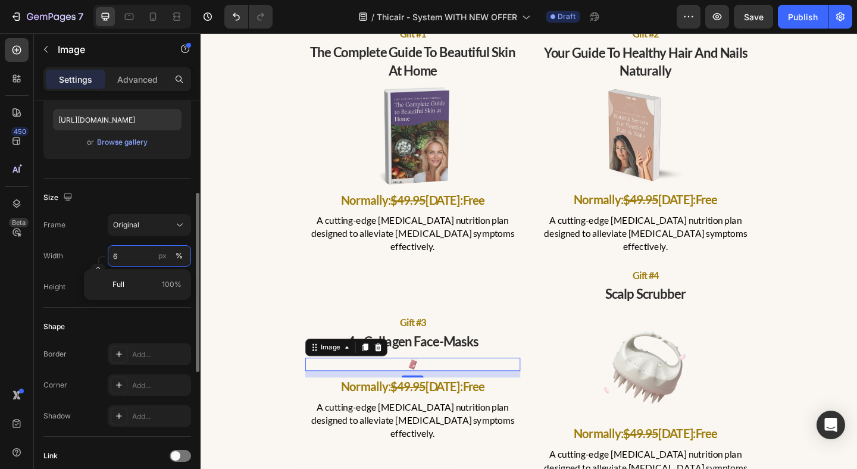
type input "60"
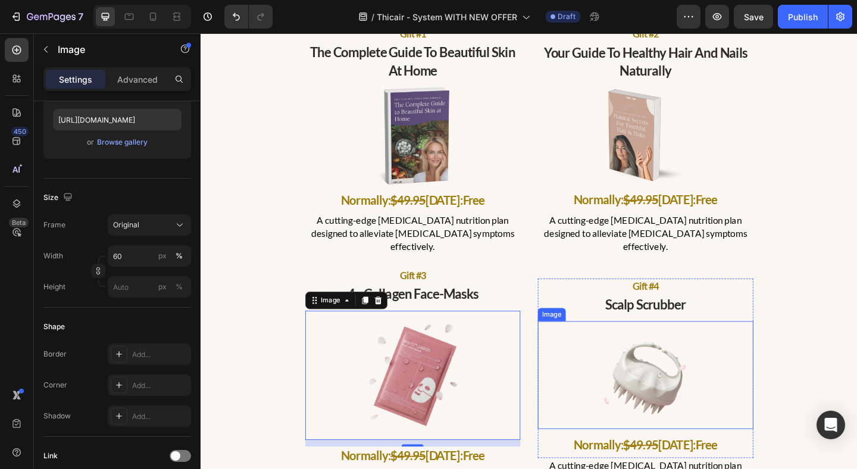
click at [711, 407] on img at bounding box center [684, 405] width 117 height 117
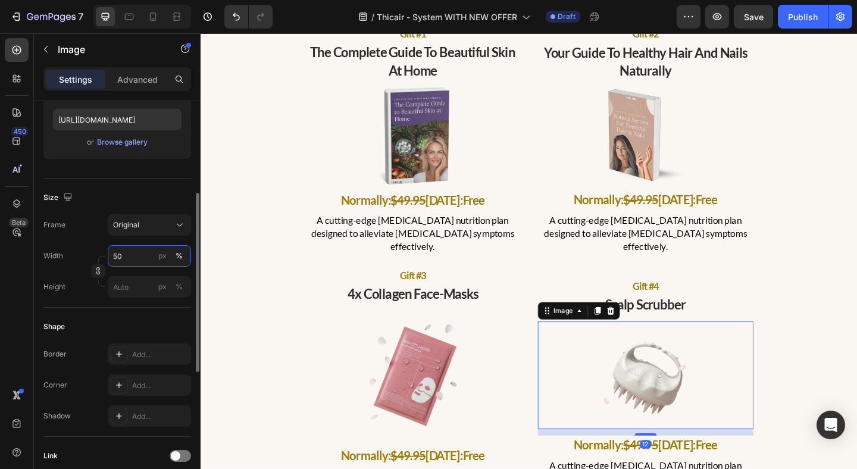
click at [130, 261] on input "50" at bounding box center [149, 255] width 83 height 21
type input "60"
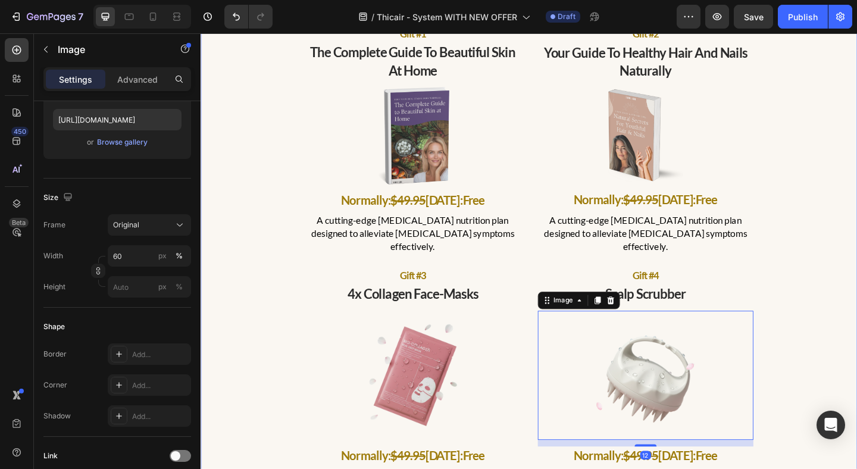
click at [830, 162] on div "order the 3 or 6-month supply and get 4 free gifts! Text Block gift #1 Text Blo…" at bounding box center [558, 249] width 697 height 612
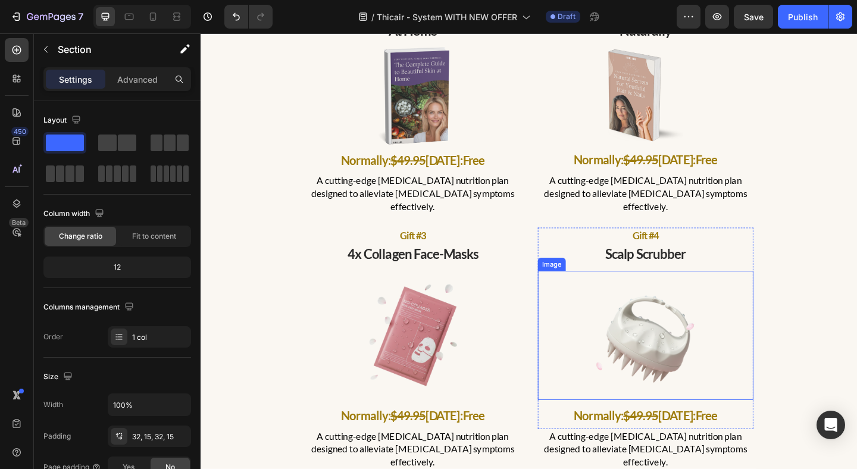
scroll to position [4536, 0]
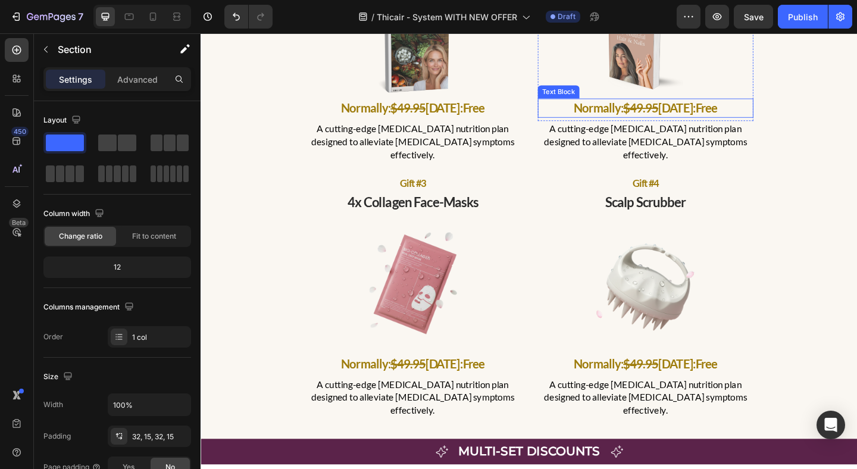
click at [827, 114] on div "order the 3 or 6-month supply and get 4 free gifts! Text Block gift #1 Text Blo…" at bounding box center [558, 149] width 697 height 612
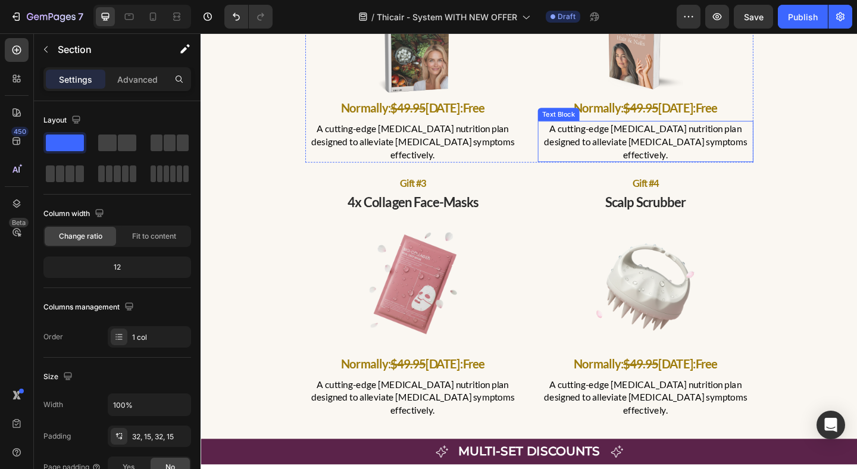
click at [743, 142] on p "A cutting-edge [MEDICAL_DATA] nutrition plan designed to alleviate [MEDICAL_DAT…" at bounding box center [685, 151] width 232 height 42
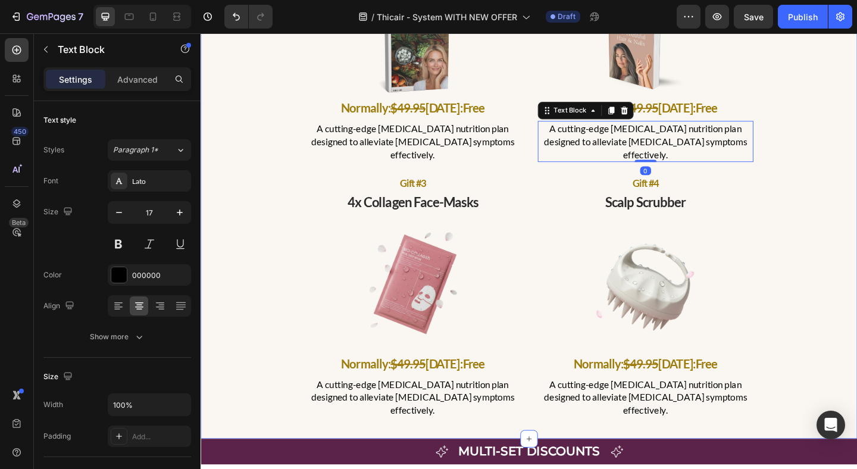
click at [857, 160] on div "order the 3 or 6-month supply and get 4 free gifts! Text Block gift #1 Text Blo…" at bounding box center [558, 149] width 697 height 612
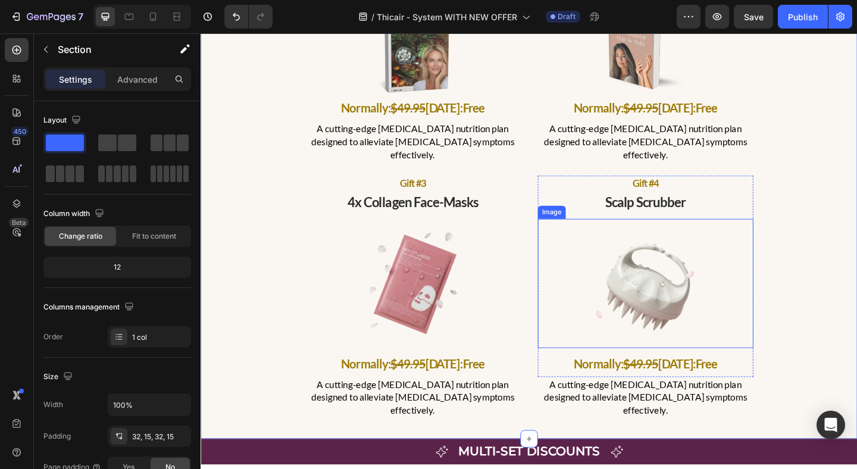
click at [630, 288] on img at bounding box center [684, 305] width 141 height 141
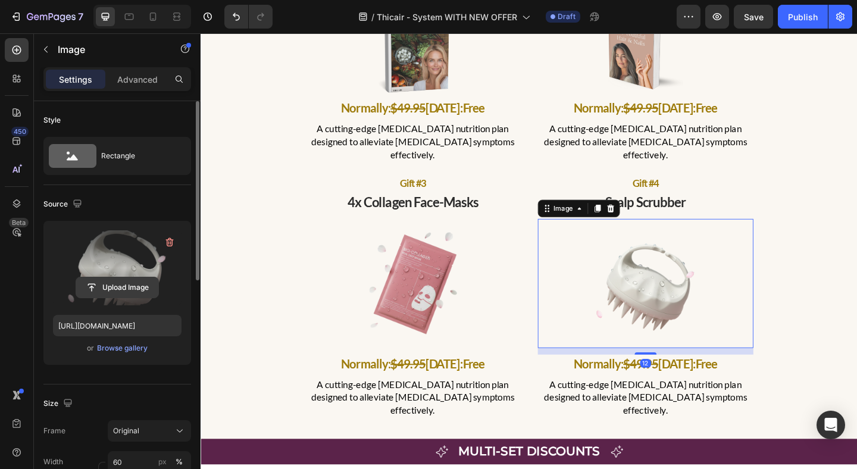
click at [144, 291] on input "file" at bounding box center [117, 287] width 82 height 20
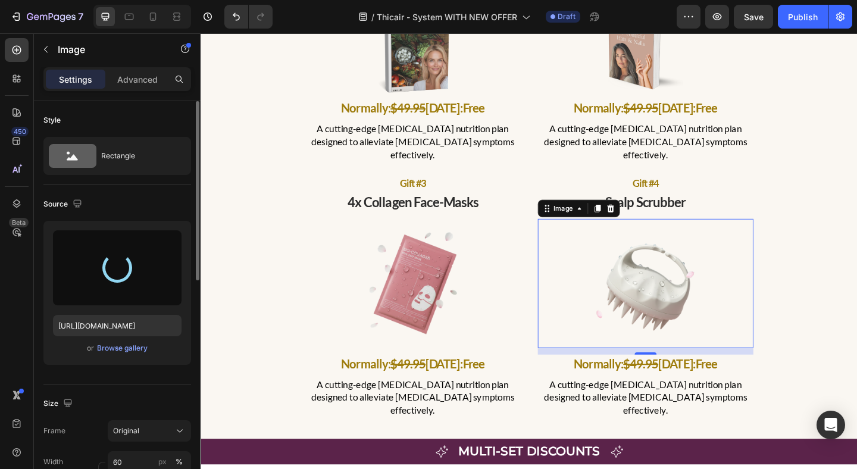
type input "[URL][DOMAIN_NAME]"
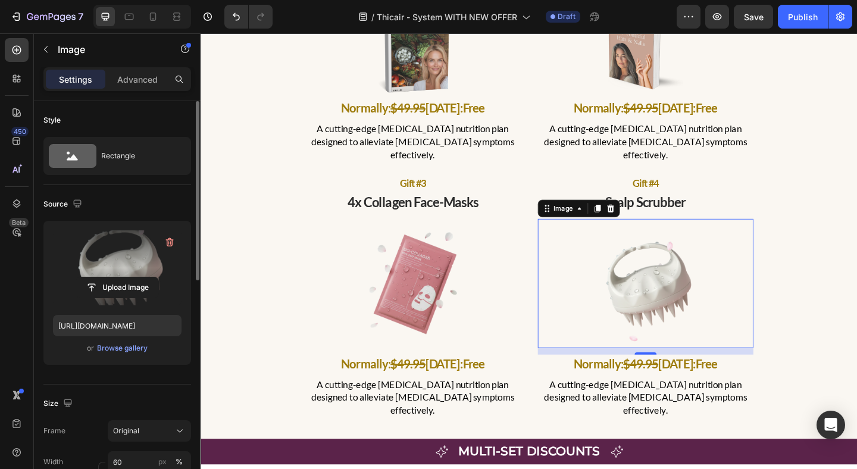
click at [823, 211] on div "order the 3 or 6-month supply and get 4 free gifts! Text Block gift #1 Text Blo…" at bounding box center [558, 149] width 697 height 612
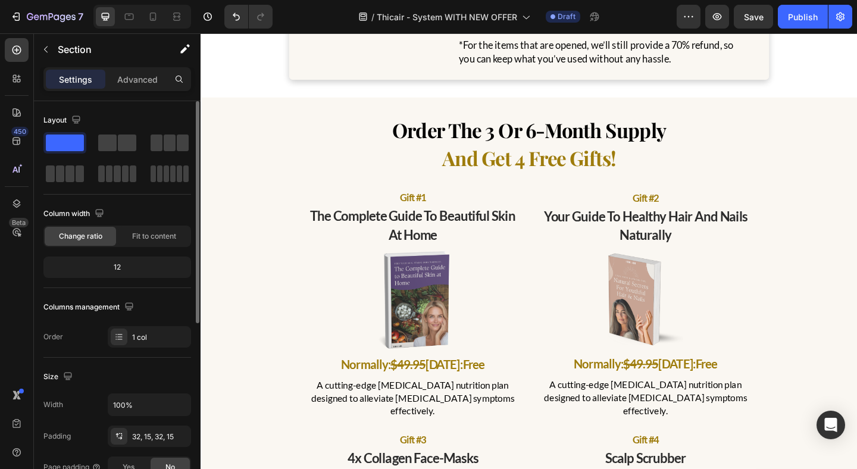
scroll to position [3949, 0]
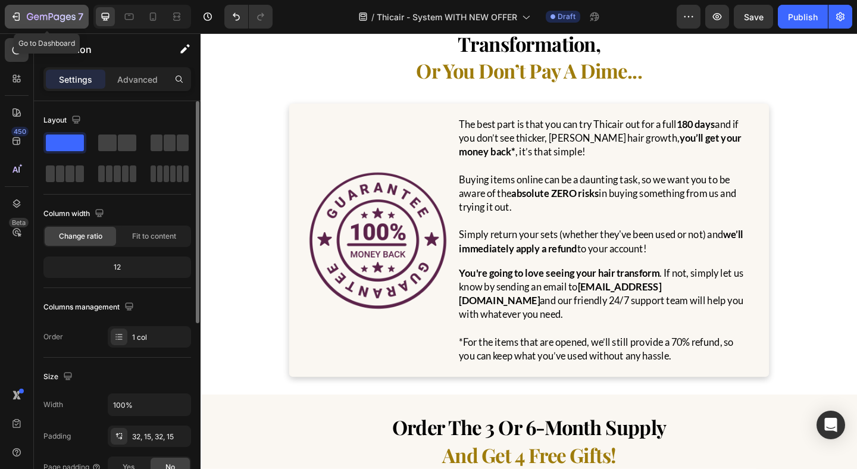
click at [61, 11] on div "7" at bounding box center [55, 17] width 57 height 14
